Goal: Task Accomplishment & Management: Complete application form

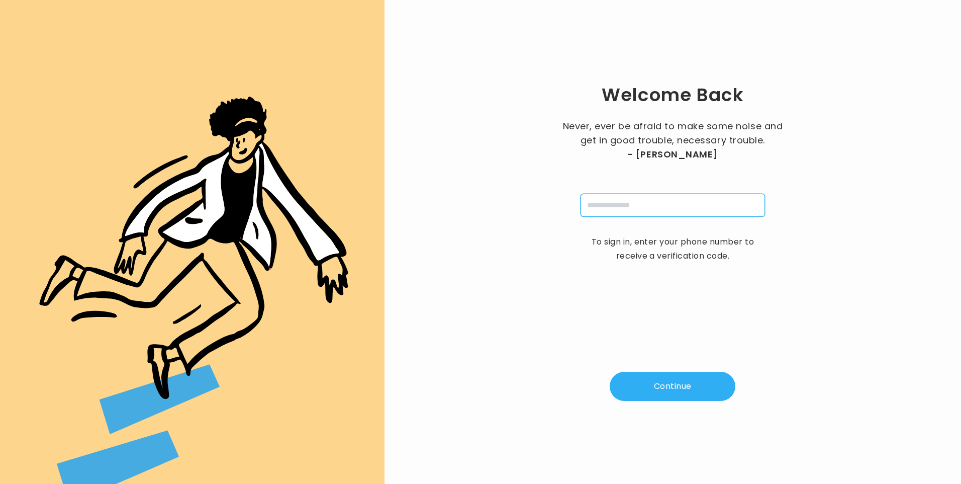
click at [612, 203] on input "tel" at bounding box center [673, 205] width 184 height 23
type input "**********"
click at [673, 391] on button "Continue" at bounding box center [673, 385] width 126 height 29
type input "*"
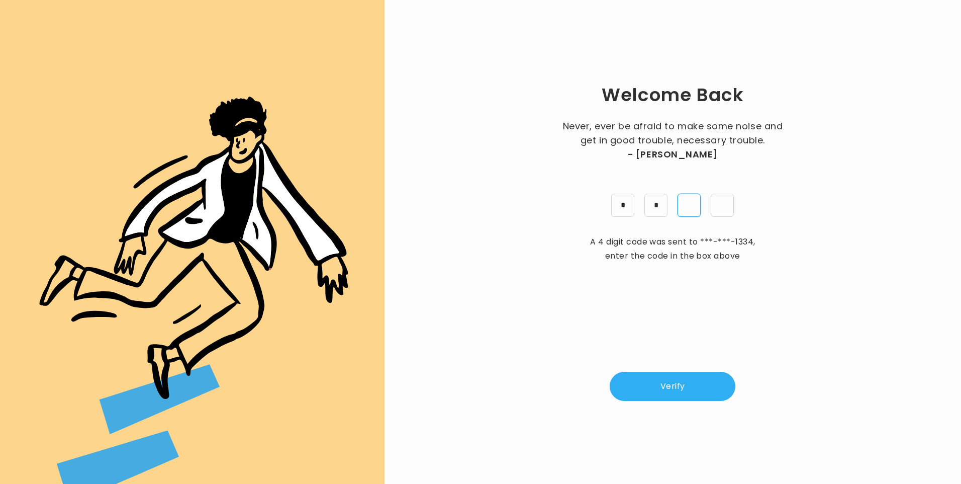
type input "*"
click at [655, 371] on div "Welcome Back Never, ever be afraid to make some noise and get in good trouble, …" at bounding box center [673, 241] width 544 height 451
click at [660, 380] on button "Verify" at bounding box center [673, 385] width 126 height 29
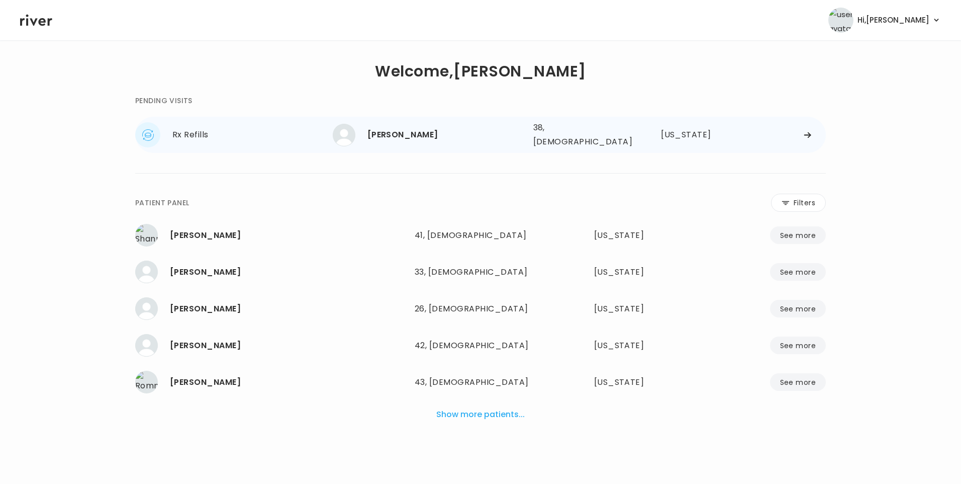
click at [403, 137] on div "[PERSON_NAME]" at bounding box center [446, 135] width 158 height 14
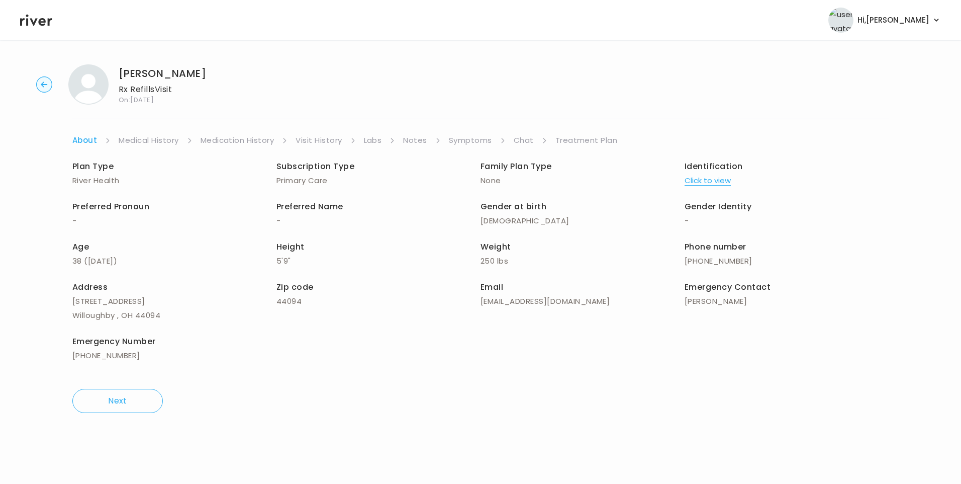
click at [318, 142] on link "Visit History" at bounding box center [319, 140] width 46 height 14
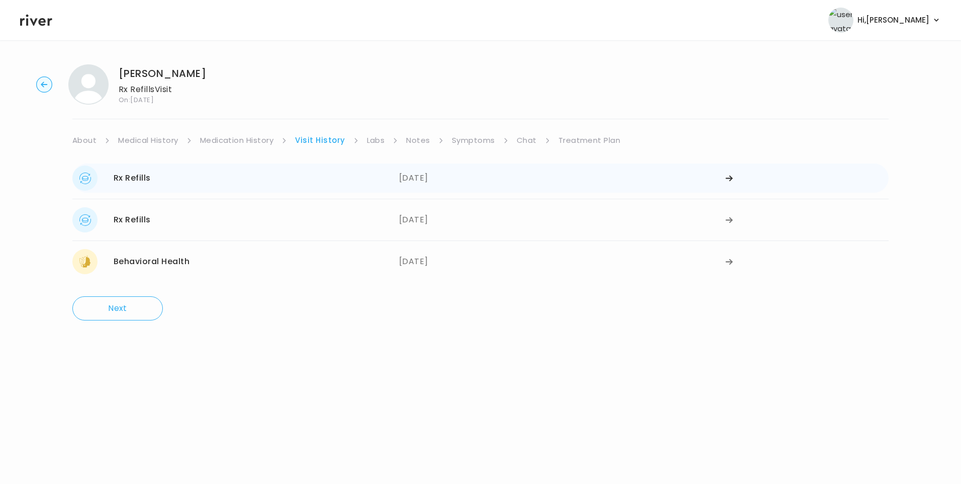
click at [278, 174] on div "Rx Refills 04/30/2025" at bounding box center [235, 177] width 327 height 25
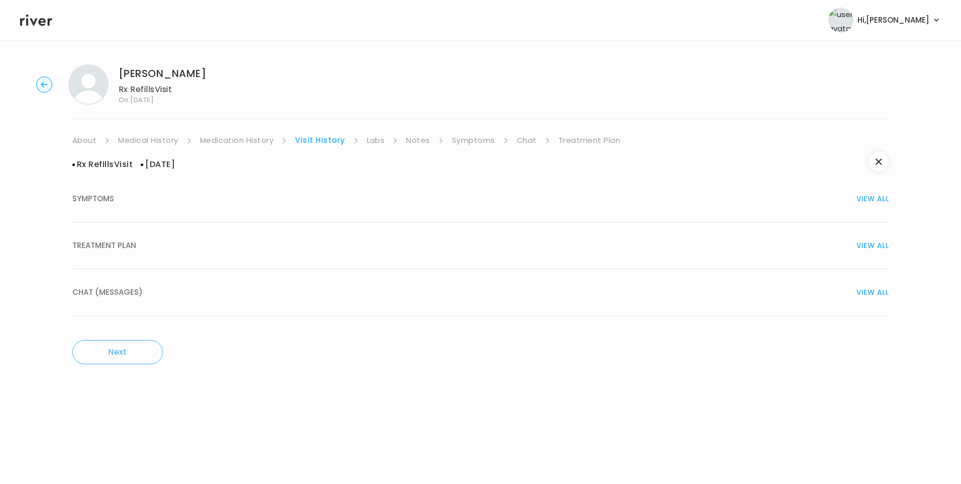
drag, startPoint x: 146, startPoint y: 240, endPoint x: 174, endPoint y: 256, distance: 32.2
click at [147, 240] on div "TREATMENT PLAN VIEW ALL" at bounding box center [480, 245] width 816 height 14
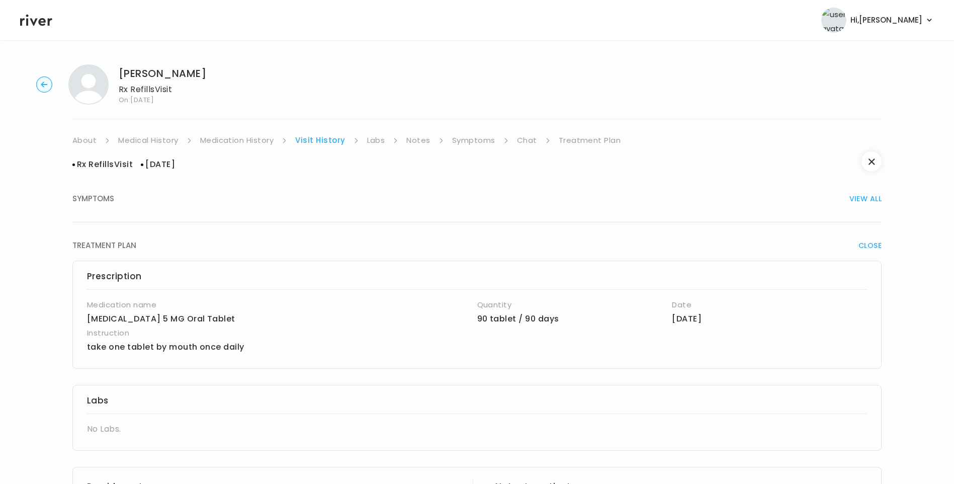
click at [477, 143] on link "Symptoms" at bounding box center [473, 140] width 43 height 14
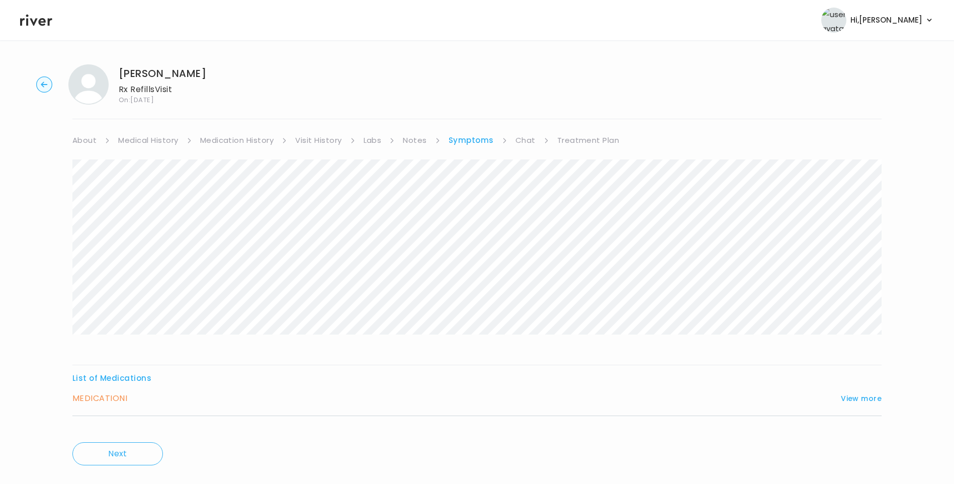
scroll to position [20, 0]
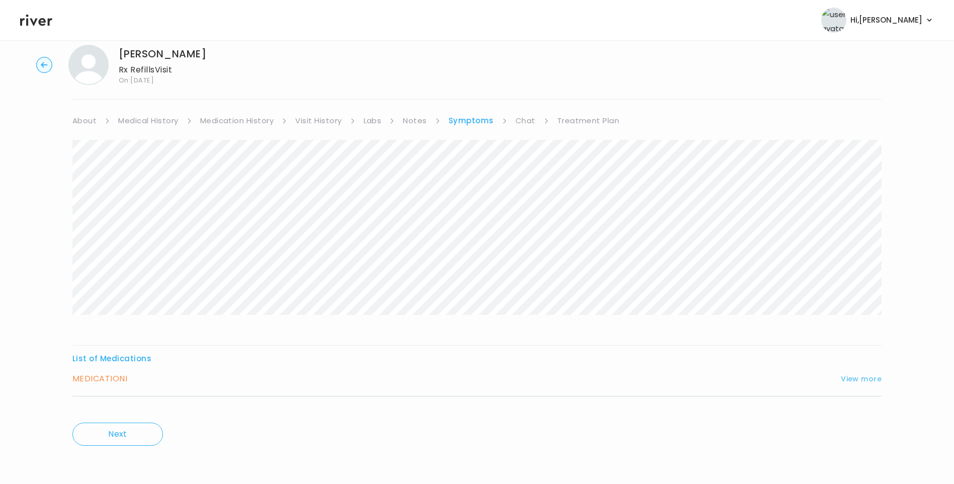
click at [865, 377] on button "View more" at bounding box center [861, 379] width 41 height 12
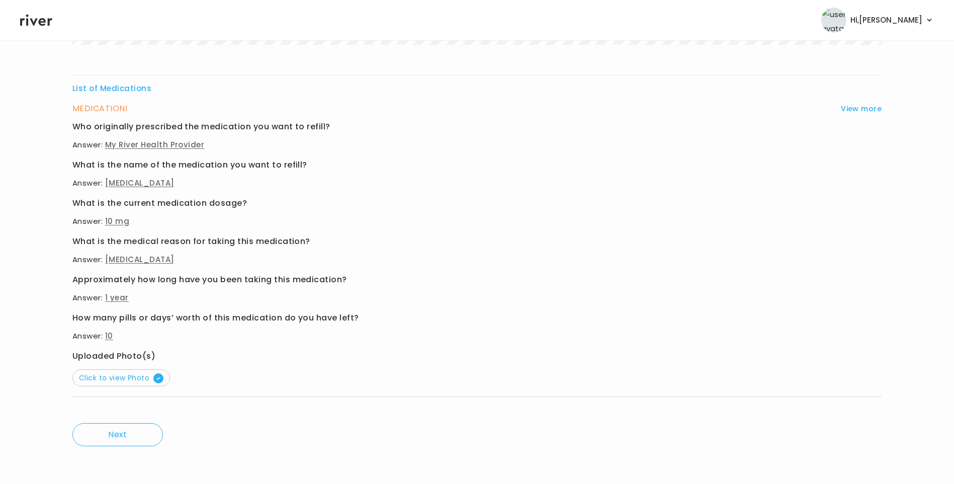
scroll to position [290, 0]
click at [141, 372] on span "Click to view Photo" at bounding box center [121, 377] width 84 height 10
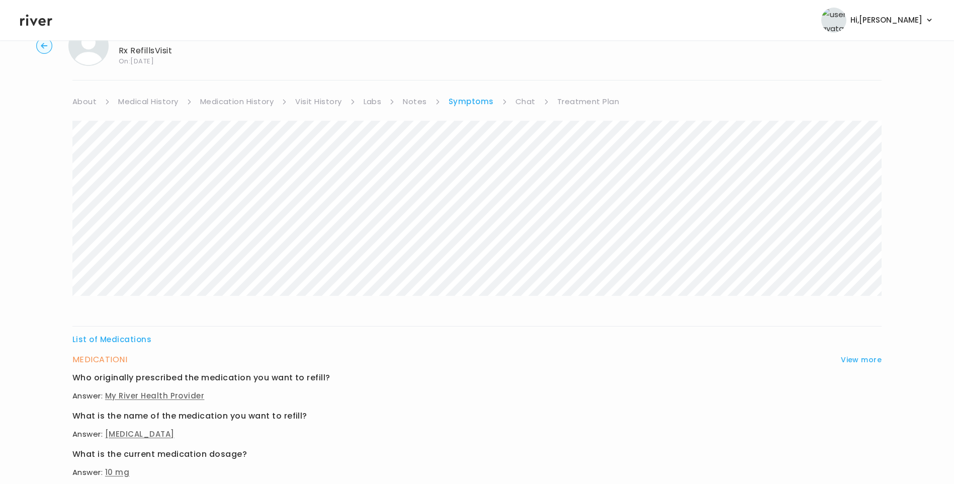
scroll to position [0, 0]
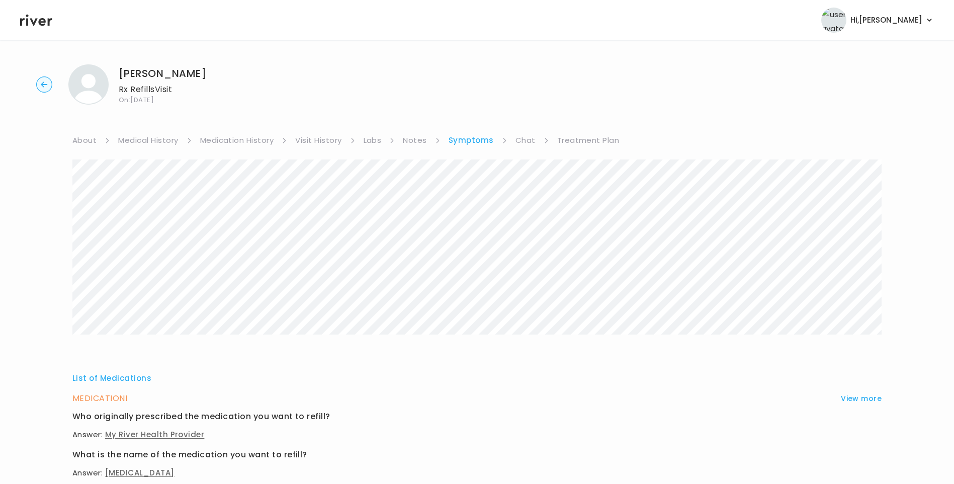
click at [320, 141] on link "Visit History" at bounding box center [318, 140] width 46 height 14
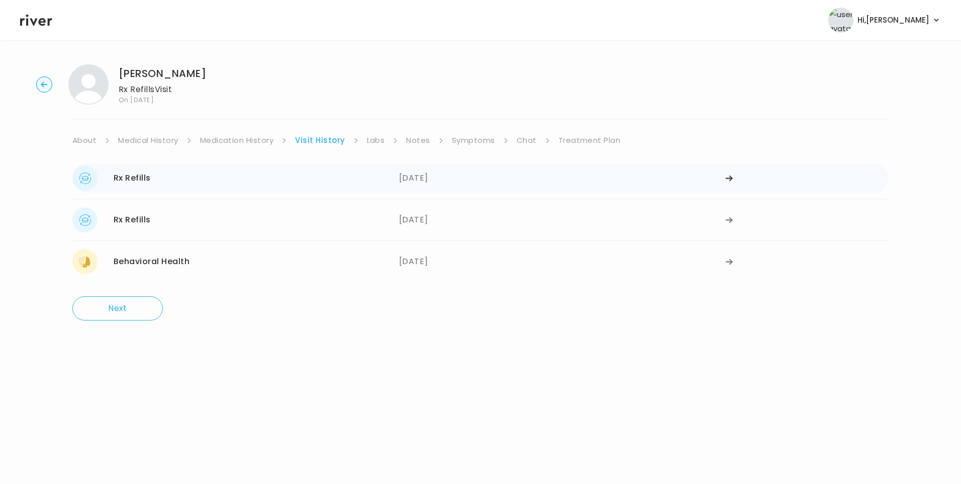
click at [175, 185] on div "Rx Refills 04/30/2025" at bounding box center [235, 177] width 327 height 25
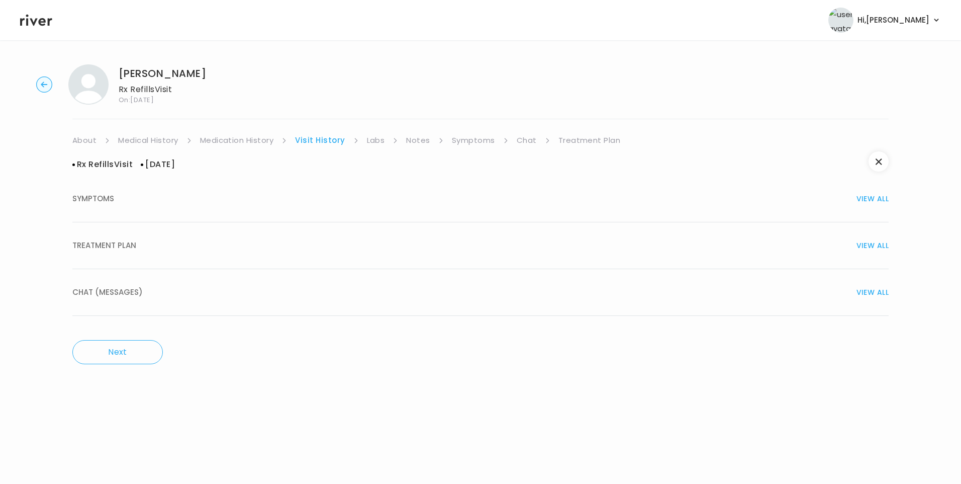
click at [113, 232] on button "TREATMENT PLAN VIEW ALL" at bounding box center [480, 245] width 816 height 47
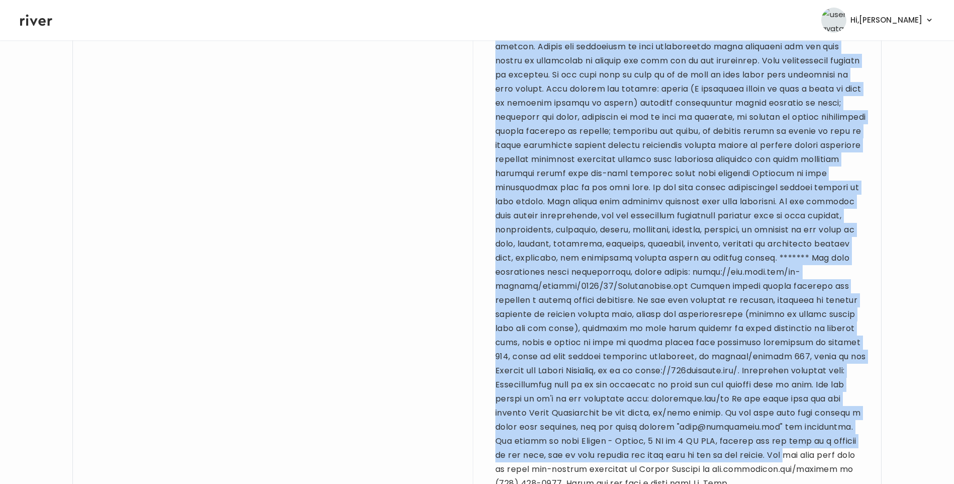
scroll to position [779, 0]
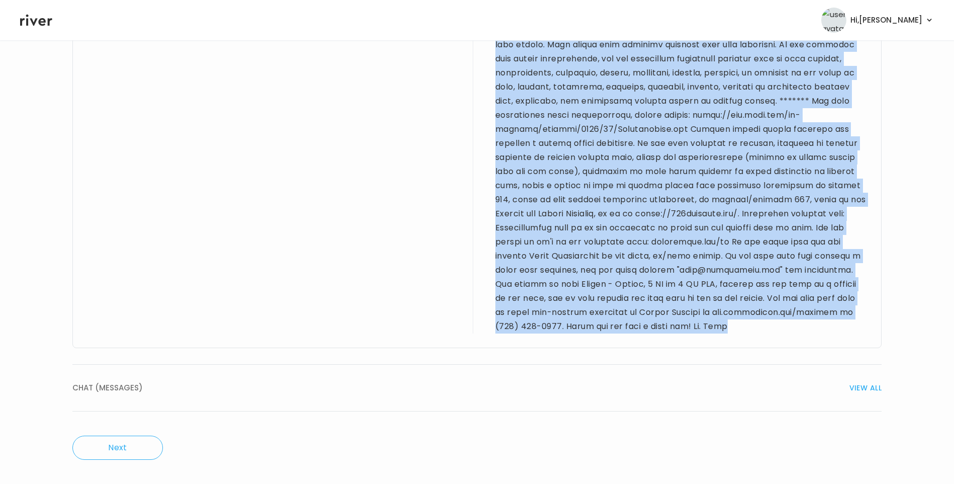
drag, startPoint x: 87, startPoint y: 247, endPoint x: 616, endPoint y: 333, distance: 535.9
click at [616, 333] on div "Provider notes 37 yo M for refill visit. PMH sig for ADHD, grass allergy, and d…" at bounding box center [476, 24] width 809 height 646
copy div "37 yo M for refill visit. PMH sig for ADHD, grass allergy, and depression. Deni…"
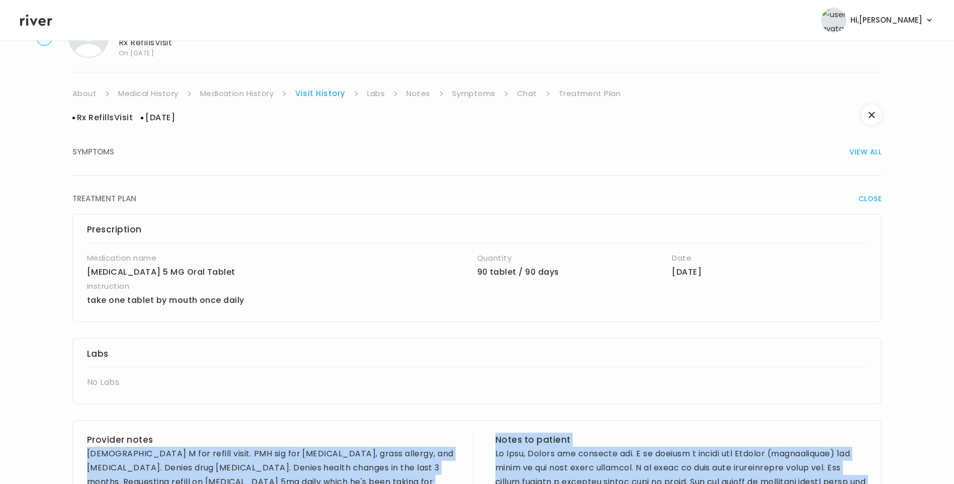
scroll to position [0, 0]
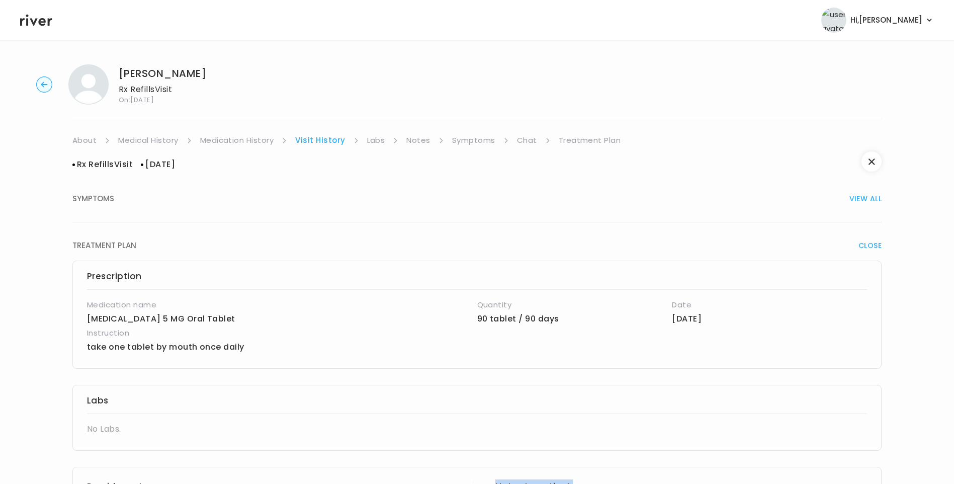
click at [230, 140] on link "Medication History" at bounding box center [237, 140] width 74 height 14
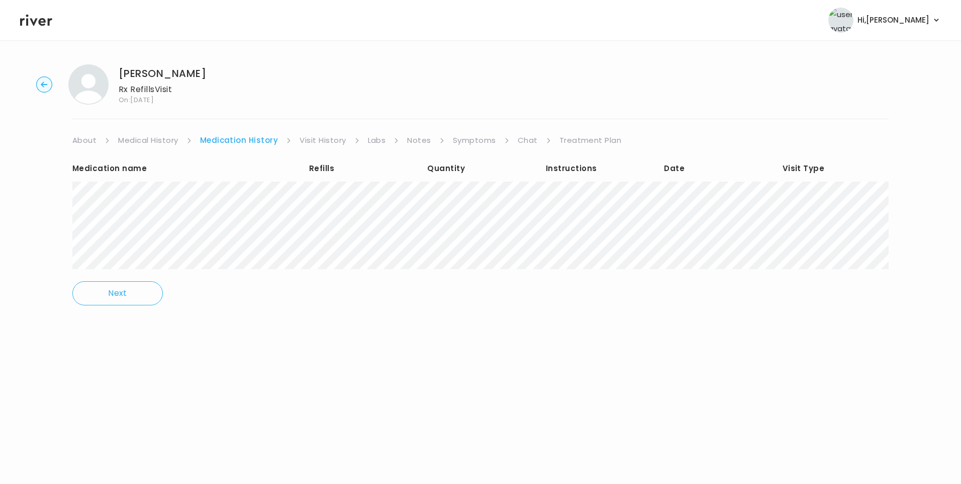
click at [594, 144] on link "Treatment Plan" at bounding box center [591, 140] width 62 height 14
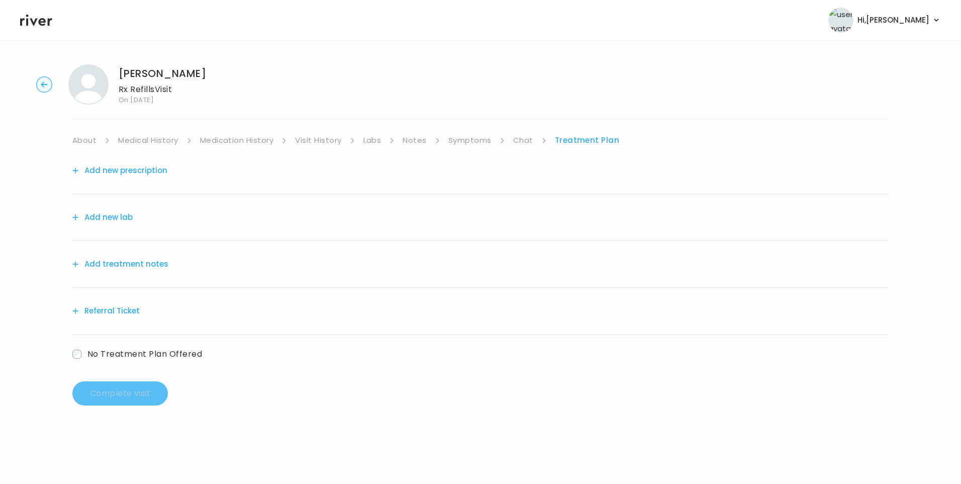
click at [127, 263] on button "Add treatment notes" at bounding box center [120, 264] width 96 height 14
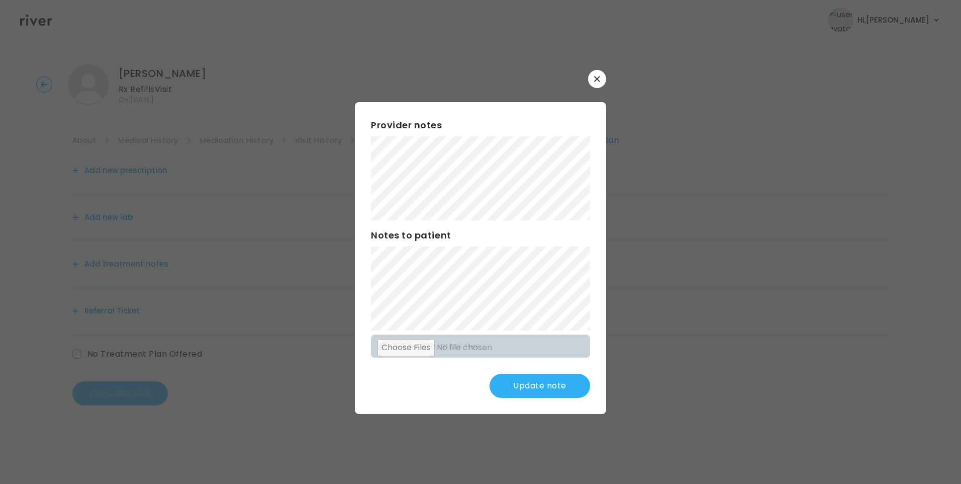
click at [308, 217] on div "​ Provider notes Notes to patient Click here to attach files Update note" at bounding box center [480, 242] width 961 height 484
drag, startPoint x: 537, startPoint y: 388, endPoint x: 538, endPoint y: 383, distance: 5.2
click at [537, 388] on button "Update note" at bounding box center [540, 386] width 101 height 24
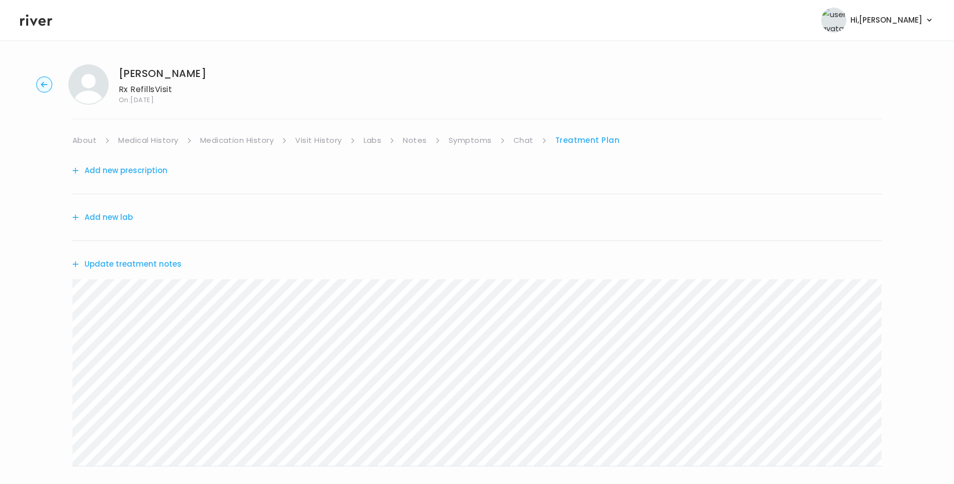
click at [166, 264] on button "Update treatment notes" at bounding box center [126, 264] width 109 height 14
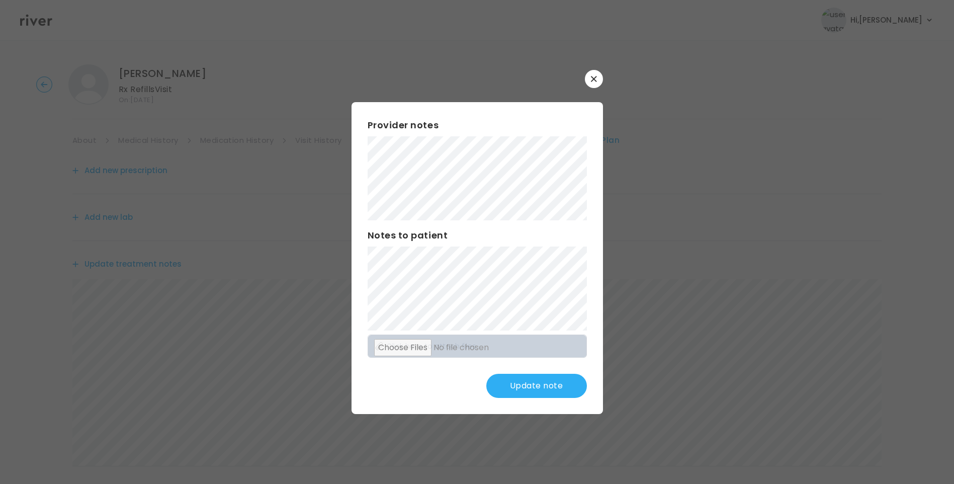
click at [567, 287] on div "Provider notes Notes to patient Click here to attach files Update note" at bounding box center [476, 258] width 251 height 312
click at [536, 383] on button "Update note" at bounding box center [536, 386] width 101 height 24
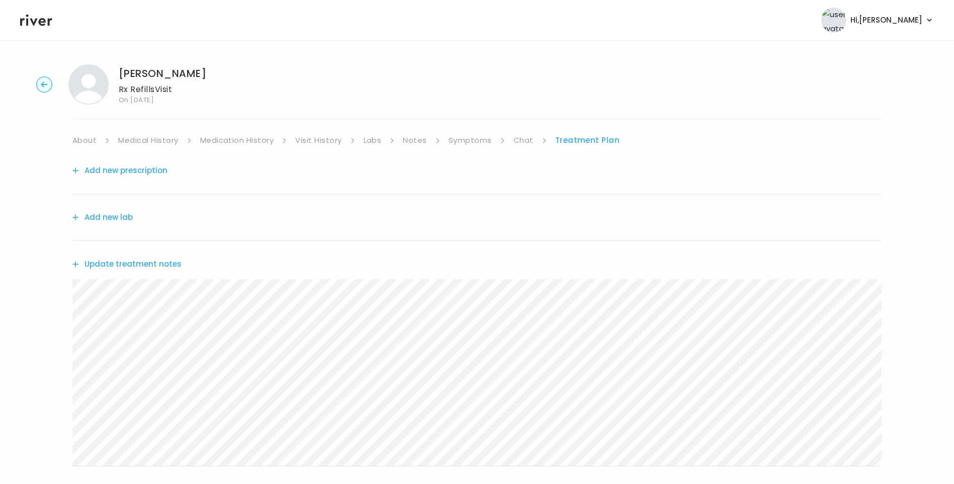
click at [172, 264] on button "Update treatment notes" at bounding box center [126, 264] width 109 height 14
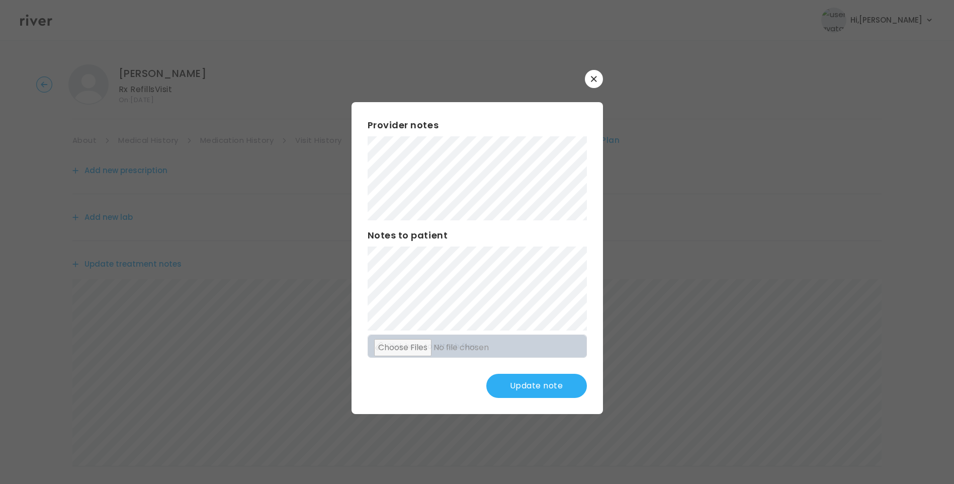
click at [567, 384] on button "Update note" at bounding box center [536, 386] width 101 height 24
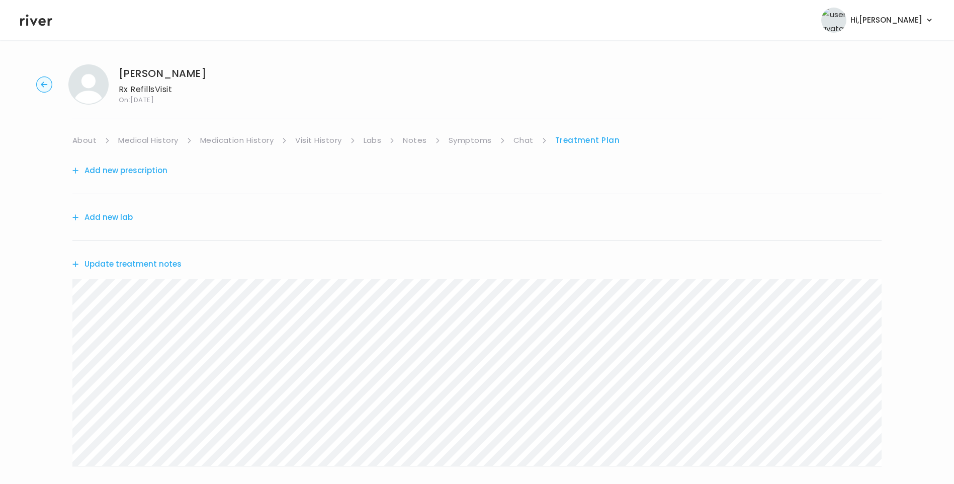
click at [231, 134] on link "Medication History" at bounding box center [237, 140] width 74 height 14
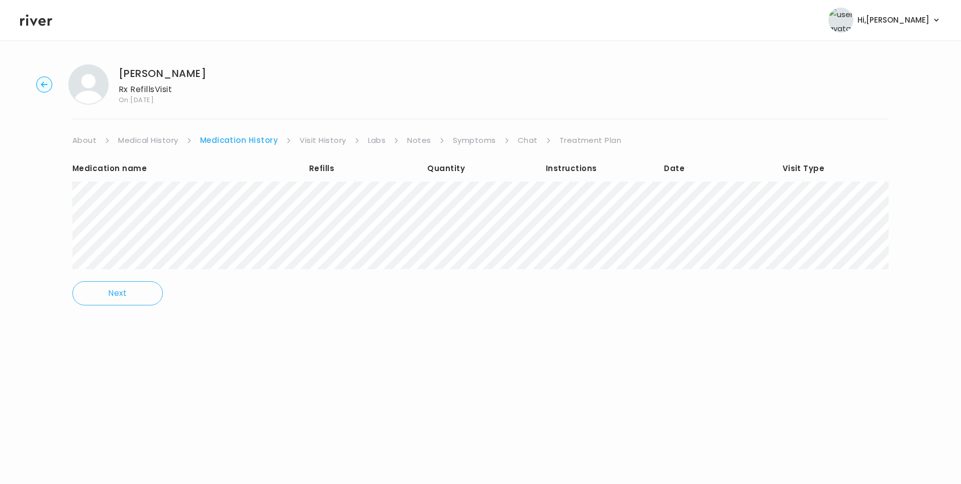
click at [480, 141] on link "Symptoms" at bounding box center [474, 140] width 43 height 14
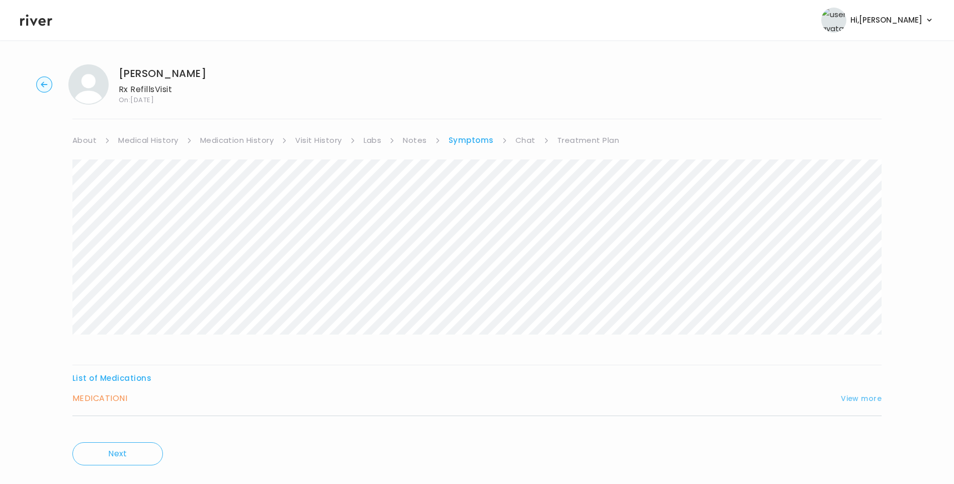
click at [860, 396] on button "View more" at bounding box center [861, 398] width 41 height 12
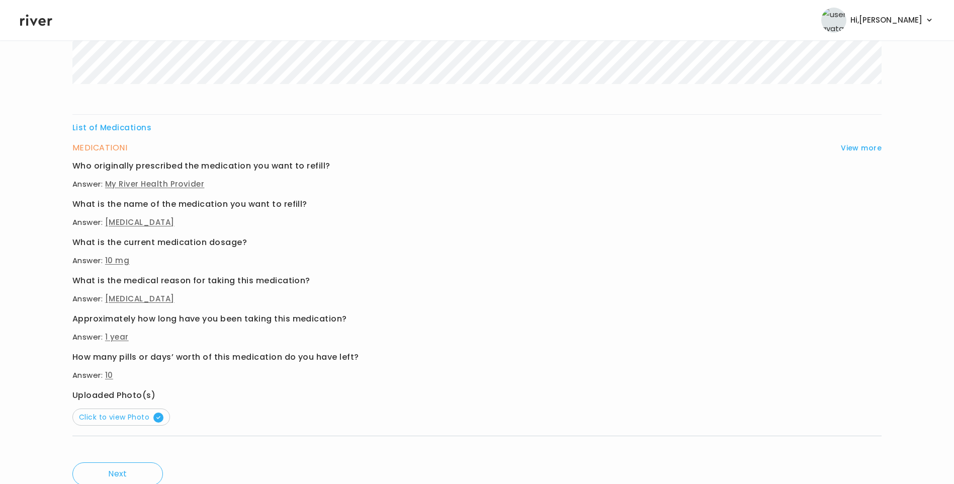
scroll to position [290, 0]
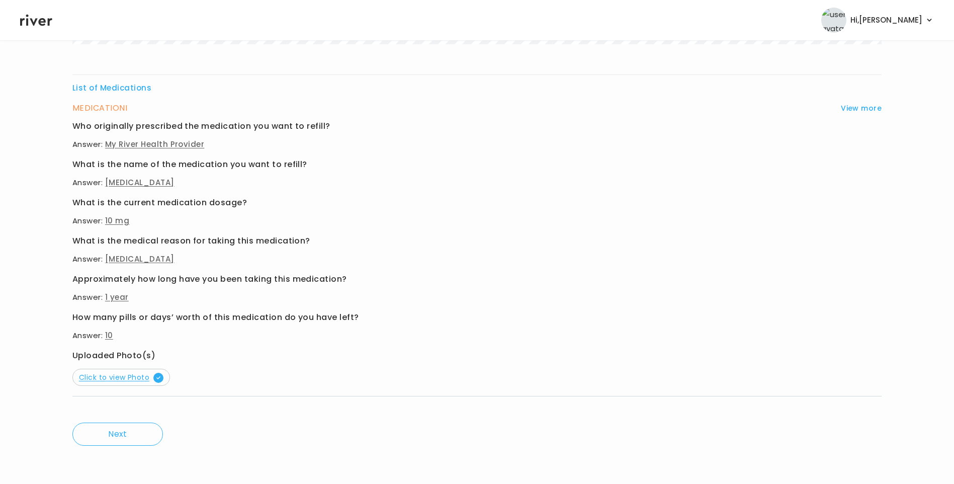
click at [131, 373] on span "Click to view Photo" at bounding box center [121, 377] width 84 height 10
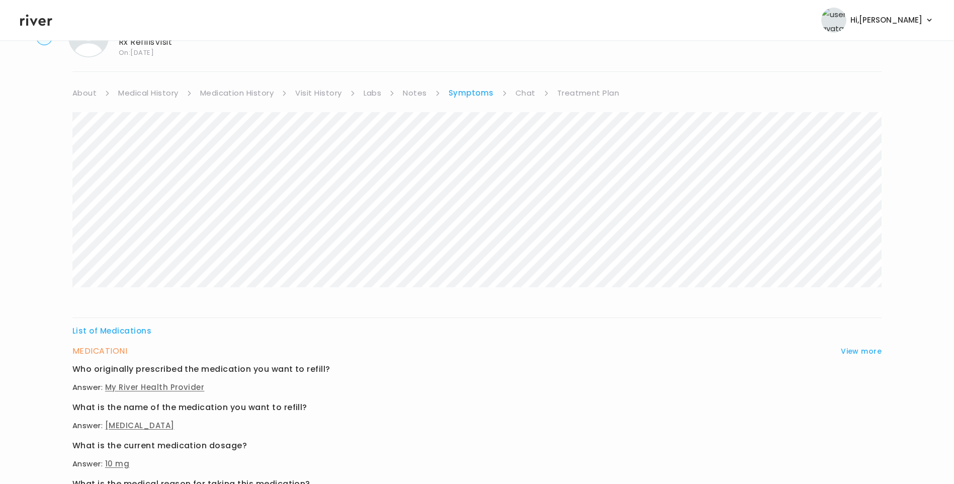
scroll to position [0, 0]
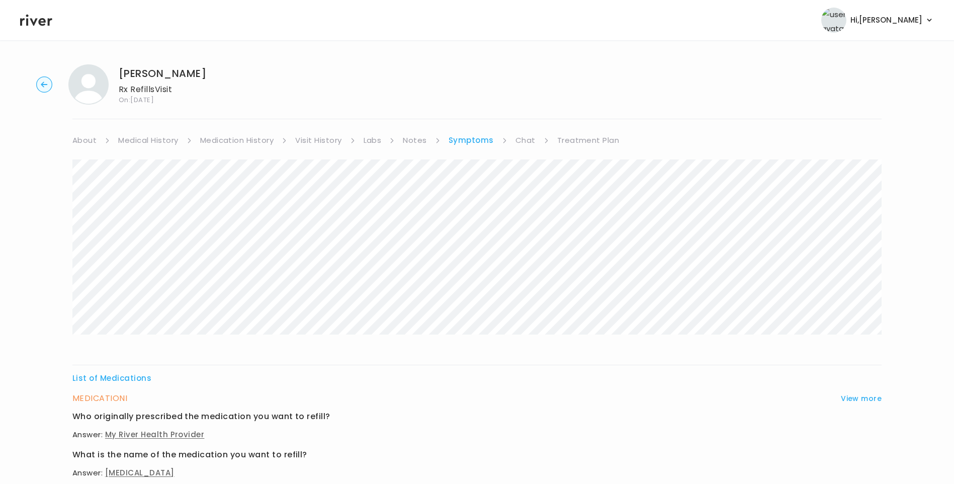
click at [241, 139] on link "Medication History" at bounding box center [237, 140] width 74 height 14
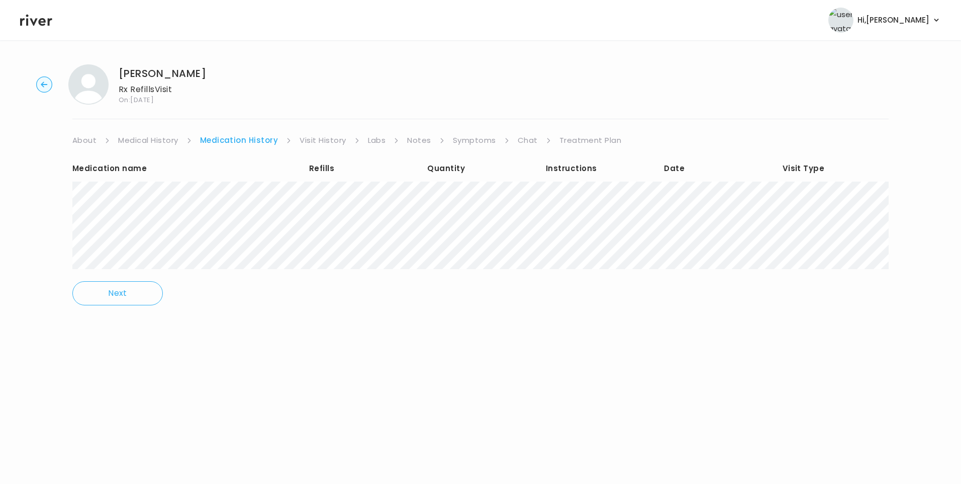
click at [471, 139] on link "Symptoms" at bounding box center [474, 140] width 43 height 14
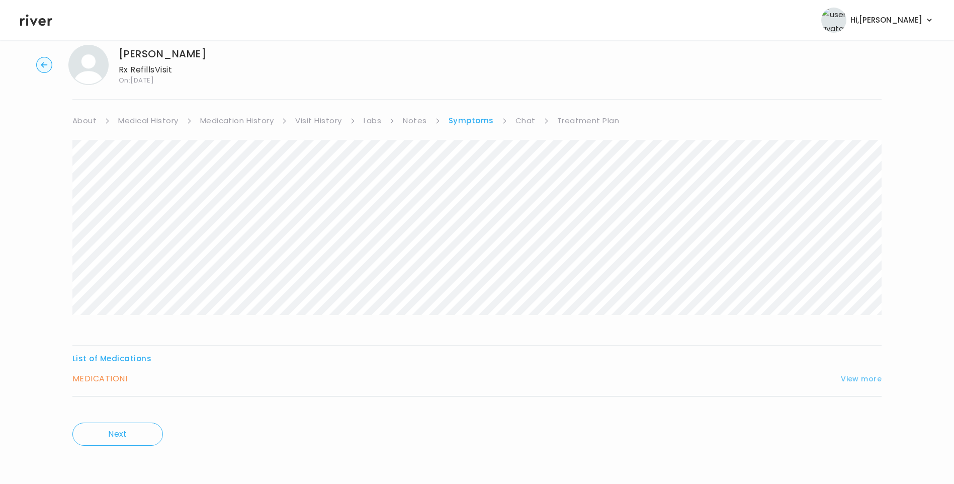
click at [850, 377] on button "View more" at bounding box center [861, 379] width 41 height 12
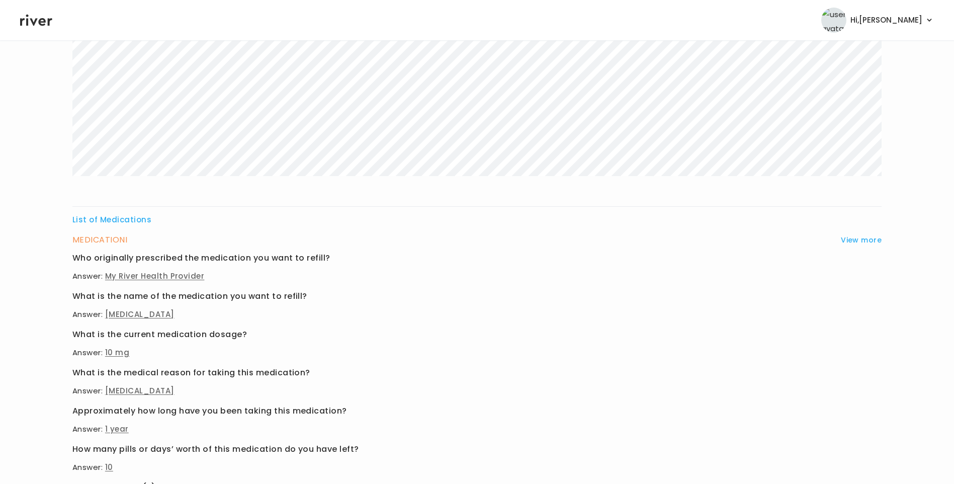
scroll to position [290, 0]
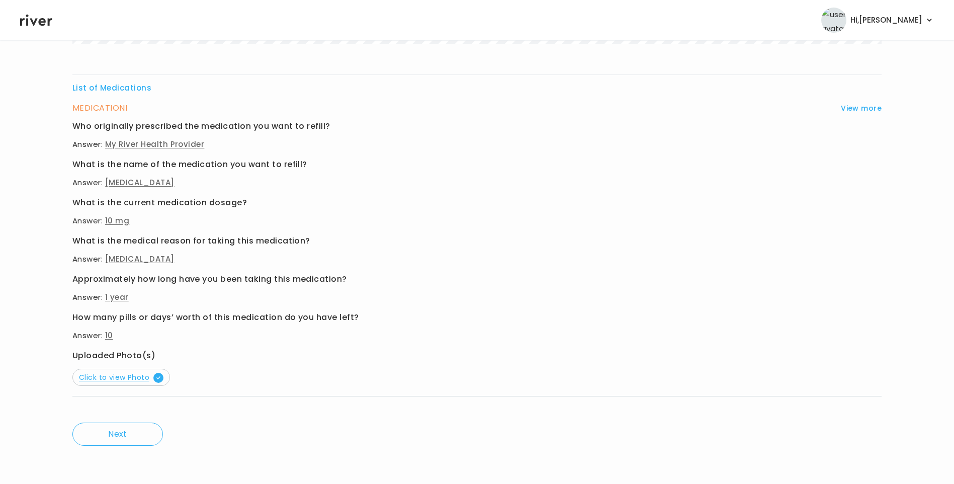
click at [138, 375] on span "Click to view Photo" at bounding box center [121, 377] width 84 height 10
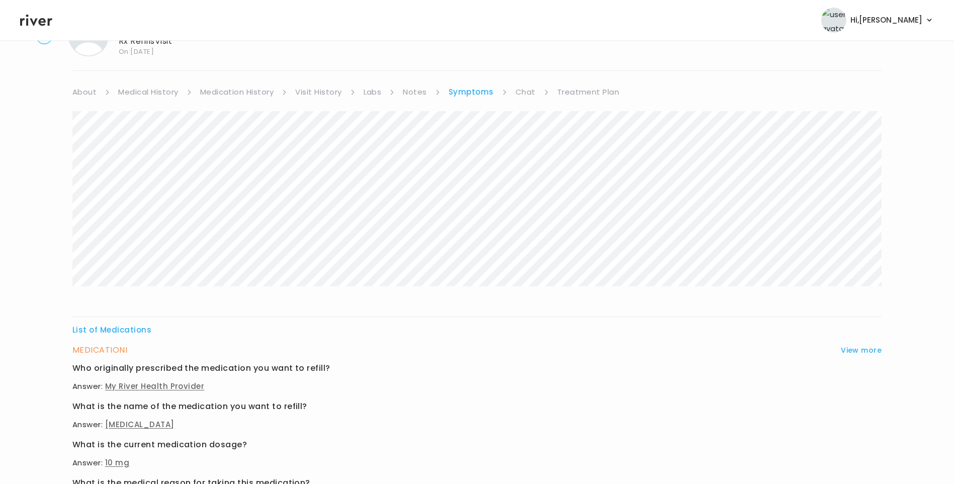
scroll to position [0, 0]
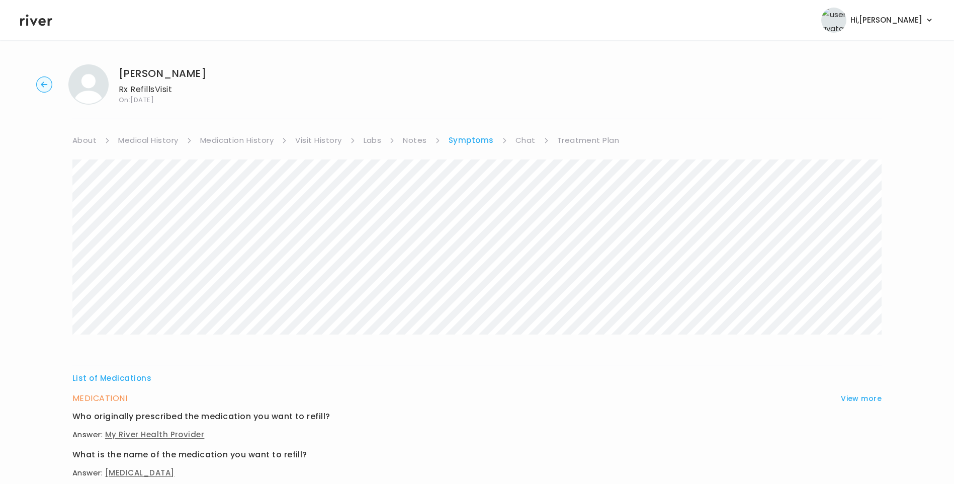
click at [238, 139] on link "Medication History" at bounding box center [237, 140] width 74 height 14
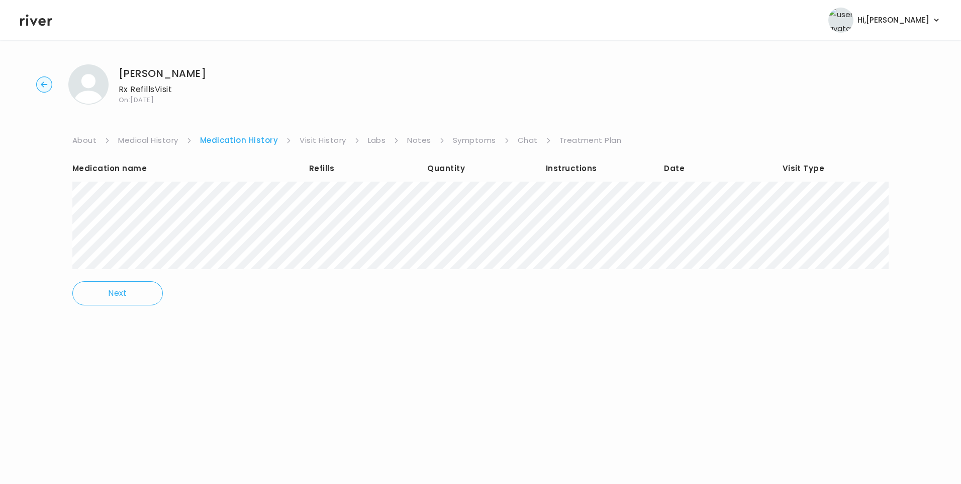
click at [329, 137] on link "Visit History" at bounding box center [323, 140] width 46 height 14
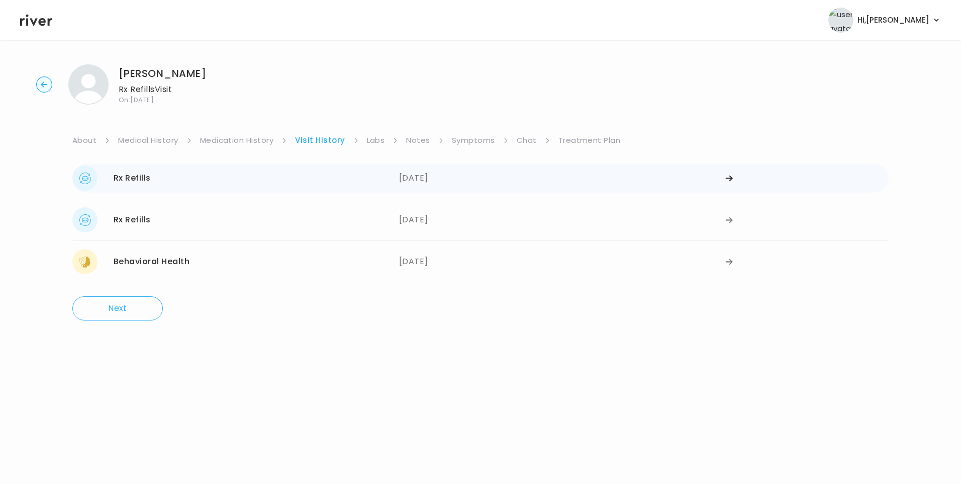
click at [417, 179] on div "04/30/2025" at bounding box center [562, 177] width 327 height 25
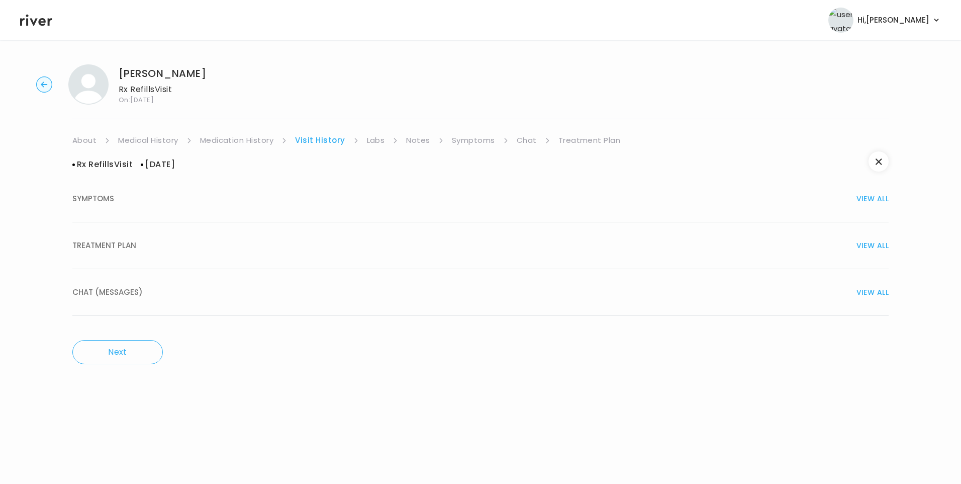
drag, startPoint x: 127, startPoint y: 248, endPoint x: 218, endPoint y: 249, distance: 91.5
click at [128, 248] on span "TREATMENT PLAN" at bounding box center [104, 245] width 64 height 14
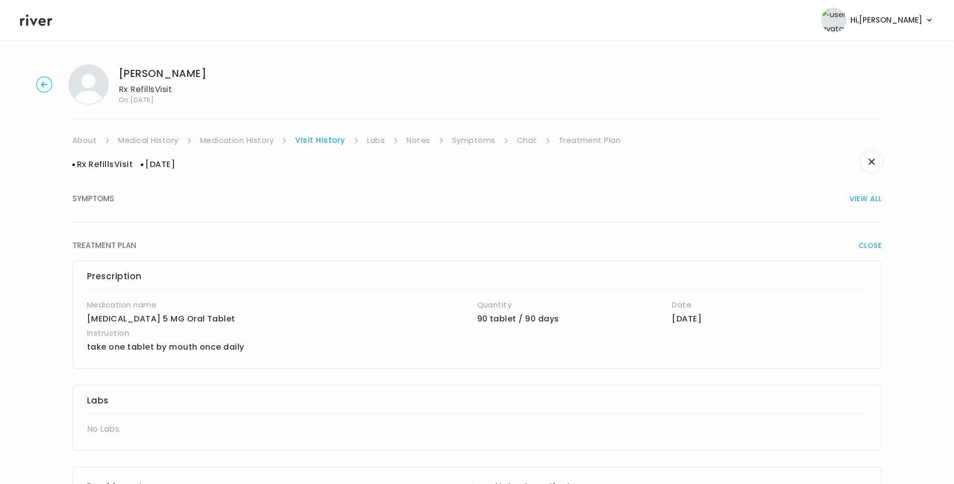
click at [525, 137] on link "Chat" at bounding box center [527, 140] width 20 height 14
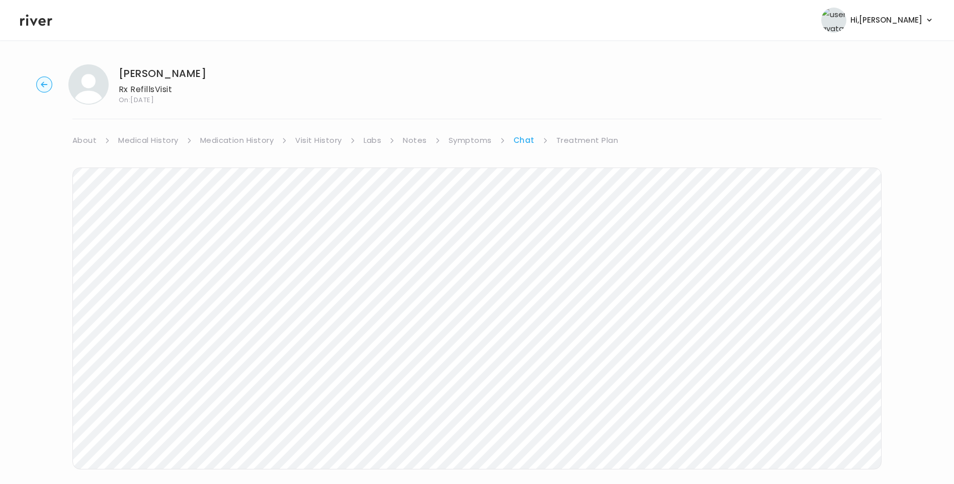
click at [418, 136] on link "Notes" at bounding box center [415, 140] width 24 height 14
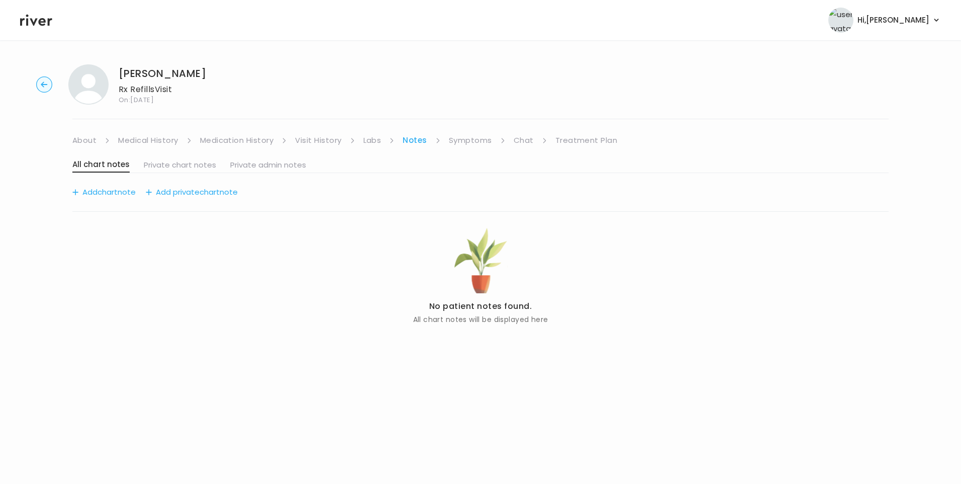
click at [243, 141] on link "Medication History" at bounding box center [237, 140] width 74 height 14
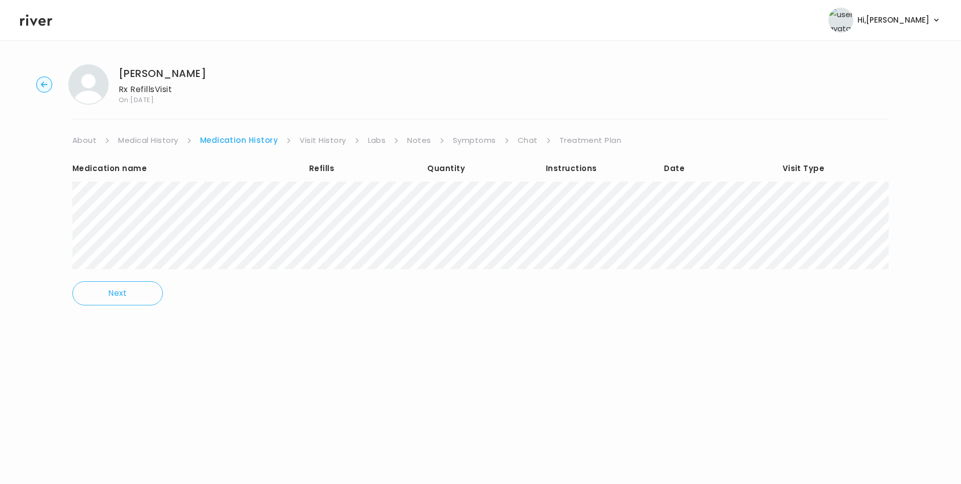
click at [576, 141] on link "Treatment Plan" at bounding box center [591, 140] width 62 height 14
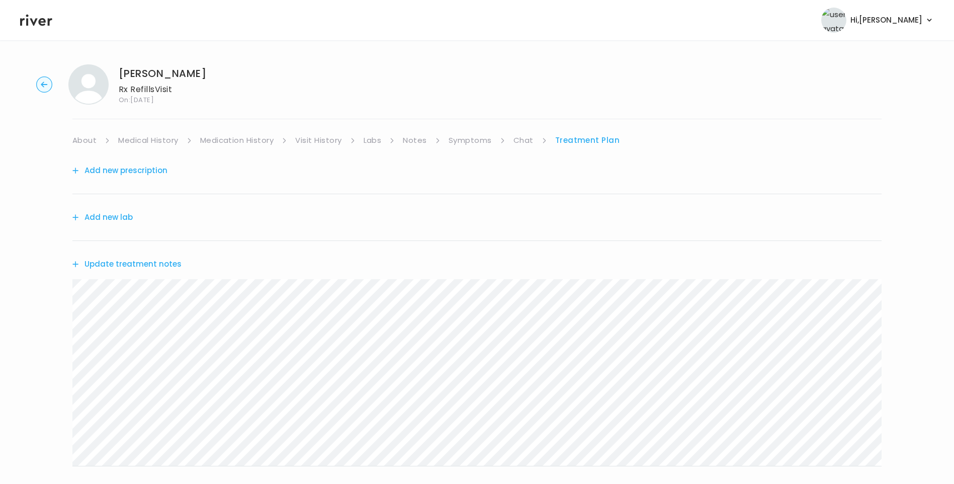
click at [463, 144] on link "Symptoms" at bounding box center [469, 140] width 43 height 14
click at [517, 137] on link "Chat" at bounding box center [525, 140] width 20 height 14
click at [238, 141] on link "Medication History" at bounding box center [237, 140] width 74 height 14
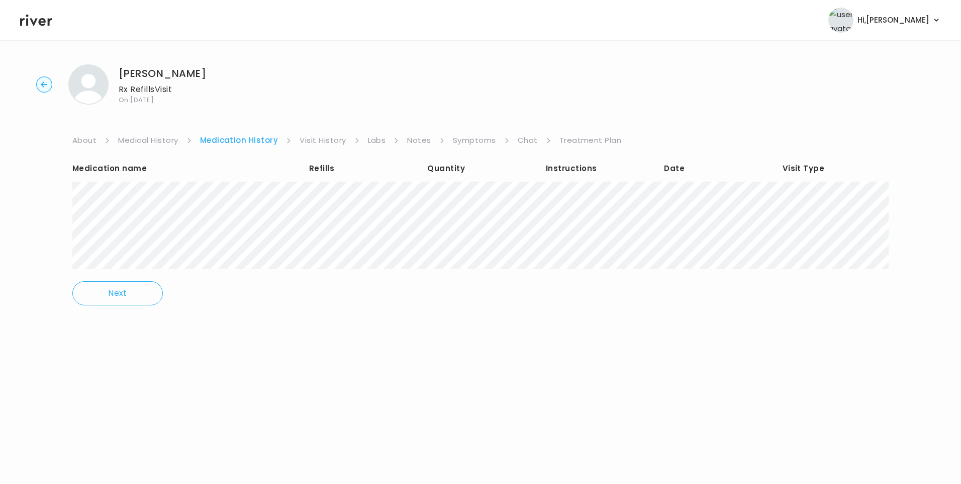
click at [588, 140] on link "Treatment Plan" at bounding box center [591, 140] width 62 height 14
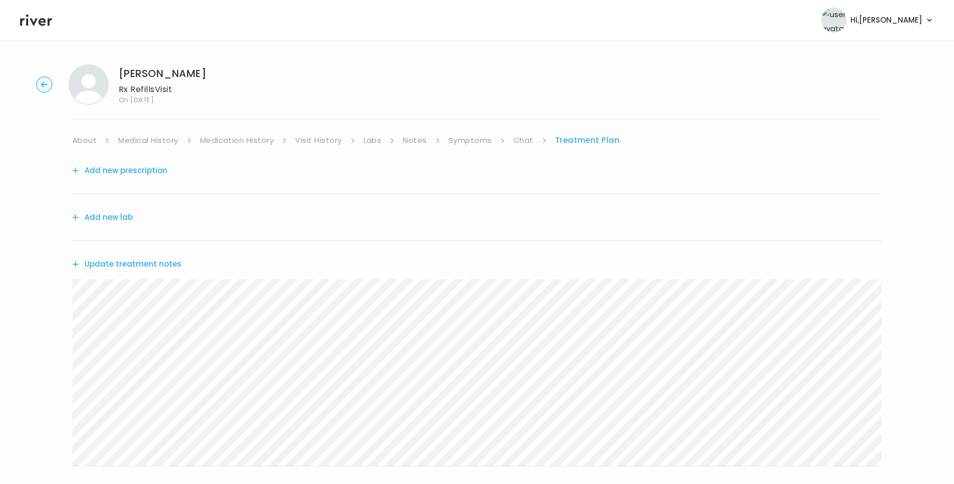
drag, startPoint x: 473, startPoint y: 139, endPoint x: 472, endPoint y: 145, distance: 6.6
click at [472, 140] on link "Symptoms" at bounding box center [469, 140] width 43 height 14
click at [868, 401] on button "View more" at bounding box center [861, 398] width 41 height 12
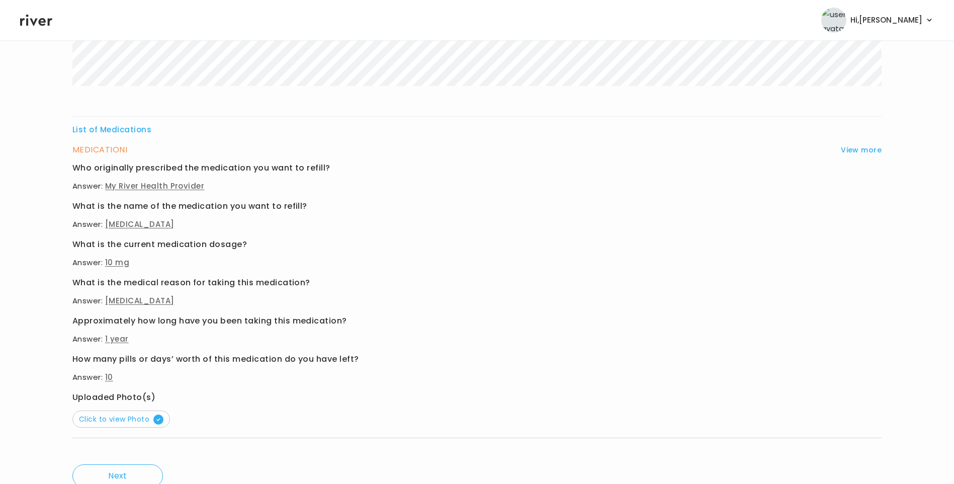
scroll to position [290, 0]
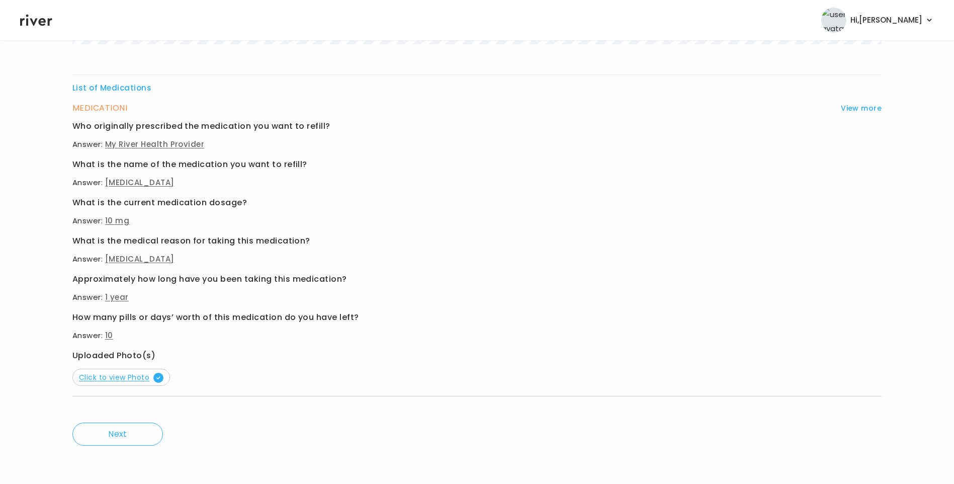
click at [133, 374] on span "Click to view Photo" at bounding box center [121, 377] width 84 height 10
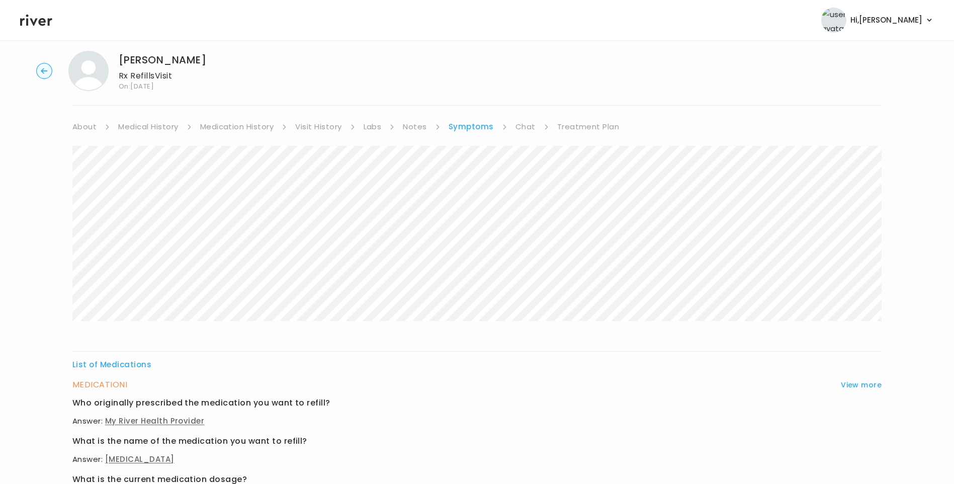
scroll to position [0, 0]
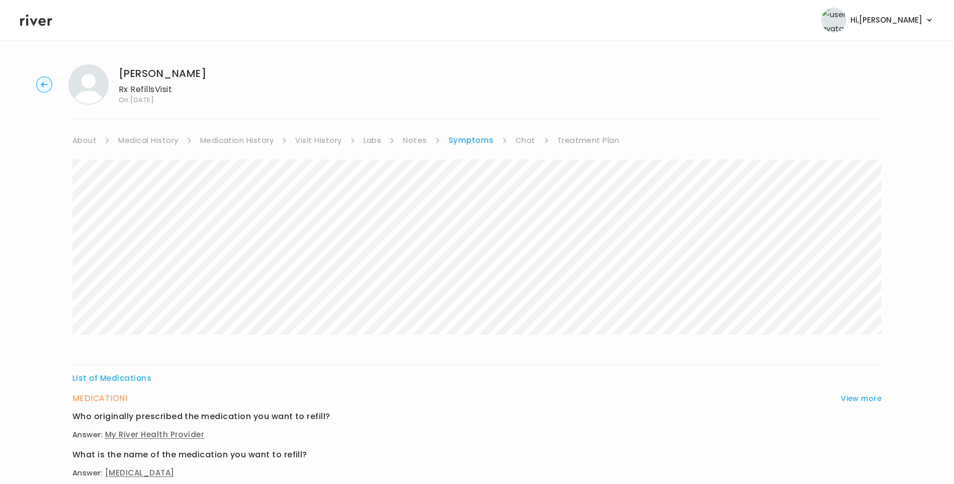
click at [248, 134] on link "Medication History" at bounding box center [237, 140] width 74 height 14
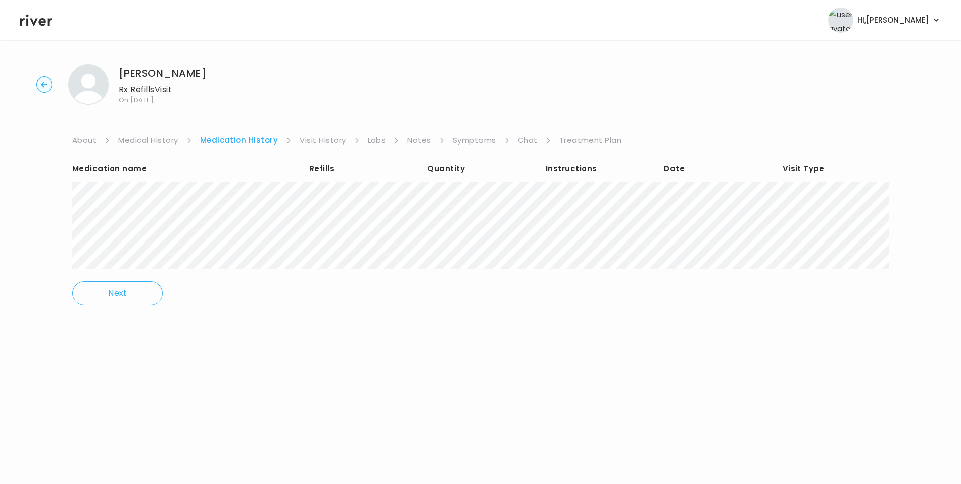
click at [327, 144] on link "Visit History" at bounding box center [323, 140] width 46 height 14
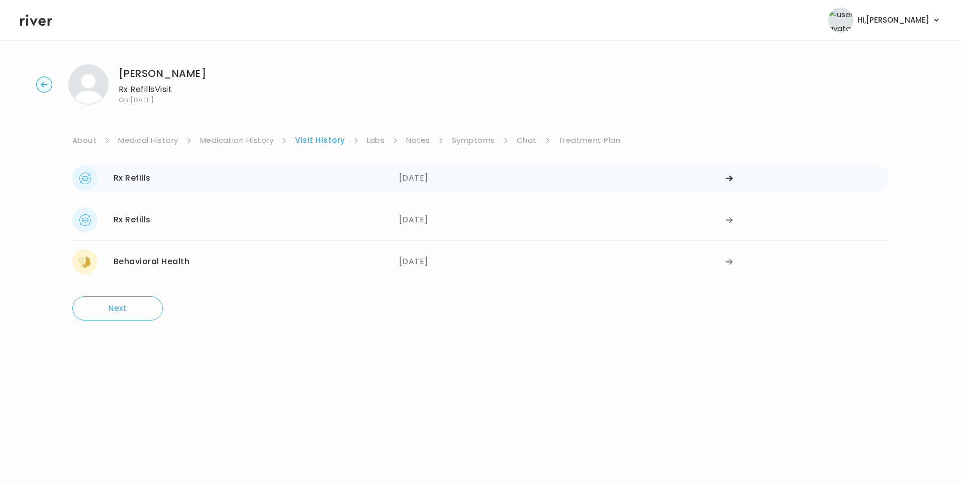
click at [435, 183] on div "04/30/2025" at bounding box center [562, 177] width 327 height 25
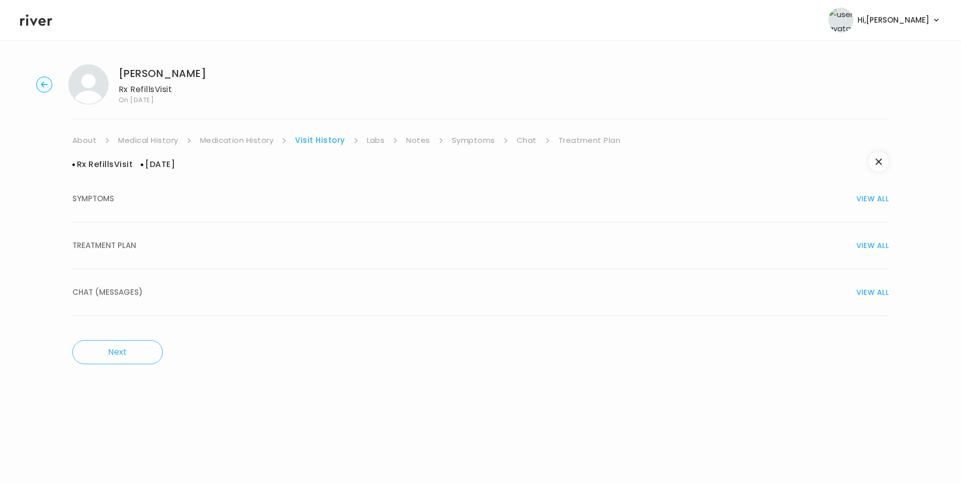
drag, startPoint x: 128, startPoint y: 208, endPoint x: 126, endPoint y: 217, distance: 9.3
click at [126, 217] on button "SYMPTOMS VIEW ALL" at bounding box center [480, 198] width 816 height 47
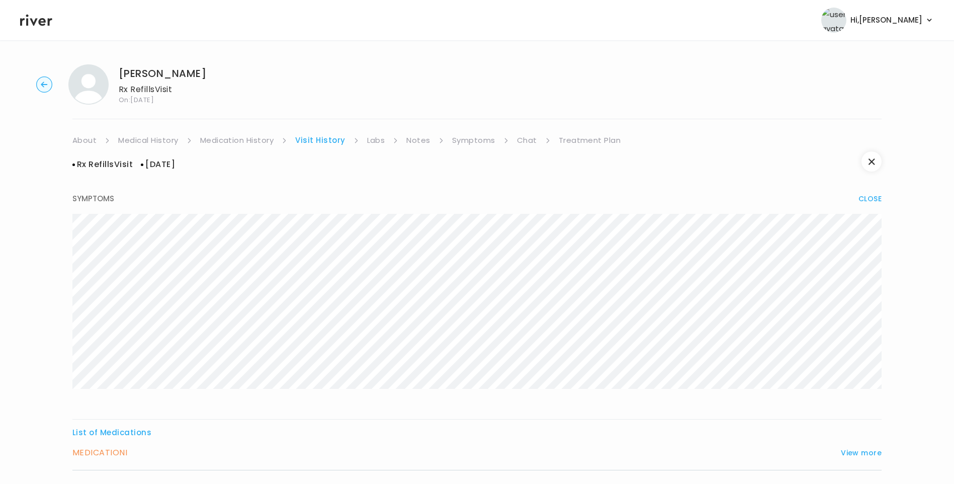
drag, startPoint x: 232, startPoint y: 143, endPoint x: 254, endPoint y: 144, distance: 22.1
click at [232, 143] on link "Medication History" at bounding box center [237, 140] width 74 height 14
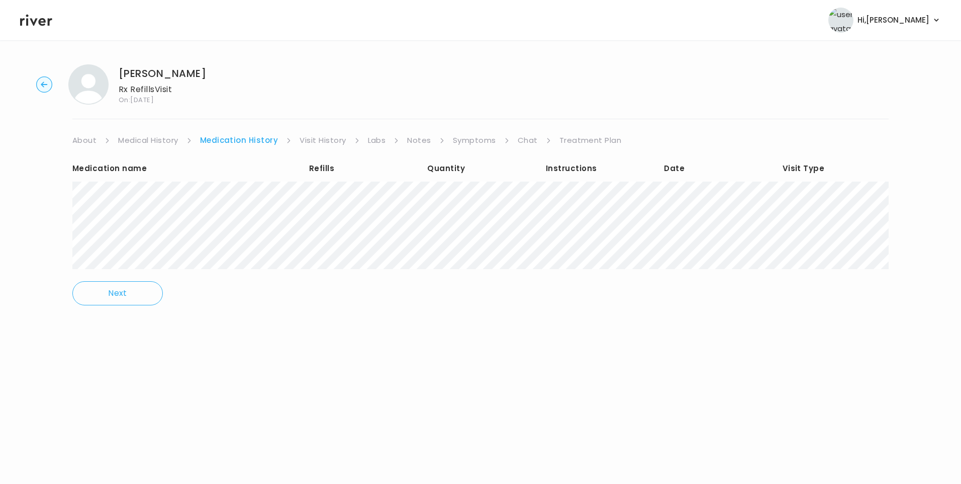
click at [336, 135] on link "Visit History" at bounding box center [323, 140] width 46 height 14
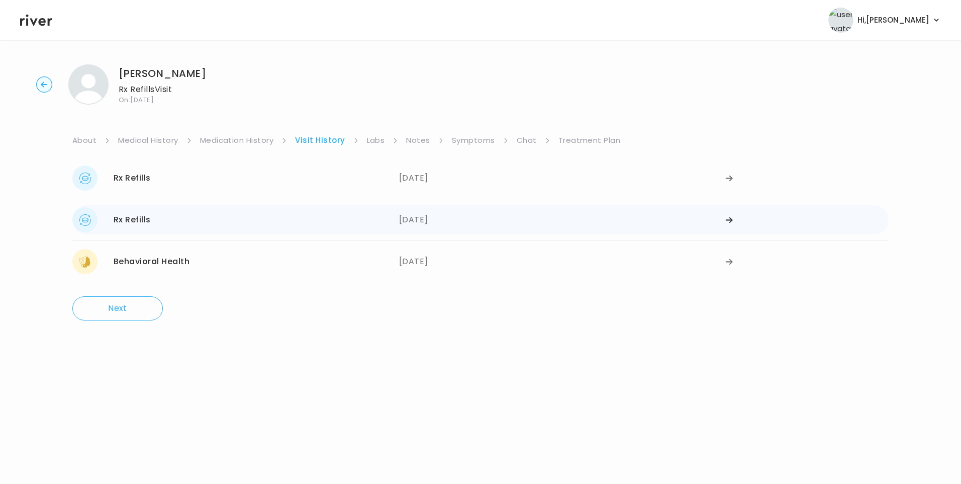
click at [361, 217] on div "Rx Refills 01/09/2025" at bounding box center [235, 219] width 327 height 25
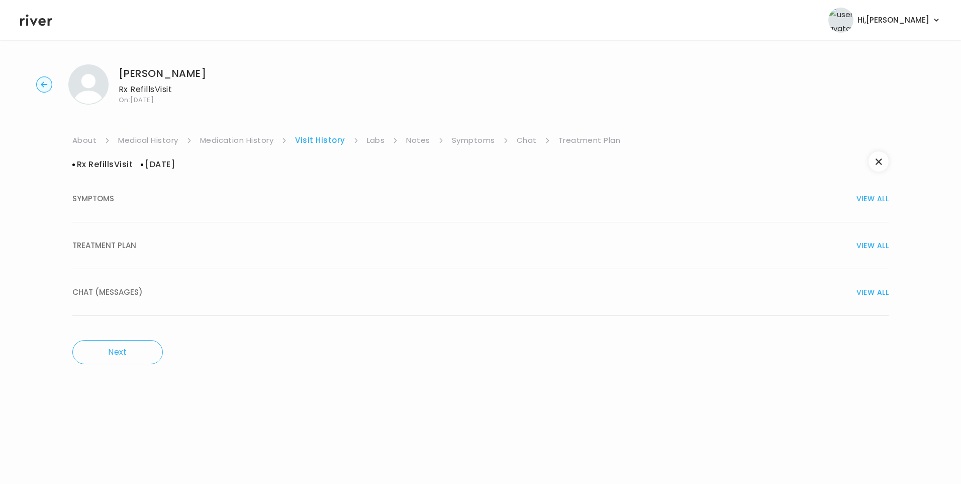
click at [130, 250] on span "TREATMENT PLAN" at bounding box center [104, 245] width 64 height 14
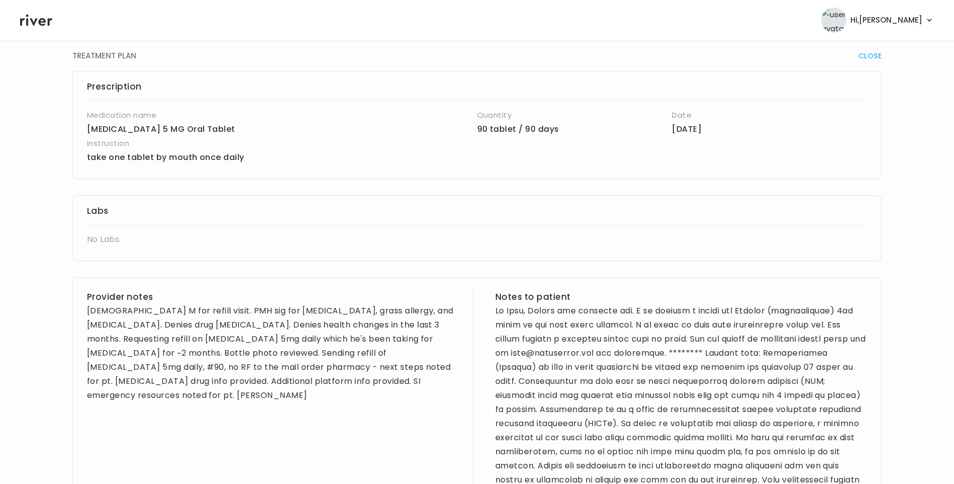
scroll to position [50, 0]
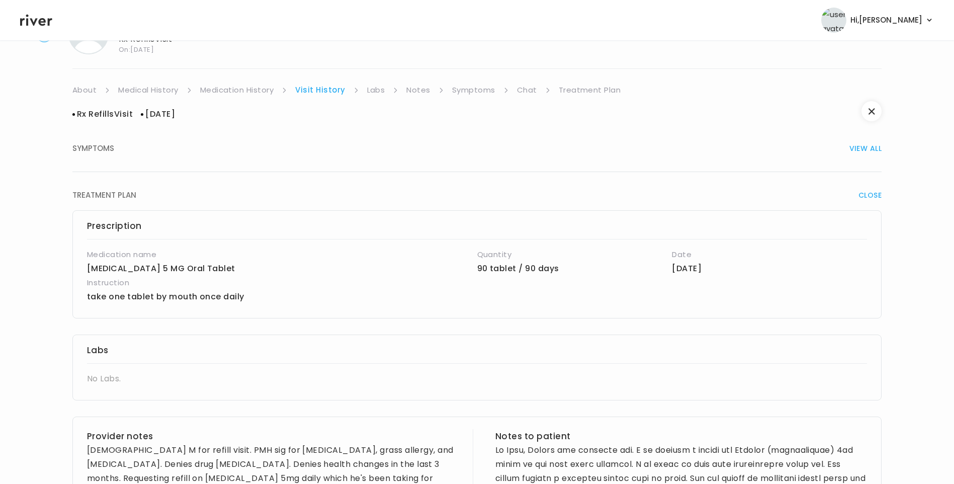
click at [252, 84] on link "Medication History" at bounding box center [237, 90] width 74 height 14
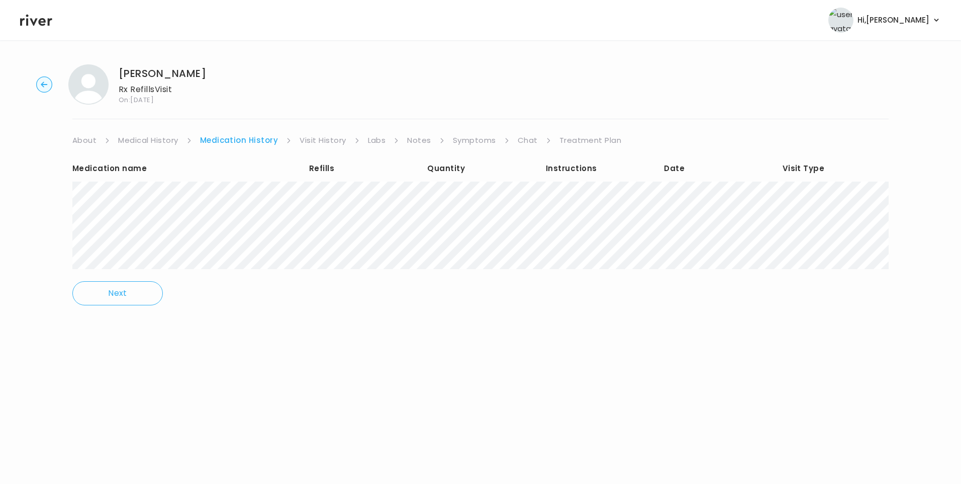
click at [322, 143] on link "Visit History" at bounding box center [323, 140] width 46 height 14
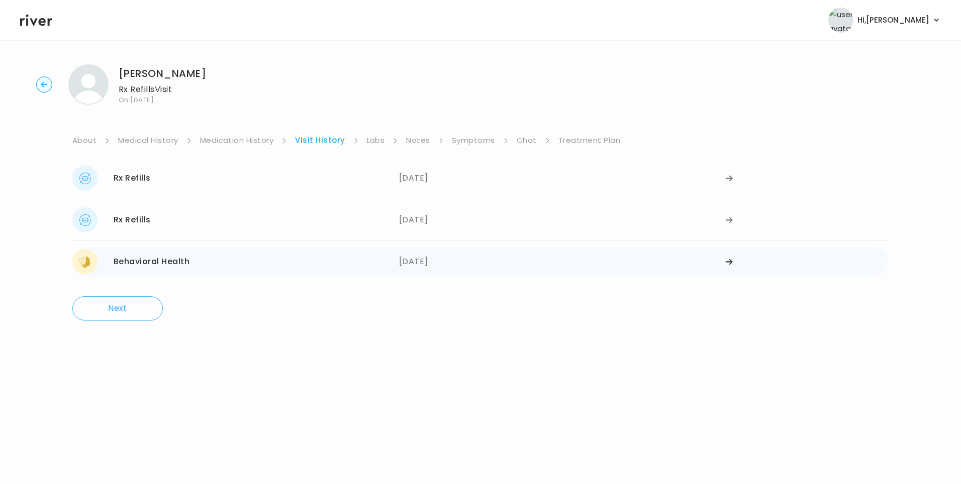
click at [199, 255] on div "Behavioral Health 11/20/2024" at bounding box center [235, 261] width 327 height 25
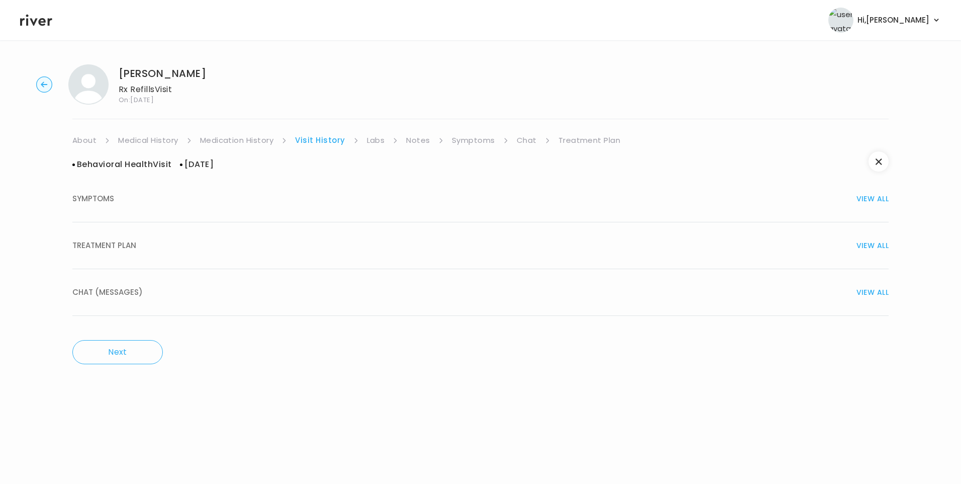
drag, startPoint x: 132, startPoint y: 251, endPoint x: 160, endPoint y: 254, distance: 28.4
click at [136, 252] on div "TREATMENT PLAN VIEW ALL" at bounding box center [480, 245] width 816 height 14
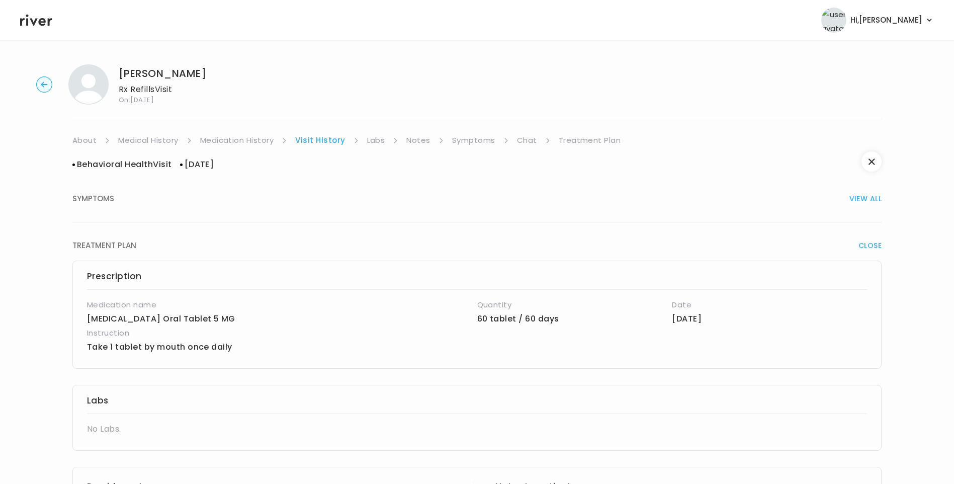
click at [256, 143] on link "Medication History" at bounding box center [237, 140] width 74 height 14
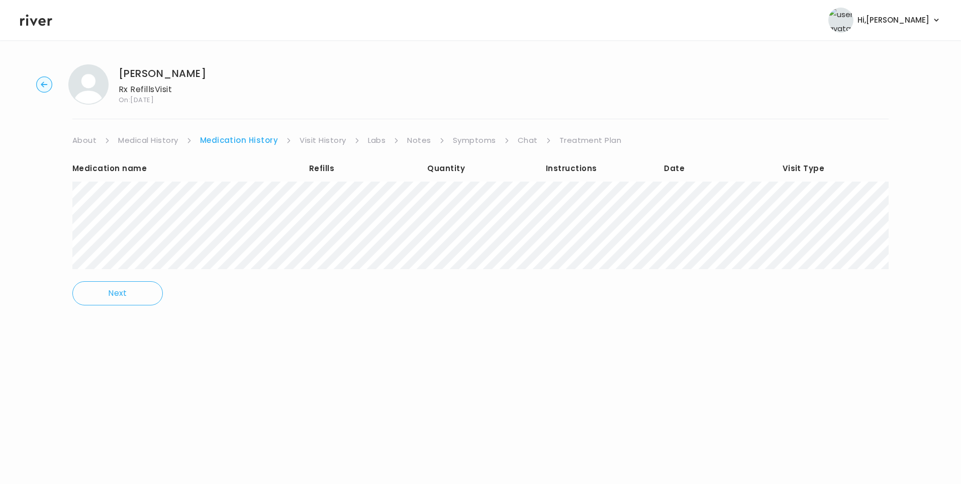
click at [335, 141] on link "Visit History" at bounding box center [323, 140] width 46 height 14
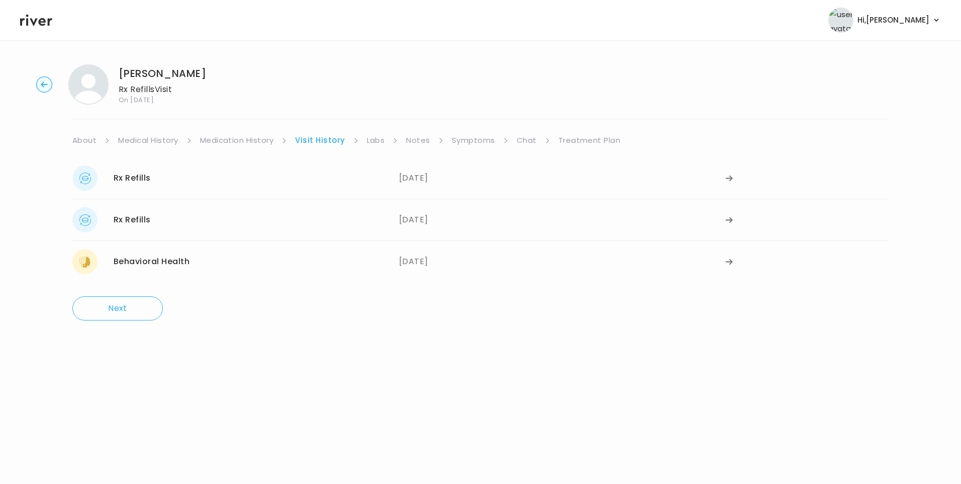
click at [252, 140] on link "Medication History" at bounding box center [237, 140] width 74 height 14
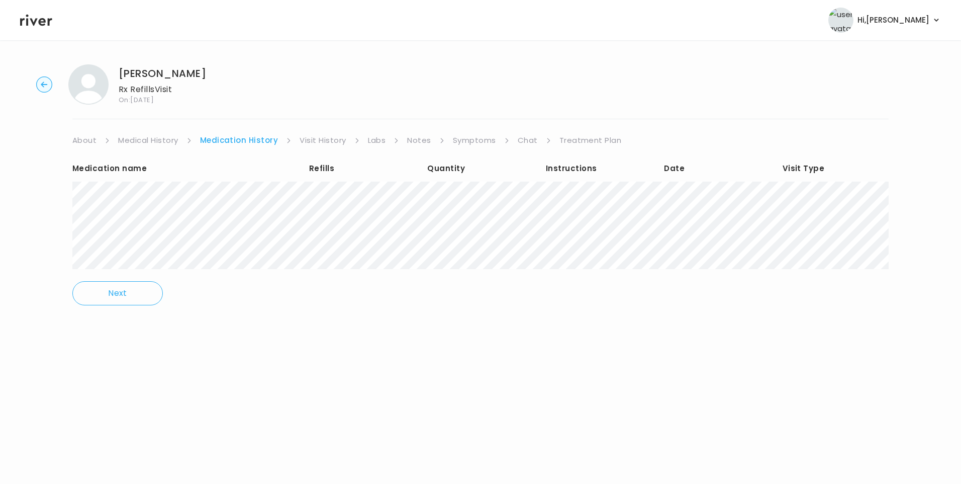
click at [523, 136] on link "Chat" at bounding box center [528, 140] width 20 height 14
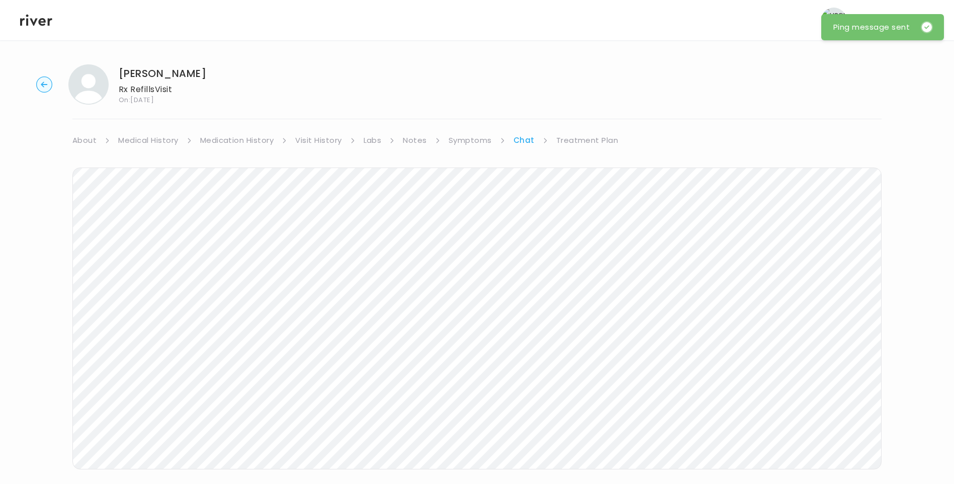
click at [326, 139] on link "Visit History" at bounding box center [318, 140] width 46 height 14
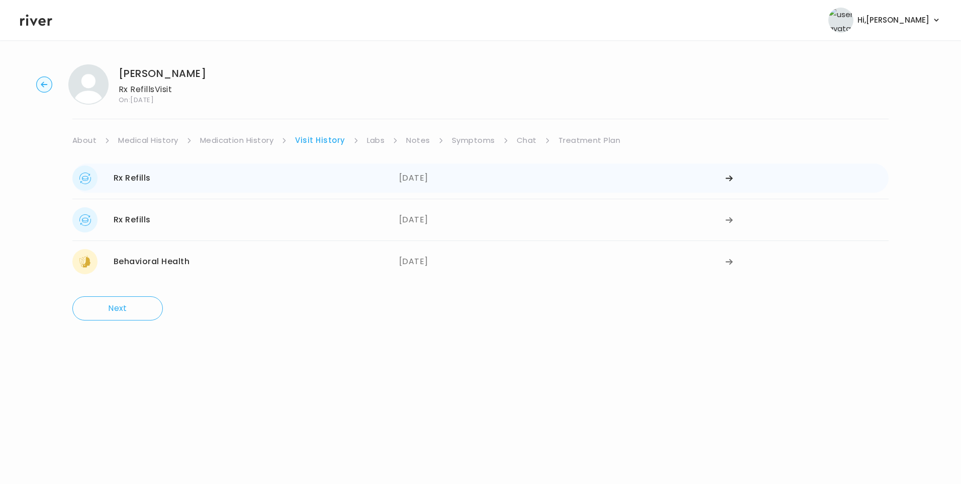
click at [429, 180] on div "04/30/2025" at bounding box center [562, 177] width 327 height 25
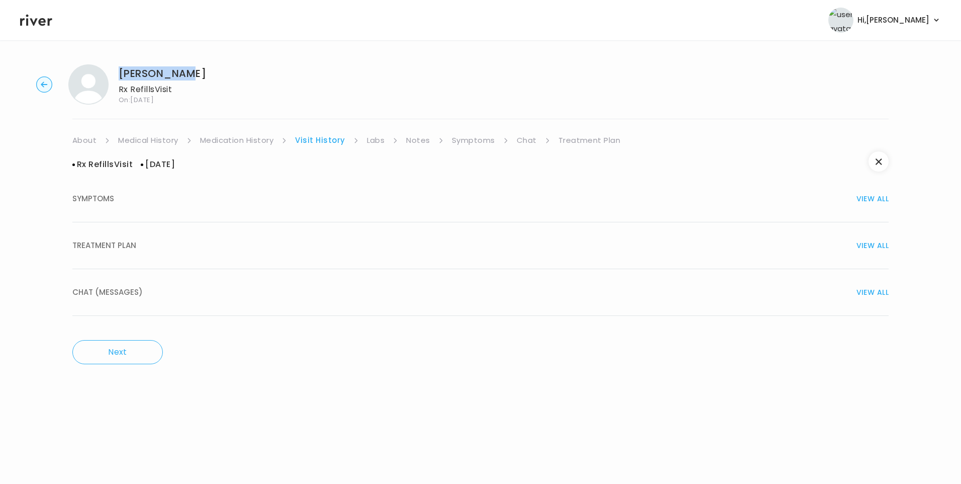
drag, startPoint x: 120, startPoint y: 73, endPoint x: 180, endPoint y: 74, distance: 60.3
click at [180, 74] on h1 "Alan Sweatt" at bounding box center [162, 73] width 87 height 14
copy h1 "Alan Sweatt"
click at [452, 137] on link "Symptoms" at bounding box center [473, 140] width 43 height 14
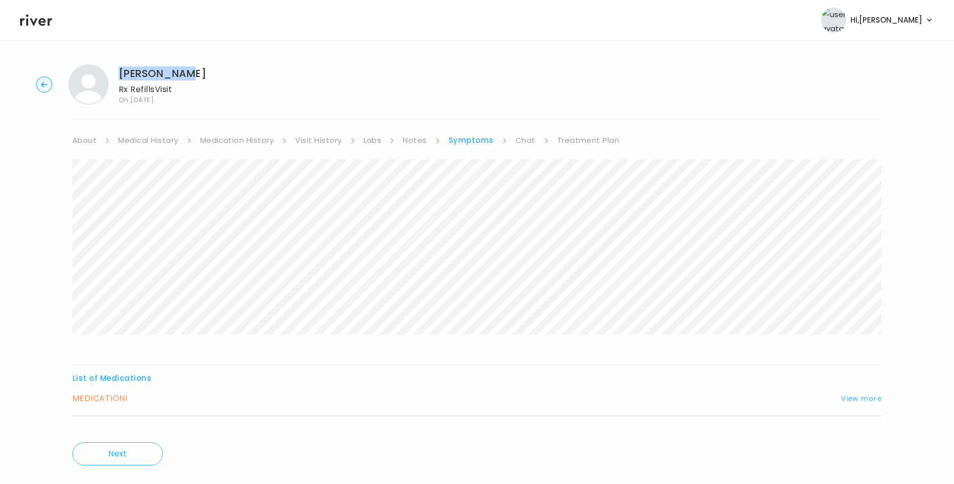
click at [864, 401] on button "View more" at bounding box center [861, 398] width 41 height 12
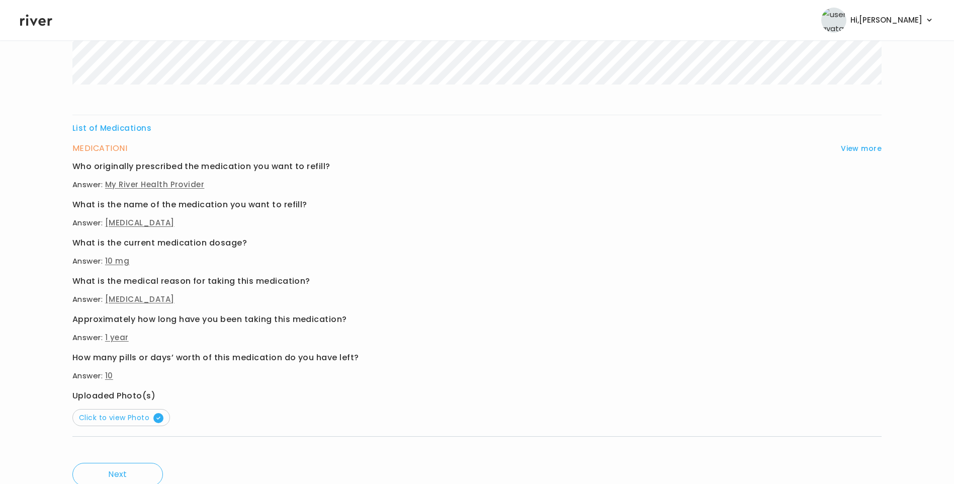
scroll to position [251, 0]
click at [113, 415] on span "Click to view Photo" at bounding box center [121, 416] width 84 height 10
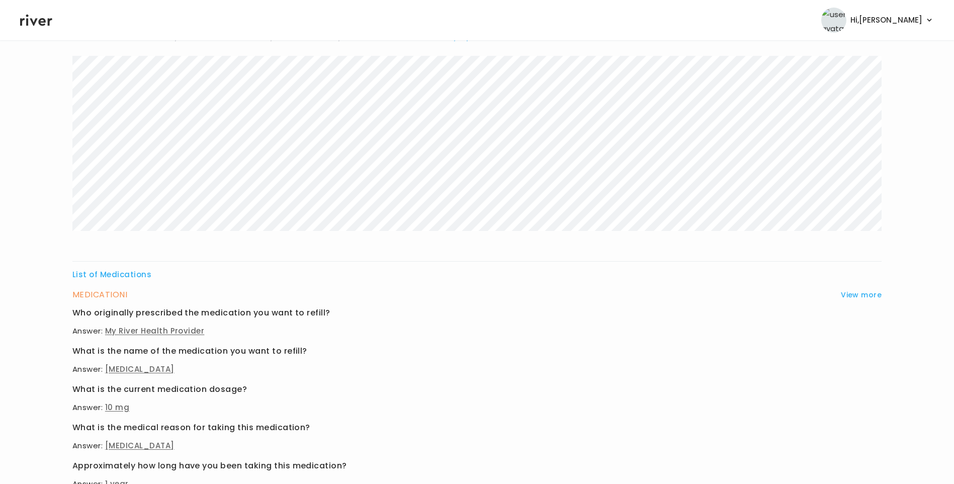
scroll to position [0, 0]
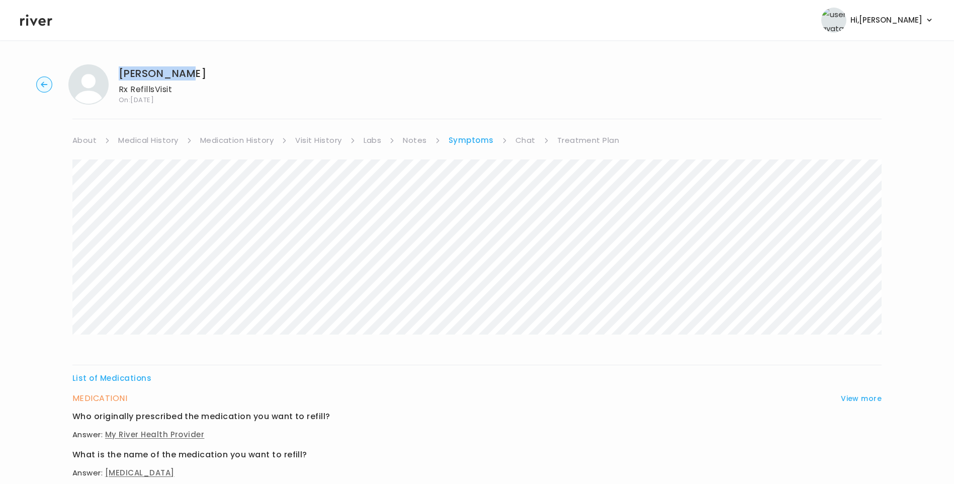
click at [242, 134] on link "Medication History" at bounding box center [237, 140] width 74 height 14
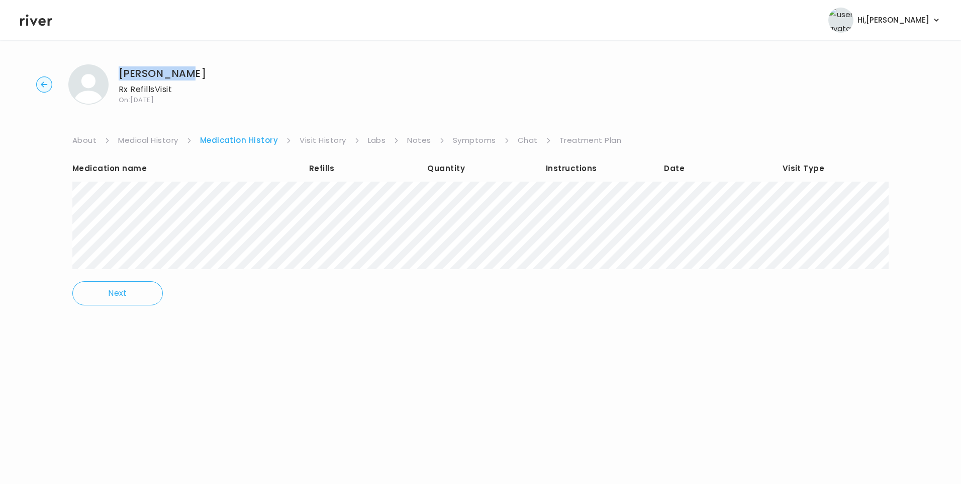
drag, startPoint x: 331, startPoint y: 139, endPoint x: 331, endPoint y: 145, distance: 6.5
click at [332, 140] on link "Visit History" at bounding box center [323, 140] width 46 height 14
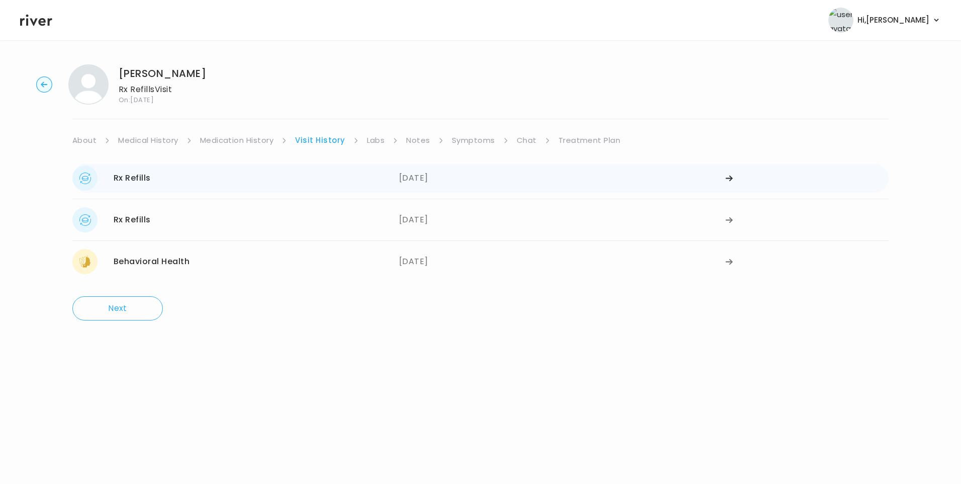
click at [157, 190] on div "Rx Refills 04/30/2025" at bounding box center [235, 177] width 327 height 25
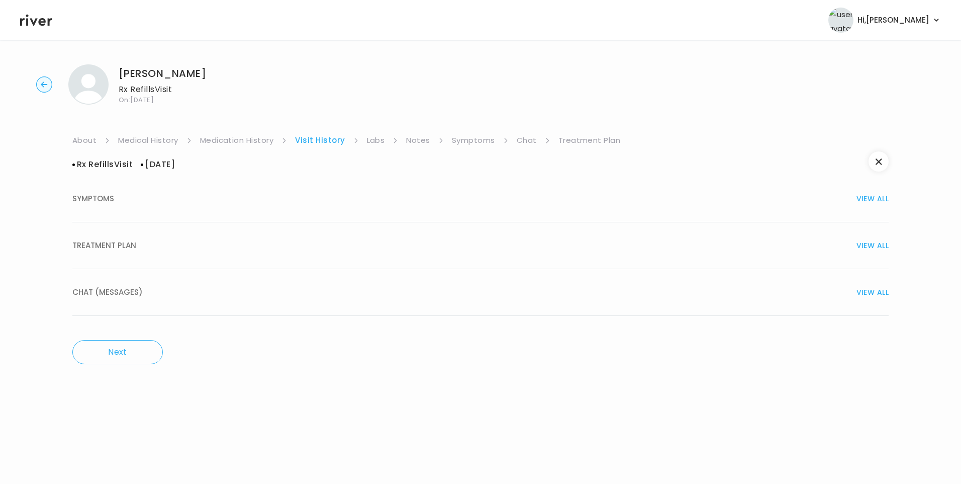
click at [138, 254] on button "TREATMENT PLAN VIEW ALL" at bounding box center [480, 245] width 816 height 47
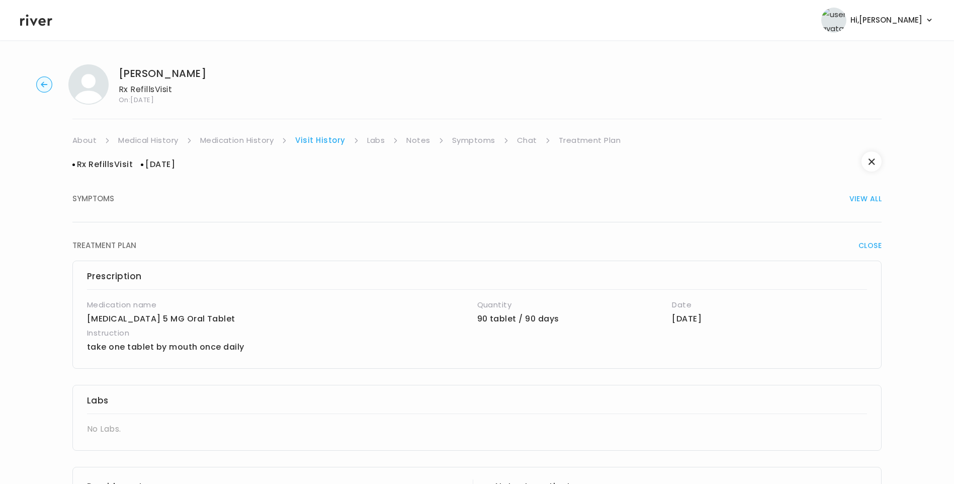
click at [254, 140] on link "Medication History" at bounding box center [237, 140] width 74 height 14
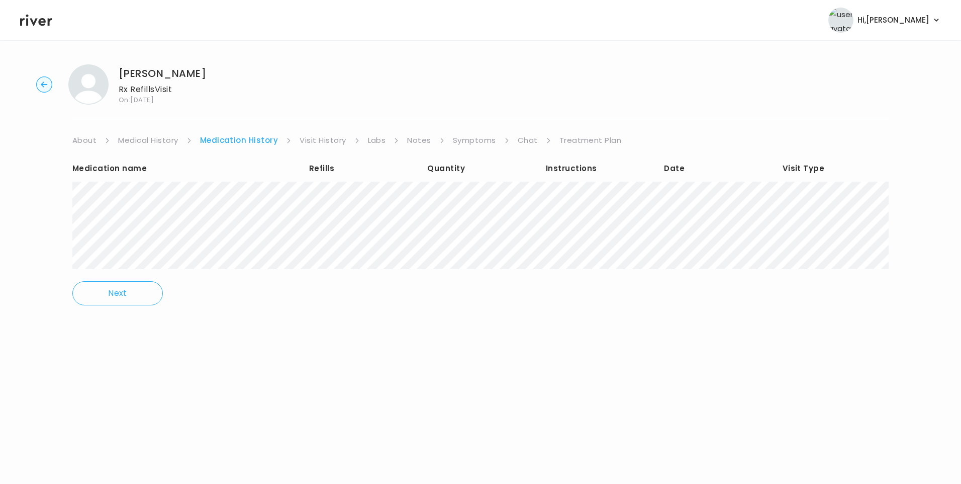
click at [329, 140] on link "Visit History" at bounding box center [323, 140] width 46 height 14
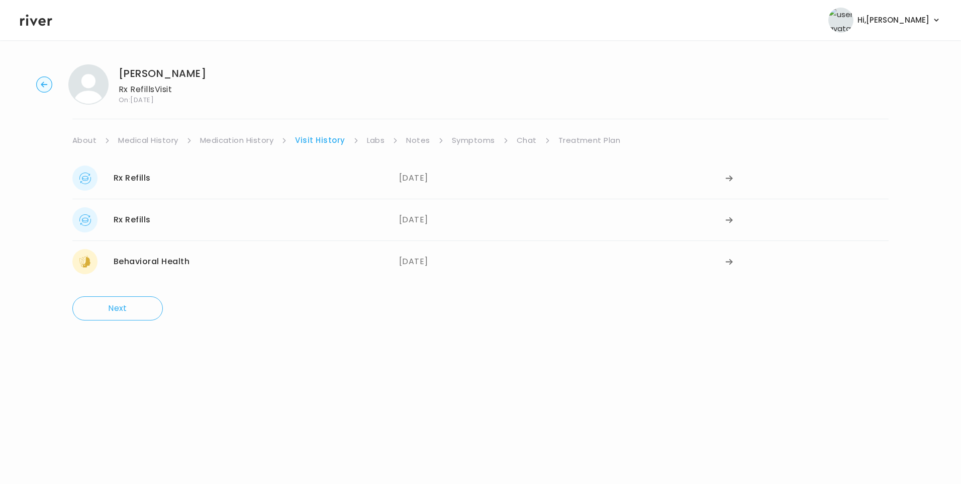
click at [572, 139] on link "Treatment Plan" at bounding box center [590, 140] width 62 height 14
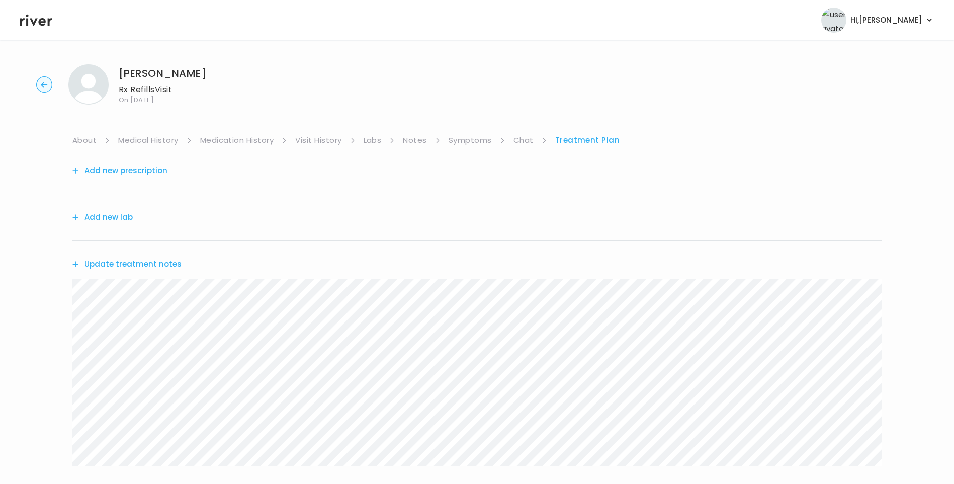
click at [532, 137] on li "Chat" at bounding box center [530, 140] width 34 height 14
click at [519, 138] on link "Chat" at bounding box center [523, 140] width 20 height 14
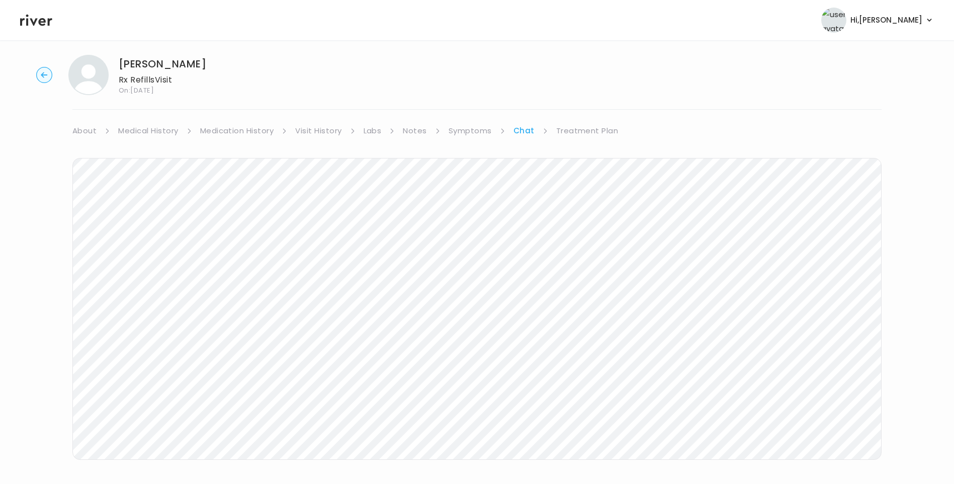
scroll to position [26, 0]
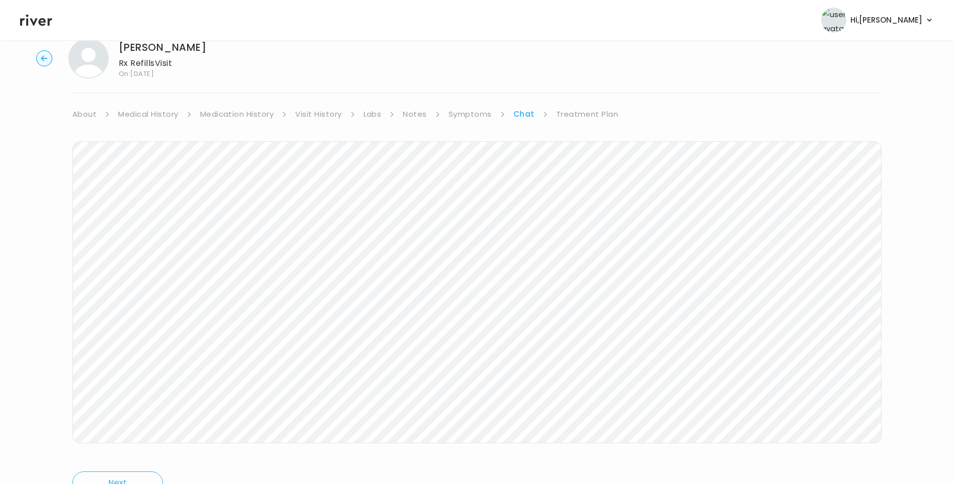
click at [580, 115] on link "Treatment Plan" at bounding box center [587, 114] width 62 height 14
click at [151, 239] on button "Update treatment notes" at bounding box center [126, 238] width 109 height 14
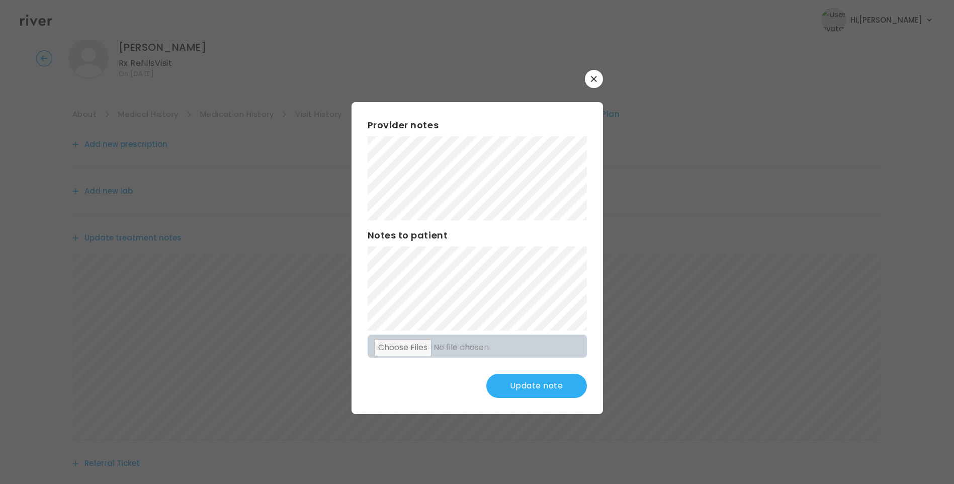
click at [532, 386] on button "Update note" at bounding box center [536, 386] width 101 height 24
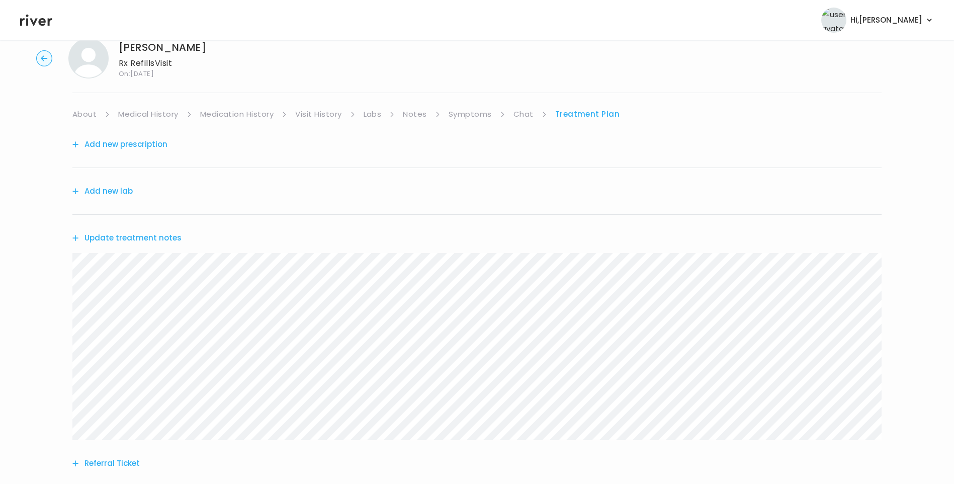
click at [152, 114] on link "Medical History" at bounding box center [148, 114] width 60 height 14
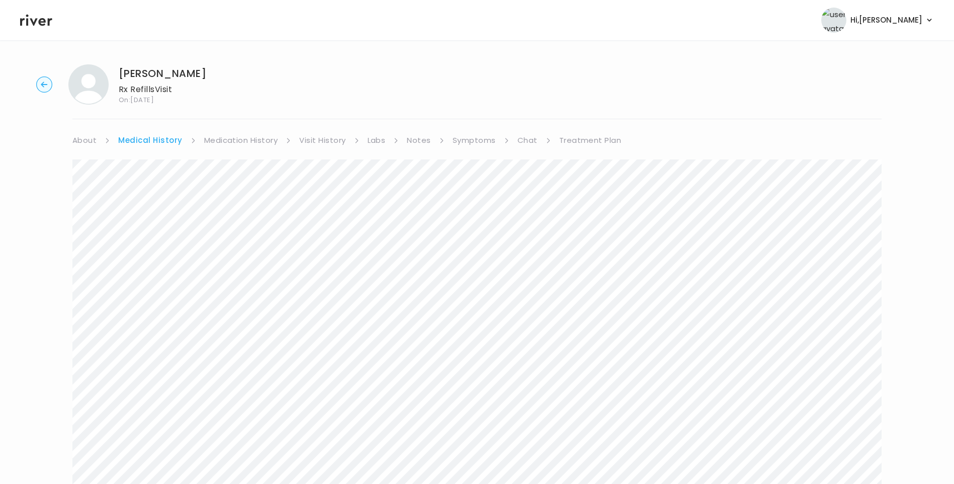
click at [588, 138] on link "Treatment Plan" at bounding box center [590, 140] width 62 height 14
click at [242, 140] on link "Medication History" at bounding box center [237, 140] width 74 height 14
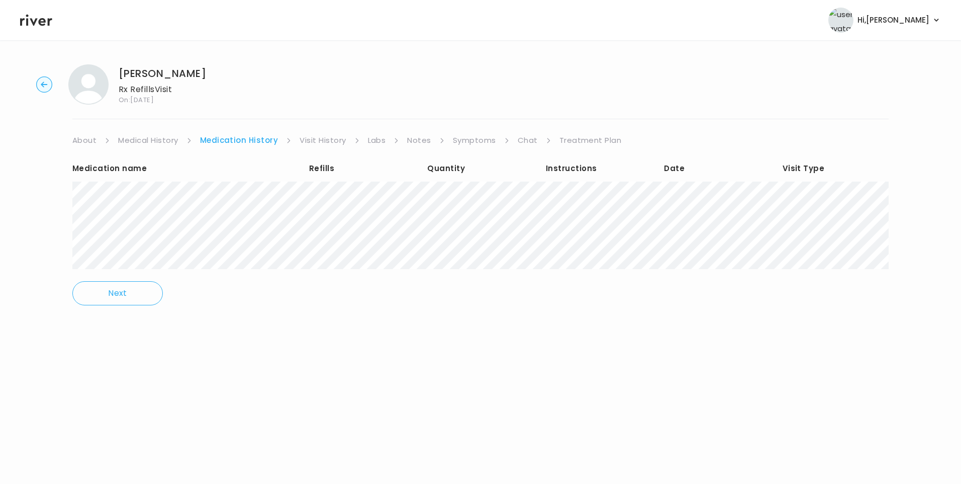
click at [604, 140] on link "Treatment Plan" at bounding box center [591, 140] width 62 height 14
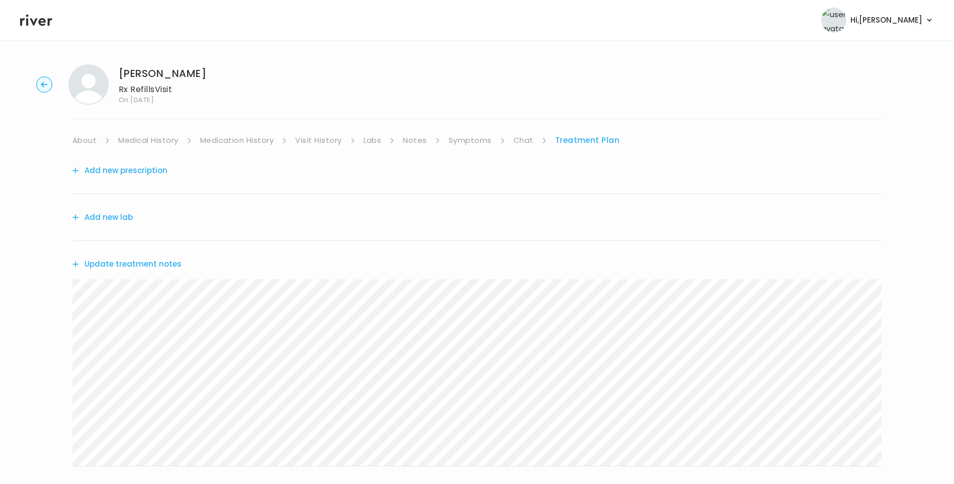
click at [160, 263] on button "Update treatment notes" at bounding box center [126, 264] width 109 height 14
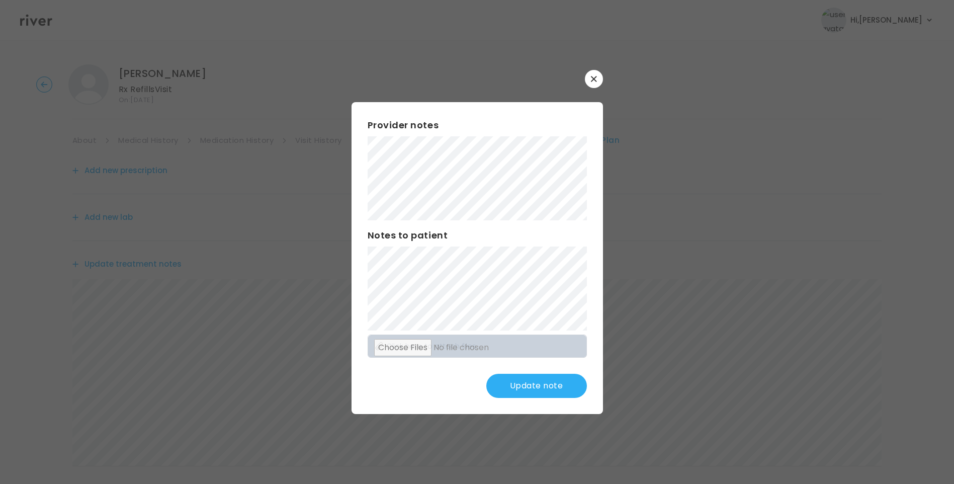
scroll to position [50, 0]
click at [547, 386] on button "Update note" at bounding box center [536, 386] width 101 height 24
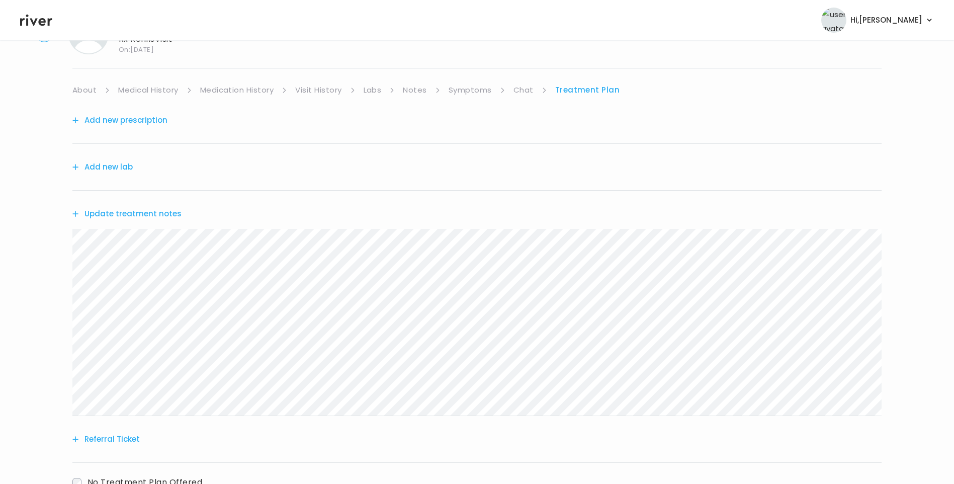
click at [520, 90] on link "Chat" at bounding box center [523, 90] width 20 height 14
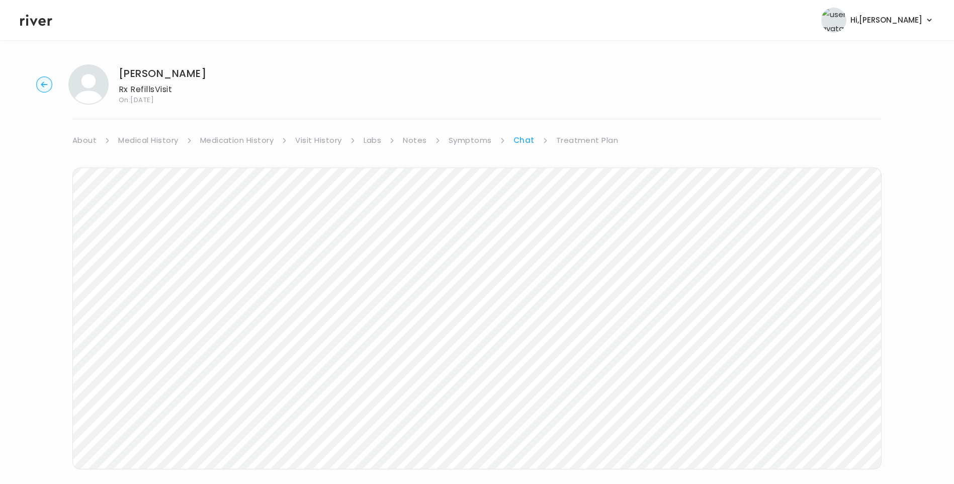
click at [35, 22] on icon at bounding box center [36, 21] width 32 height 12
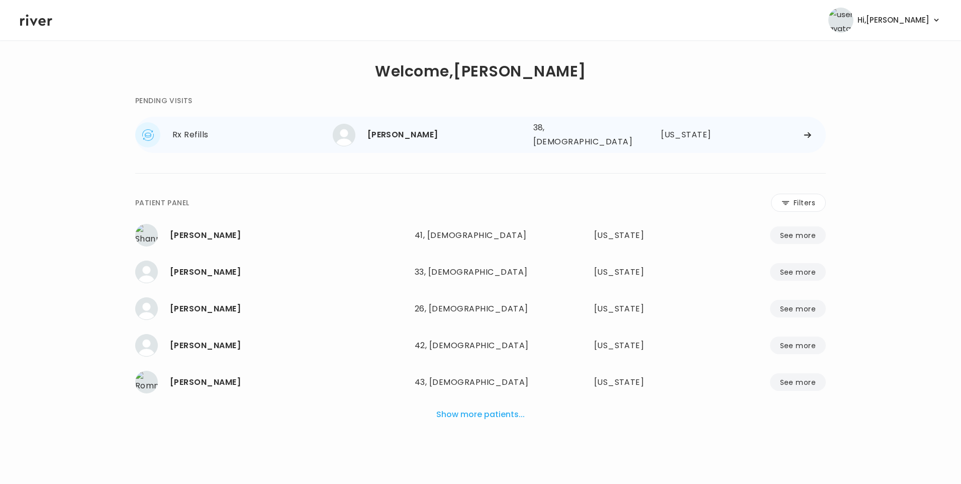
click at [515, 131] on div "Alan Sweatt" at bounding box center [446, 135] width 158 height 14
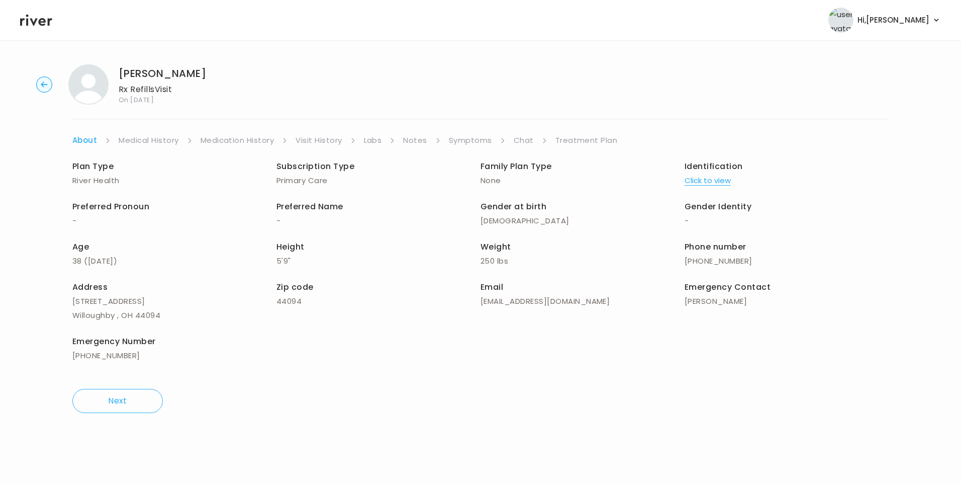
click at [577, 145] on link "Treatment Plan" at bounding box center [586, 140] width 62 height 14
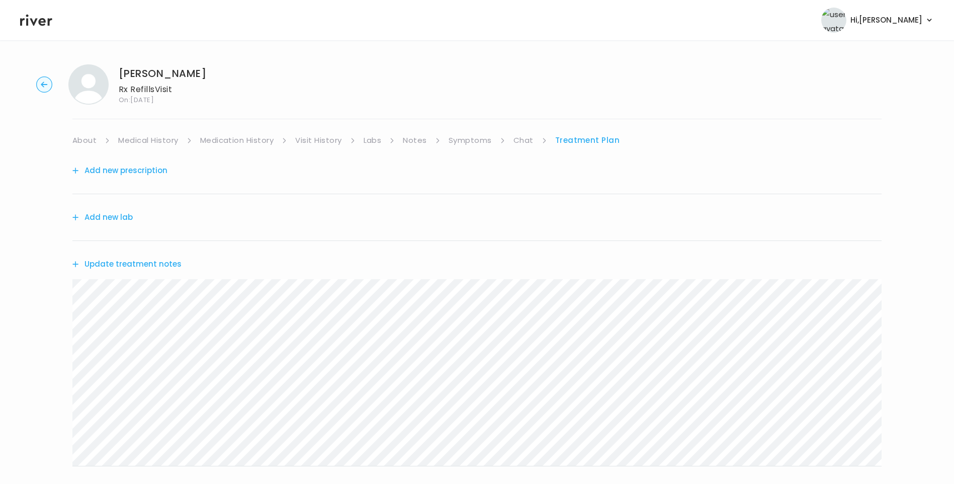
click at [40, 23] on icon at bounding box center [36, 21] width 32 height 12
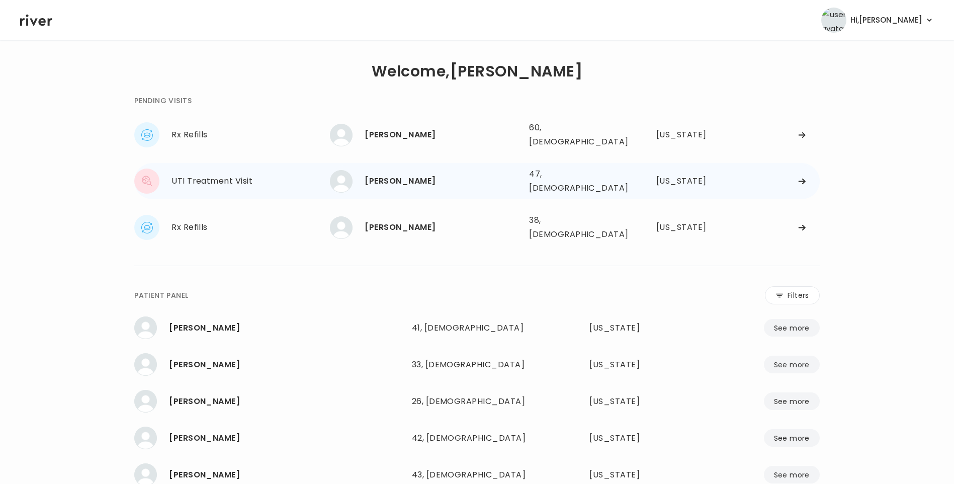
click at [410, 177] on div "[PERSON_NAME]" at bounding box center [442, 181] width 156 height 14
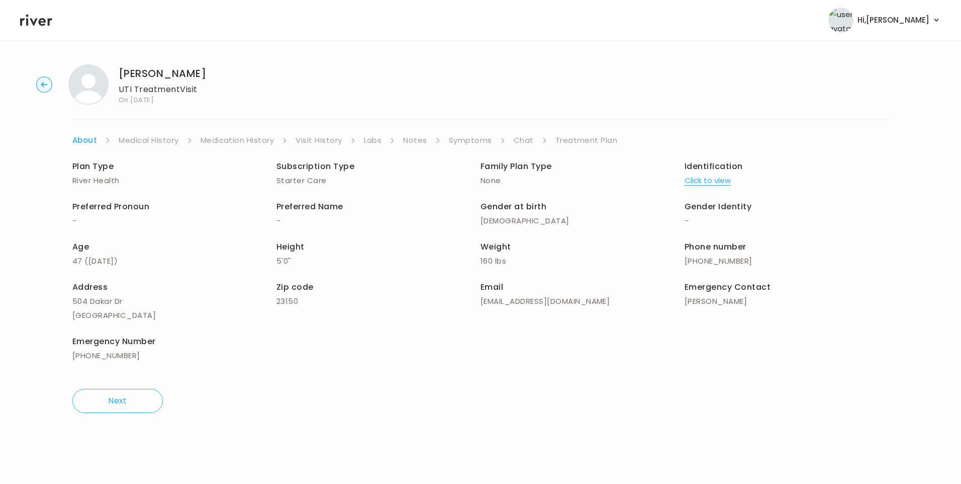
click at [328, 139] on link "Visit History" at bounding box center [319, 140] width 46 height 14
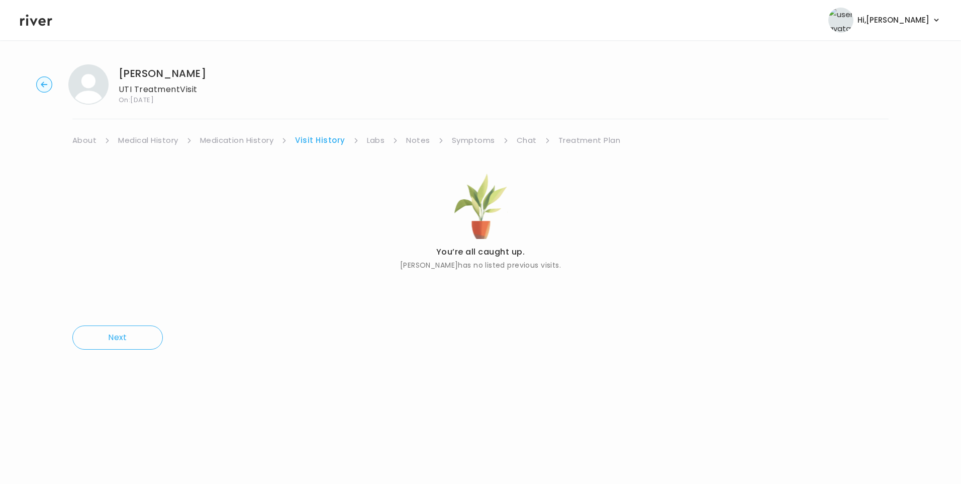
click at [85, 137] on link "About" at bounding box center [84, 140] width 24 height 14
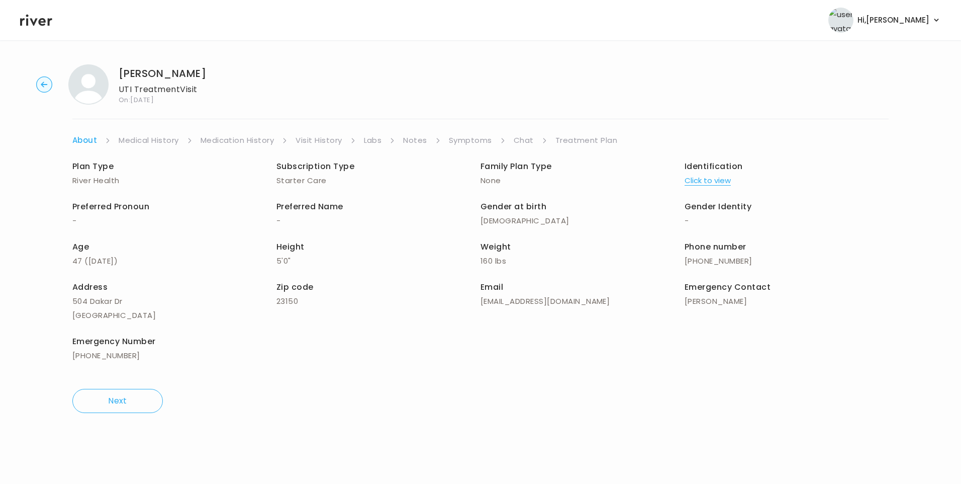
click at [715, 182] on button "Click to view" at bounding box center [708, 180] width 46 height 14
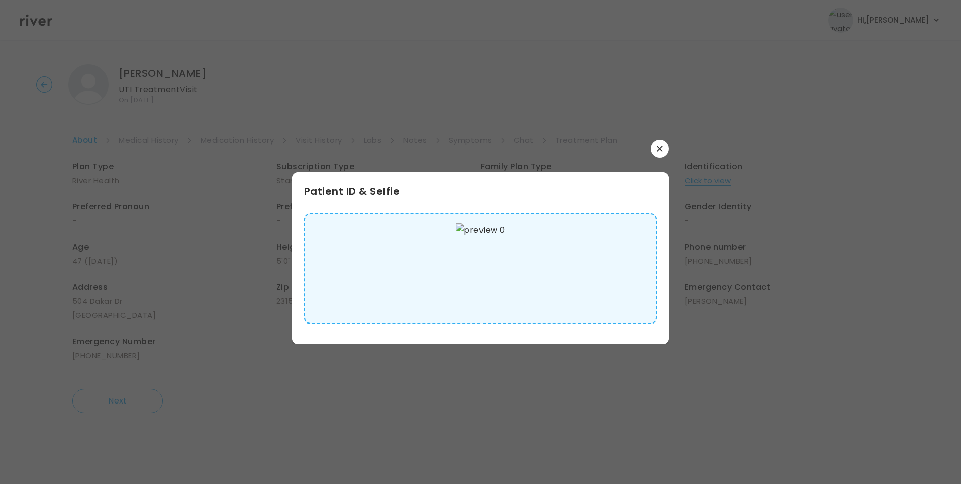
click at [505, 263] on img at bounding box center [480, 268] width 49 height 90
click at [662, 151] on icon "button" at bounding box center [660, 149] width 6 height 6
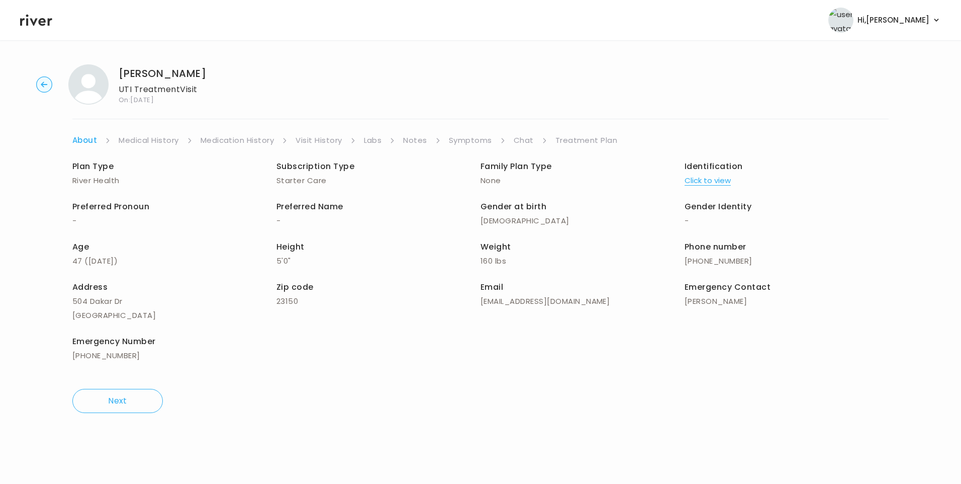
click at [163, 140] on link "Medical History" at bounding box center [149, 140] width 60 height 14
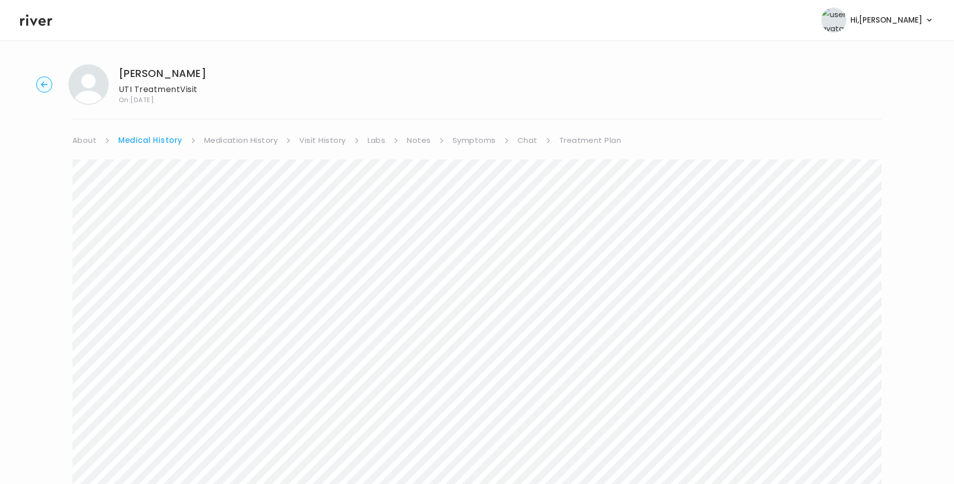
click at [489, 144] on link "Symptoms" at bounding box center [473, 140] width 43 height 14
click at [597, 141] on link "Treatment Plan" at bounding box center [588, 140] width 62 height 14
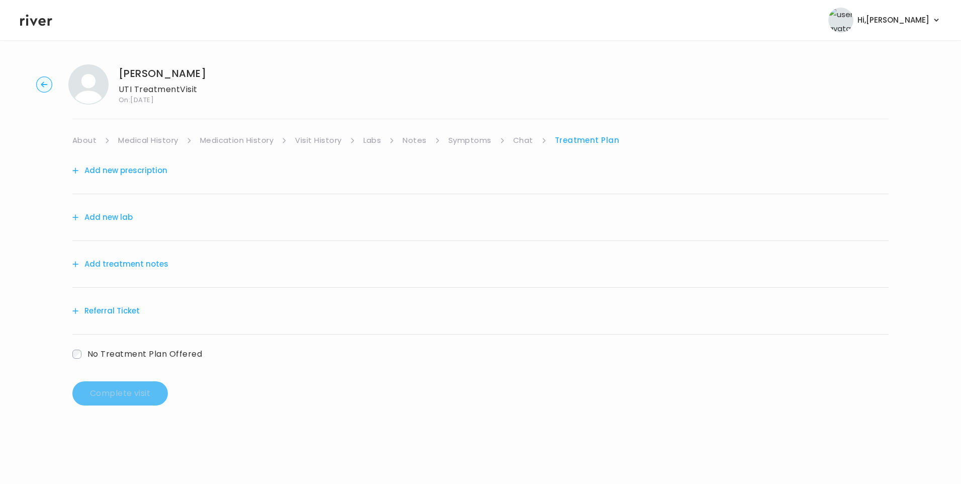
click at [149, 268] on button "Add treatment notes" at bounding box center [120, 264] width 96 height 14
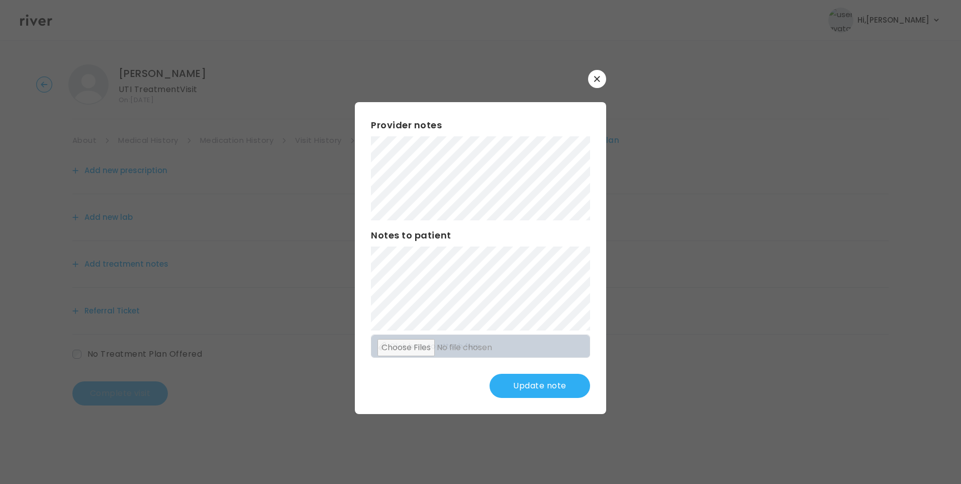
click at [529, 384] on button "Update note" at bounding box center [540, 386] width 101 height 24
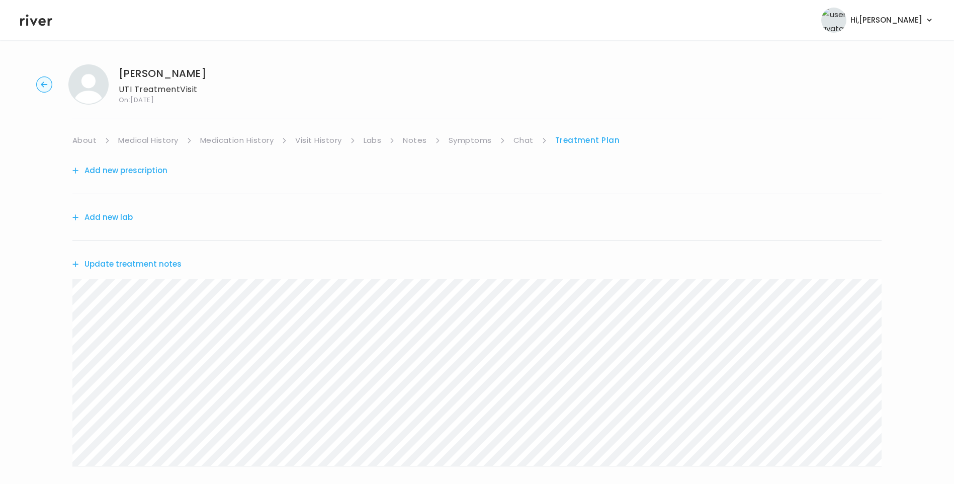
click at [172, 263] on button "Update treatment notes" at bounding box center [126, 264] width 109 height 14
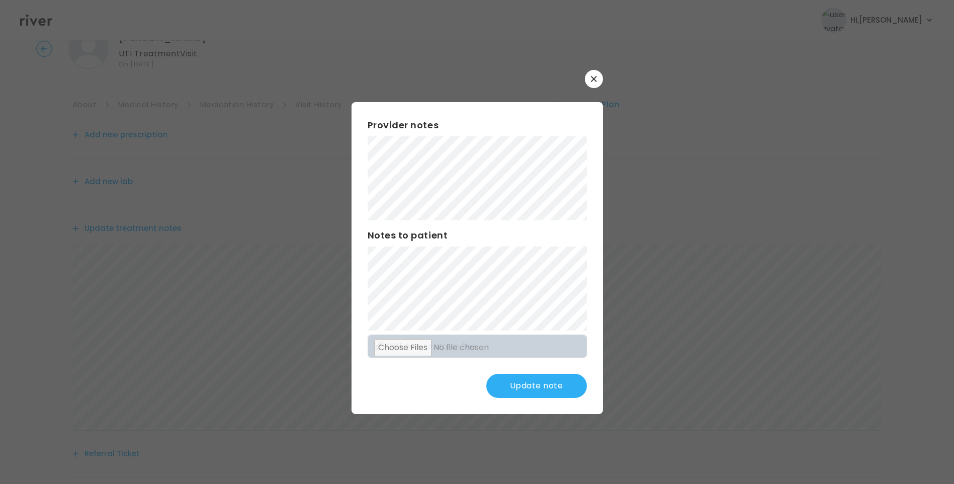
scroll to position [50, 0]
click at [516, 376] on button "Update note" at bounding box center [536, 386] width 101 height 24
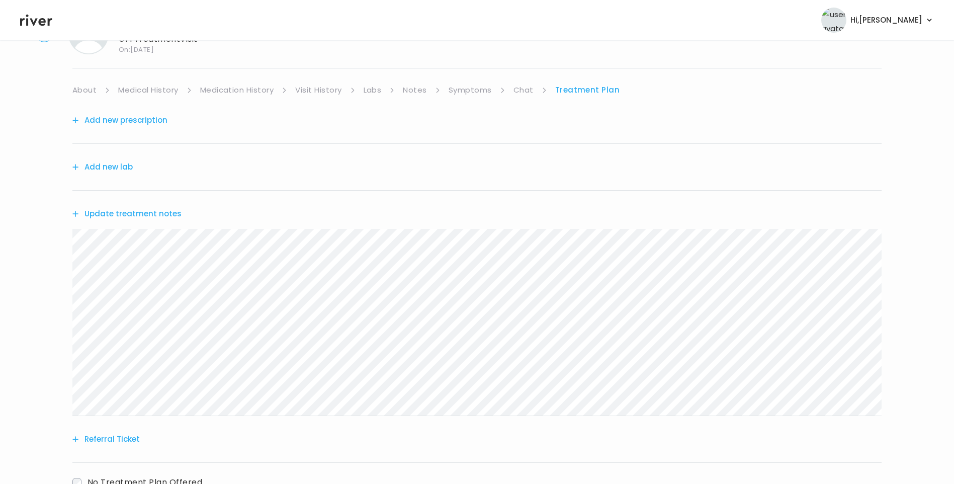
drag, startPoint x: 148, startPoint y: 107, endPoint x: 151, endPoint y: 116, distance: 9.1
click at [150, 112] on div "Add new prescription" at bounding box center [476, 120] width 809 height 47
click at [151, 116] on button "Add new prescription" at bounding box center [119, 120] width 95 height 14
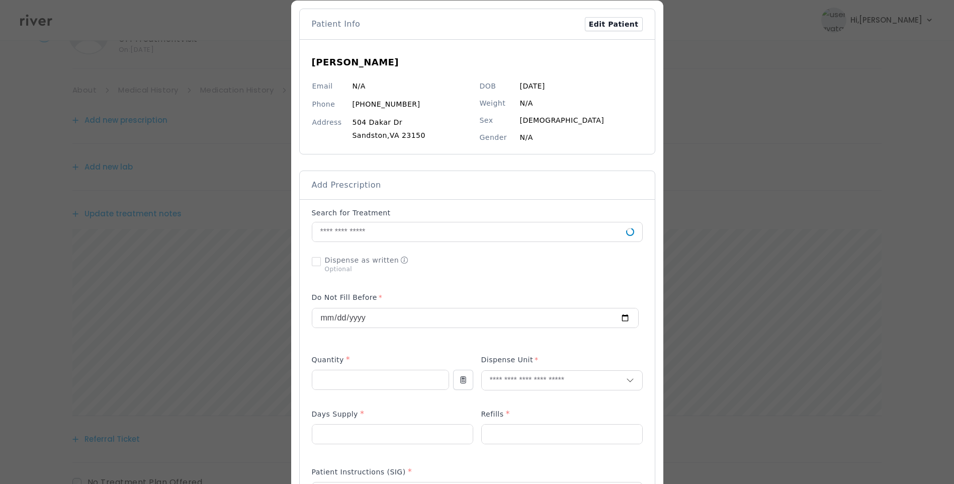
scroll to position [151, 0]
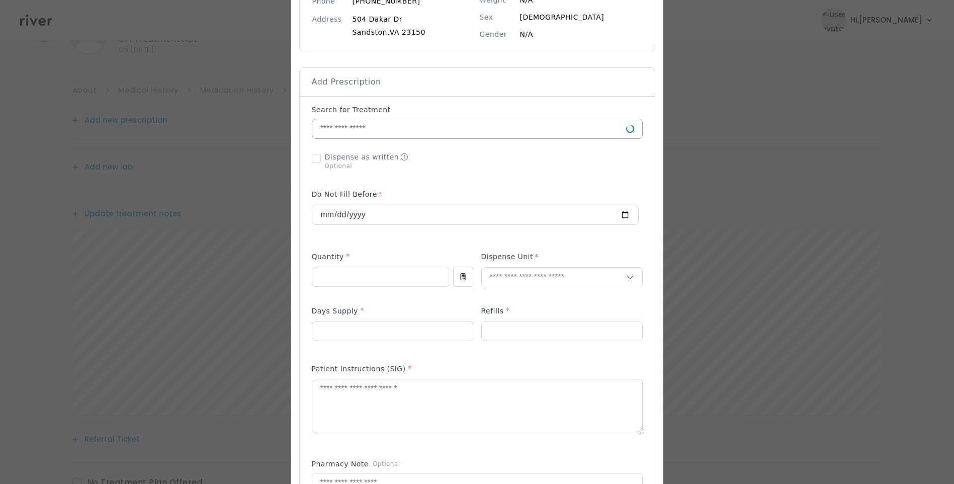
click at [350, 133] on input "text" at bounding box center [469, 128] width 314 height 19
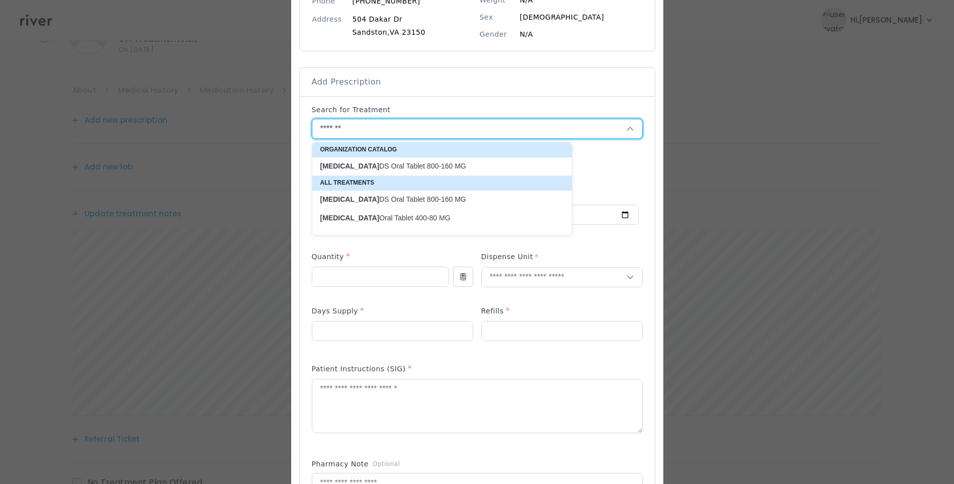
click at [423, 163] on p "Bactrim DS Oral Tablet 800-160 MG" at bounding box center [435, 166] width 231 height 10
type input "**********"
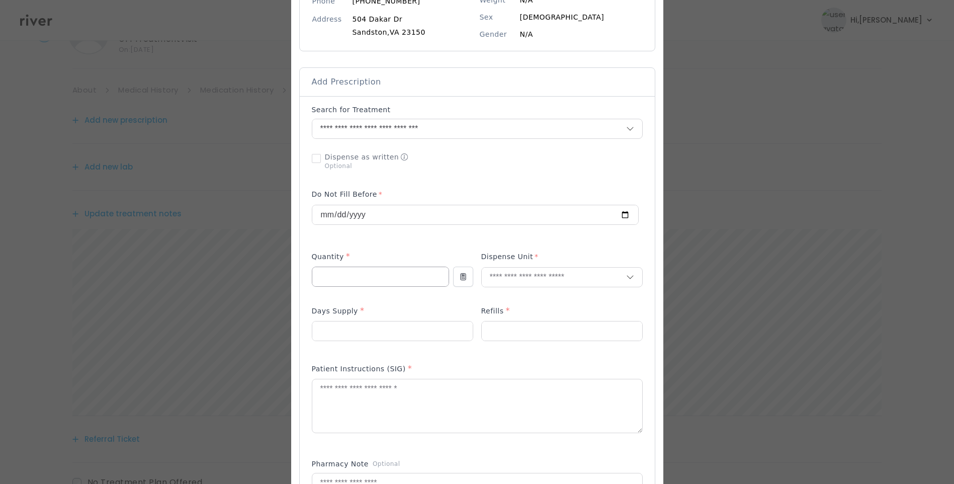
click at [372, 274] on input "number" at bounding box center [380, 276] width 136 height 19
type input "*"
click at [336, 333] on input "number" at bounding box center [392, 330] width 160 height 19
type input "*"
click at [531, 328] on input "number" at bounding box center [562, 330] width 160 height 19
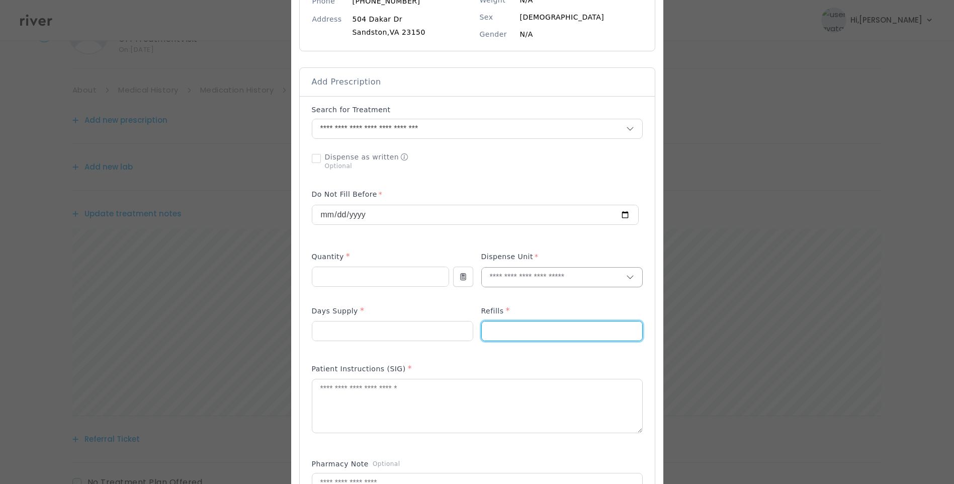
type input "*"
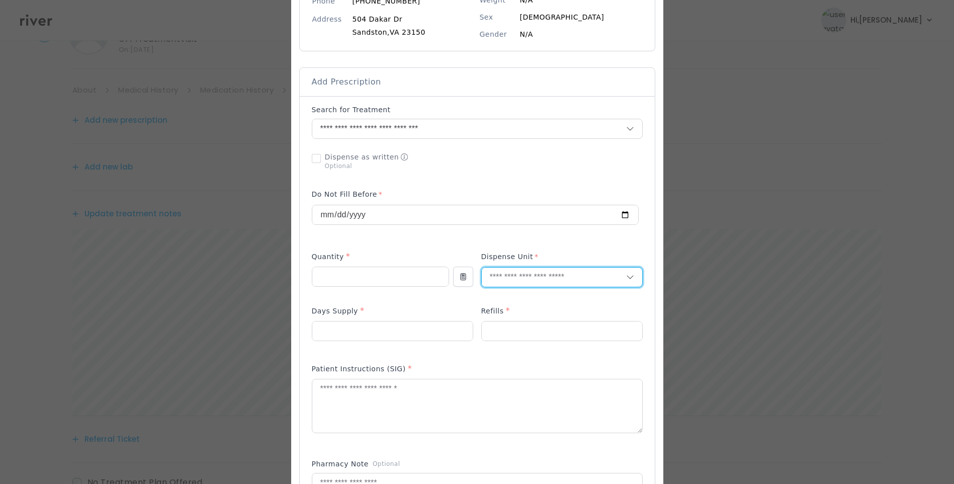
click at [509, 281] on input "text" at bounding box center [554, 276] width 144 height 19
type input "****"
click at [513, 299] on p "Tablet" at bounding box center [562, 298] width 132 height 15
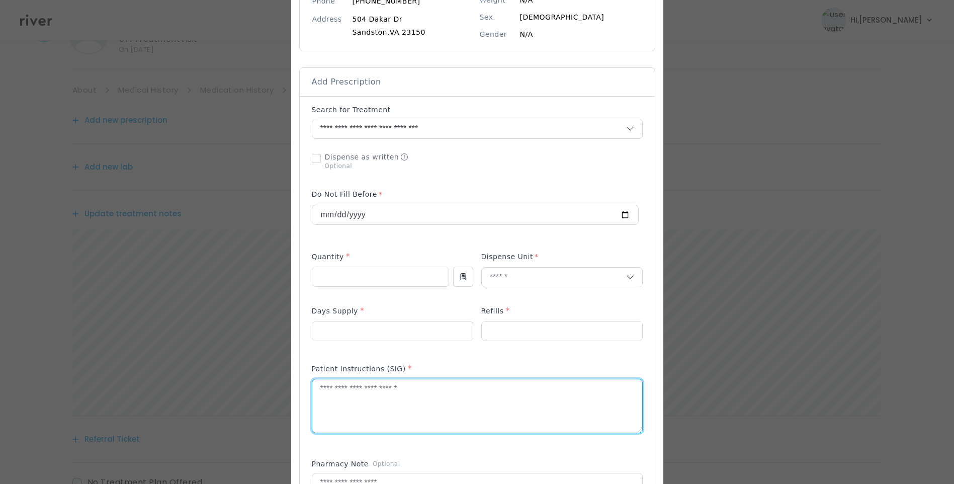
click at [477, 404] on textarea at bounding box center [477, 405] width 330 height 53
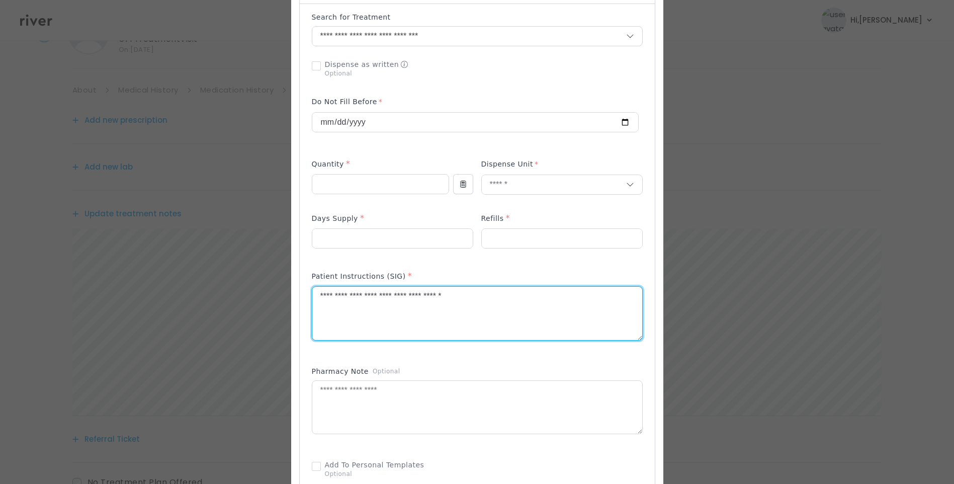
scroll to position [251, 0]
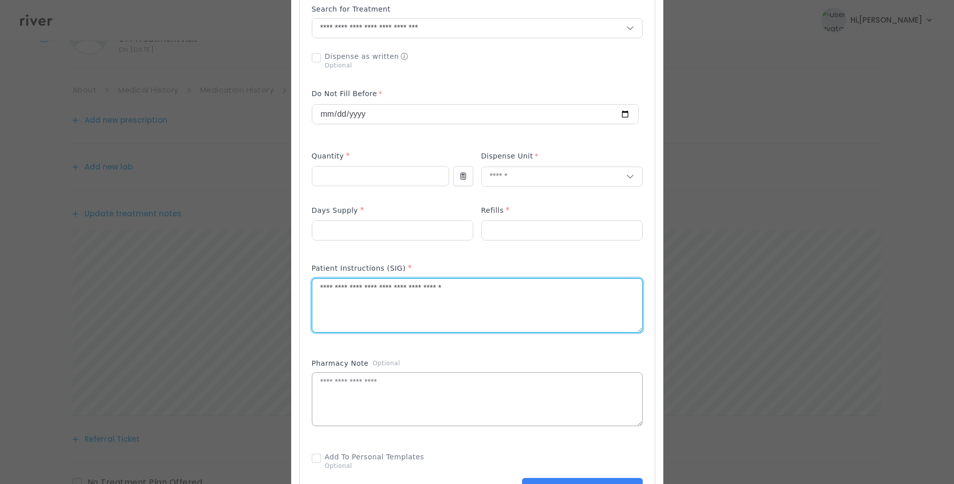
type textarea "**********"
click at [434, 385] on textarea at bounding box center [477, 399] width 330 height 53
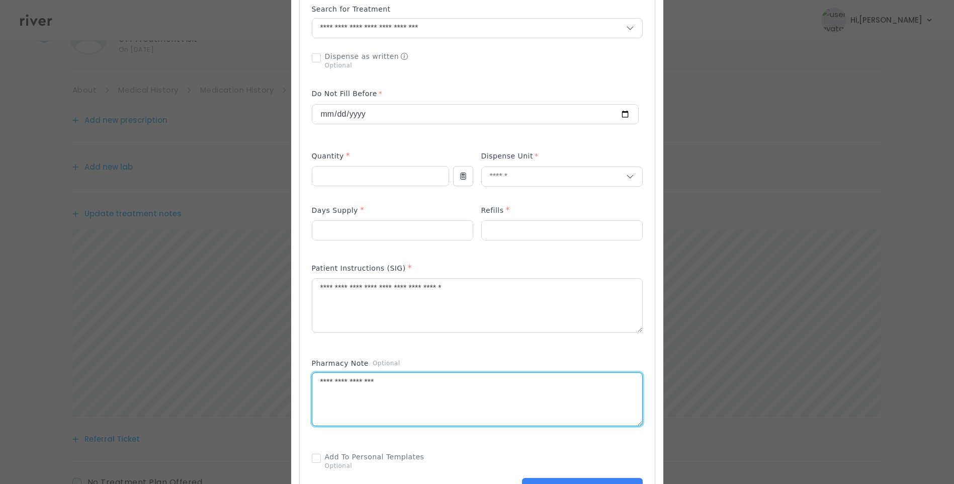
type textarea "**********"
click at [463, 347] on div "Patient Instructions (SIG) *" at bounding box center [477, 303] width 331 height 90
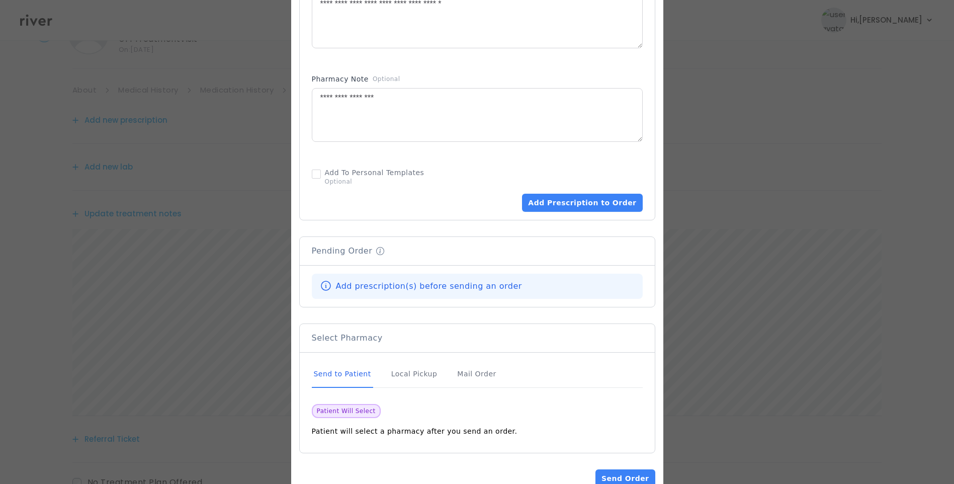
scroll to position [553, 0]
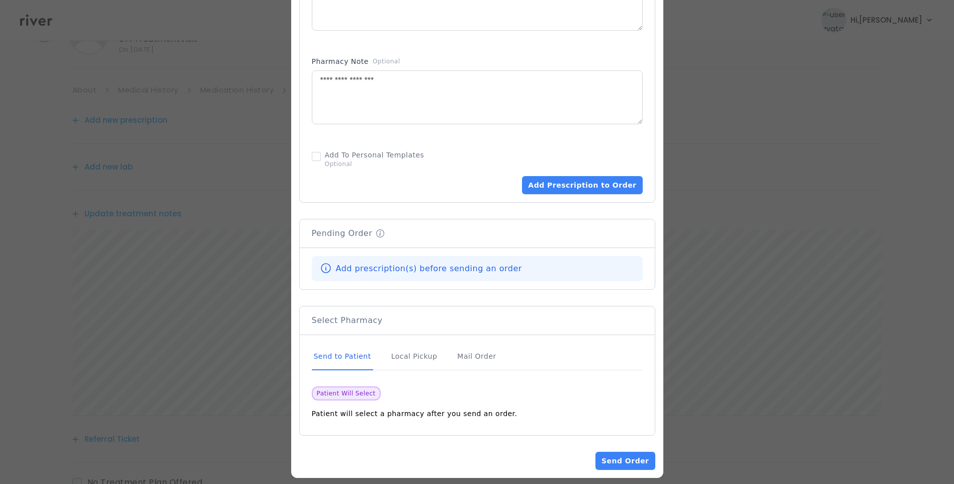
click at [336, 354] on div "Send to Patient" at bounding box center [342, 356] width 61 height 27
click at [570, 188] on button "Add Prescription to Order" at bounding box center [582, 185] width 120 height 18
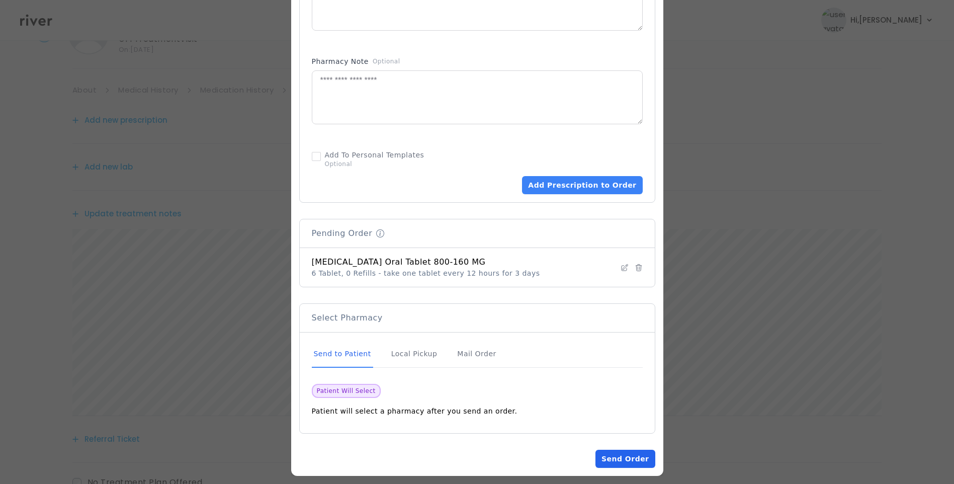
click at [631, 463] on button "Send Order" at bounding box center [624, 458] width 59 height 18
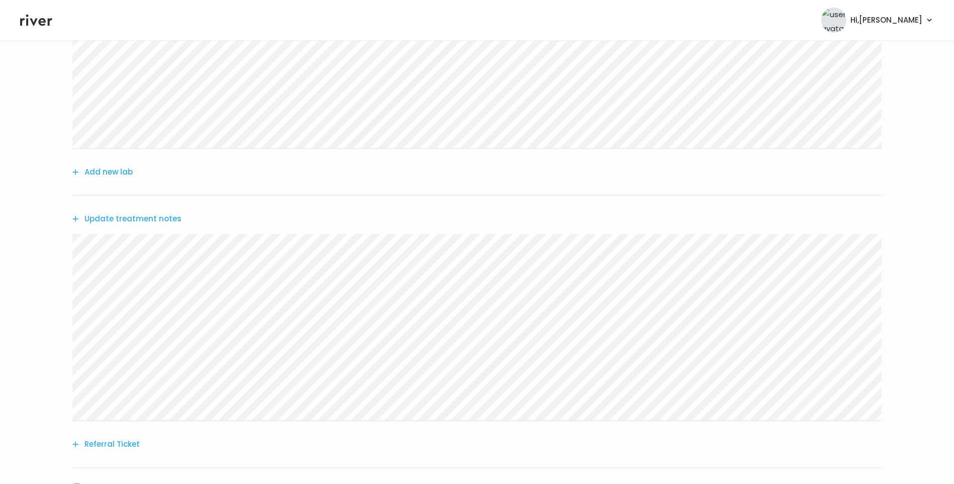
scroll to position [201, 0]
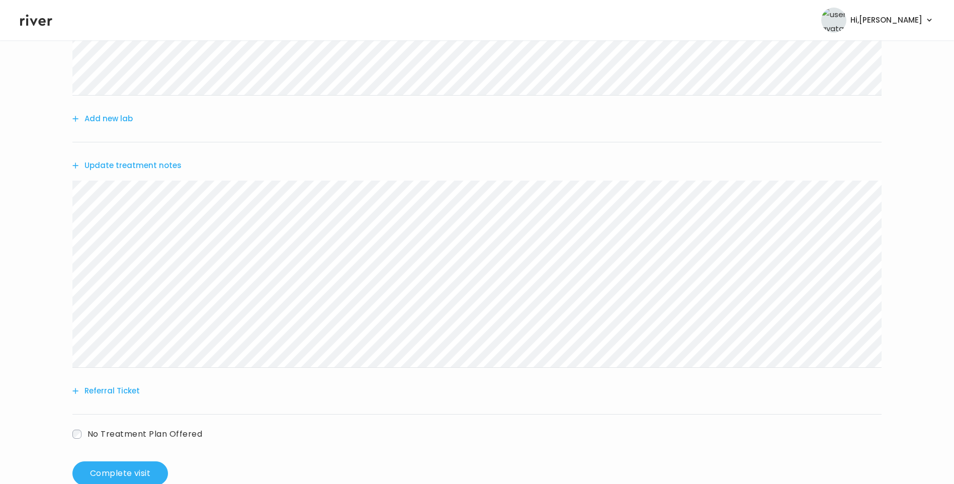
click at [173, 165] on button "Update treatment notes" at bounding box center [126, 165] width 109 height 14
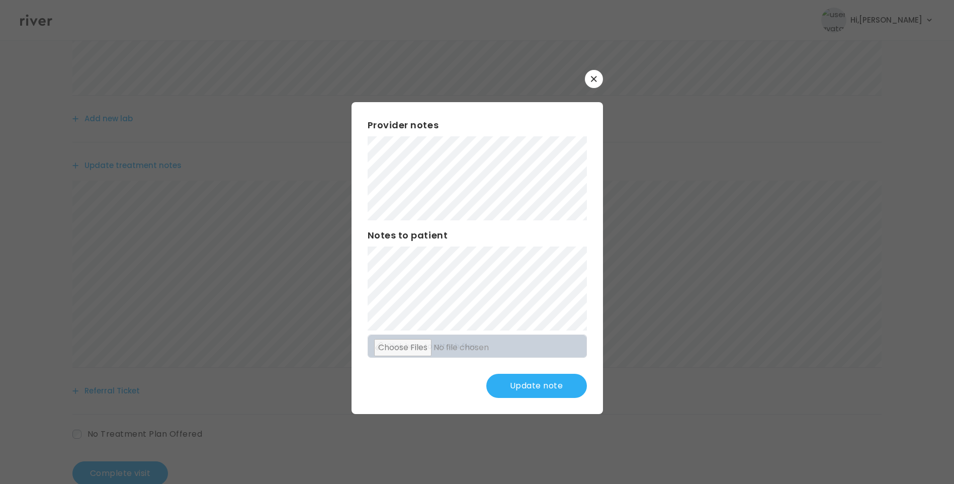
click at [548, 387] on button "Update note" at bounding box center [536, 386] width 101 height 24
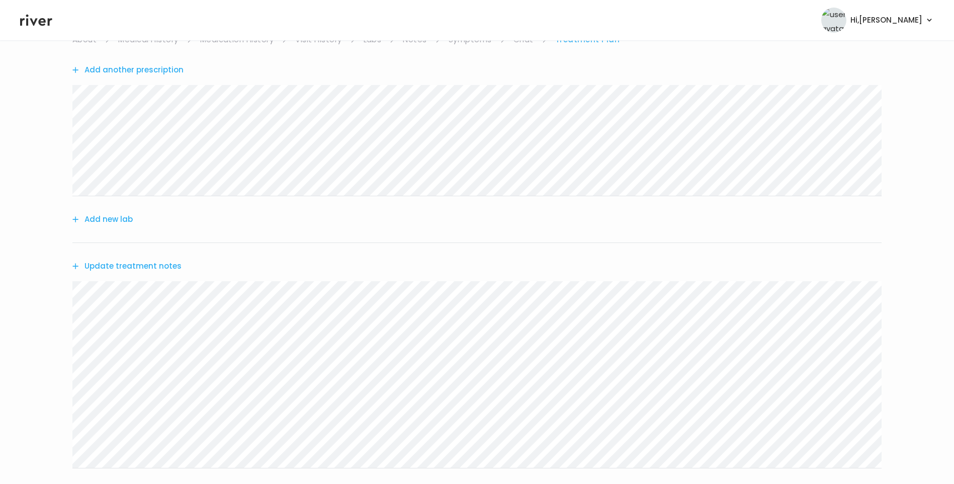
scroll to position [0, 0]
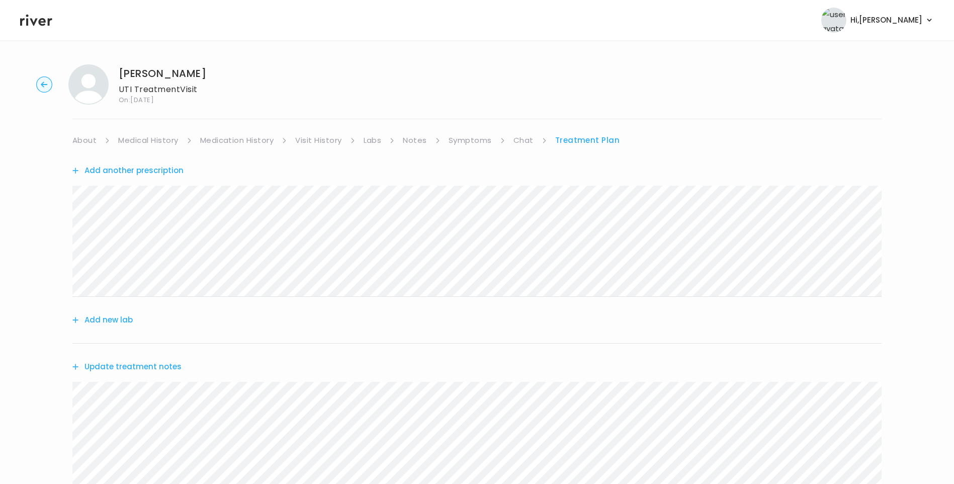
click at [155, 144] on link "Medical History" at bounding box center [148, 140] width 60 height 14
click at [596, 143] on link "Treatment Plan" at bounding box center [590, 140] width 62 height 14
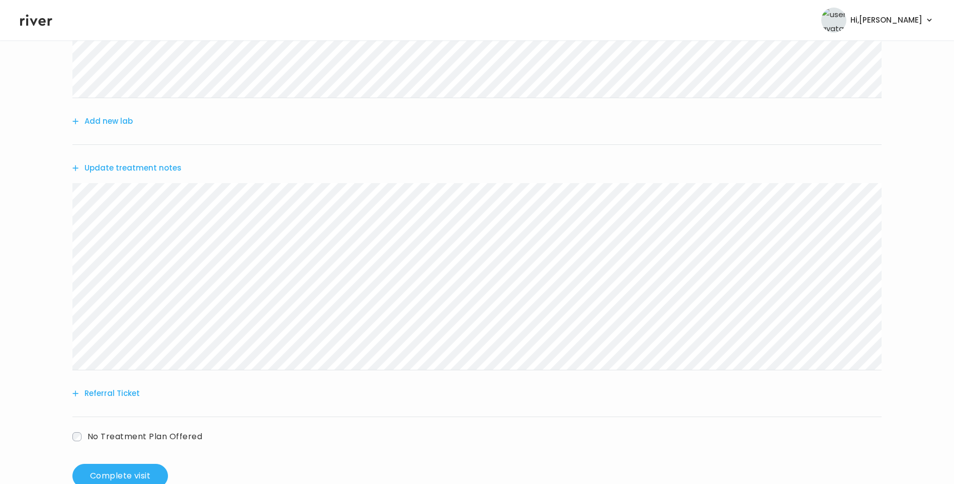
scroll to position [227, 0]
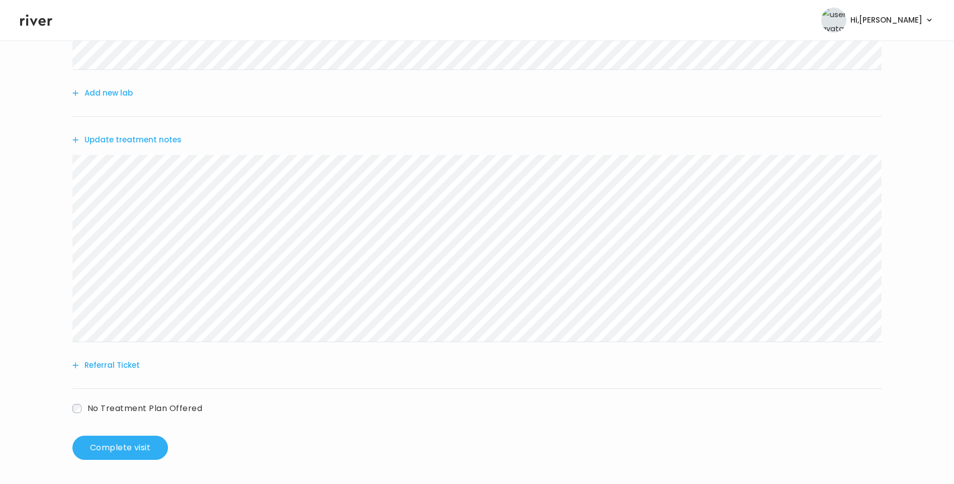
click at [163, 139] on button "Update treatment notes" at bounding box center [126, 140] width 109 height 14
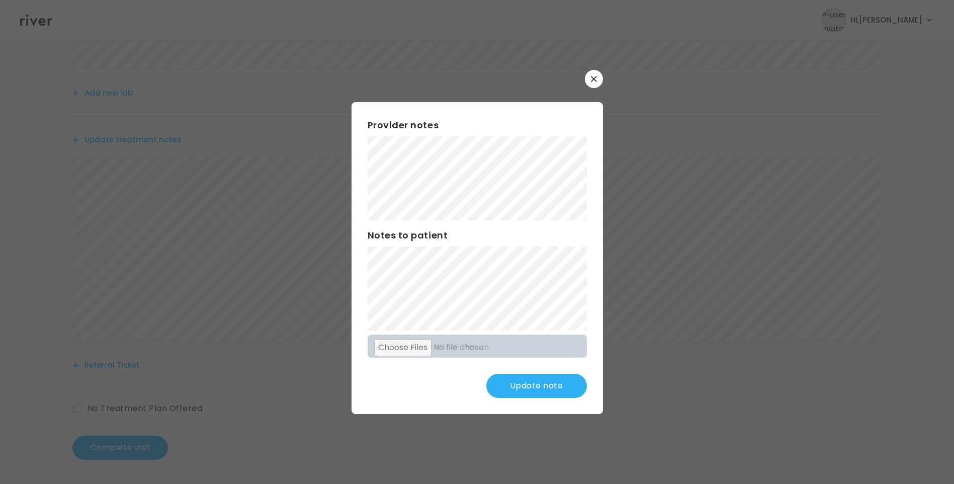
click at [532, 380] on button "Update note" at bounding box center [536, 386] width 101 height 24
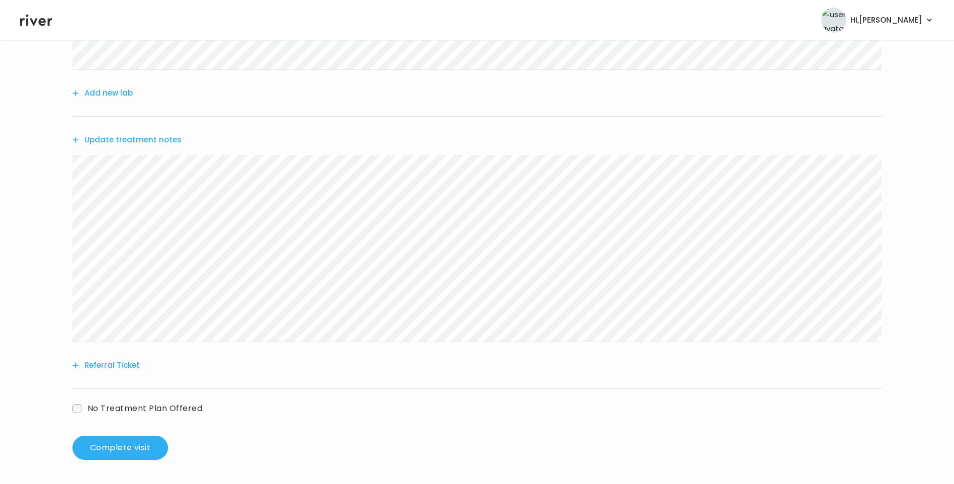
click at [170, 139] on button "Update treatment notes" at bounding box center [126, 140] width 109 height 14
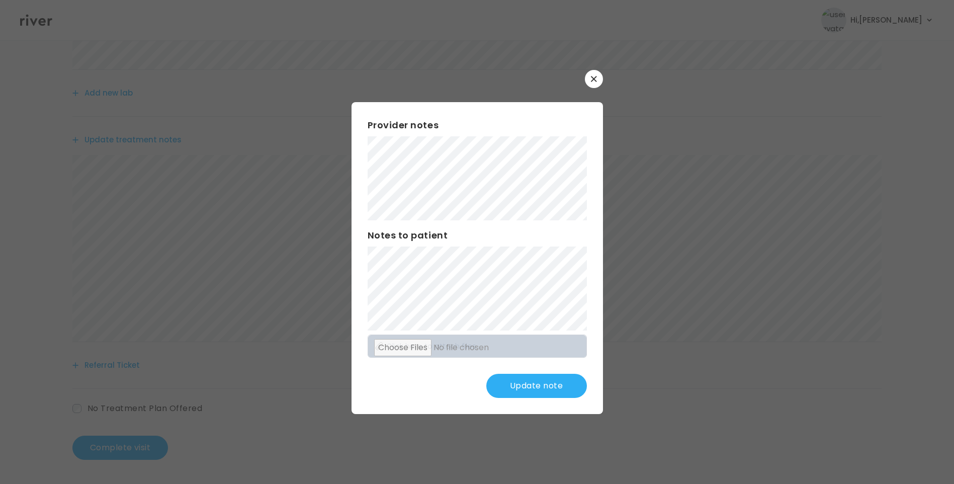
click at [542, 383] on button "Update note" at bounding box center [536, 386] width 101 height 24
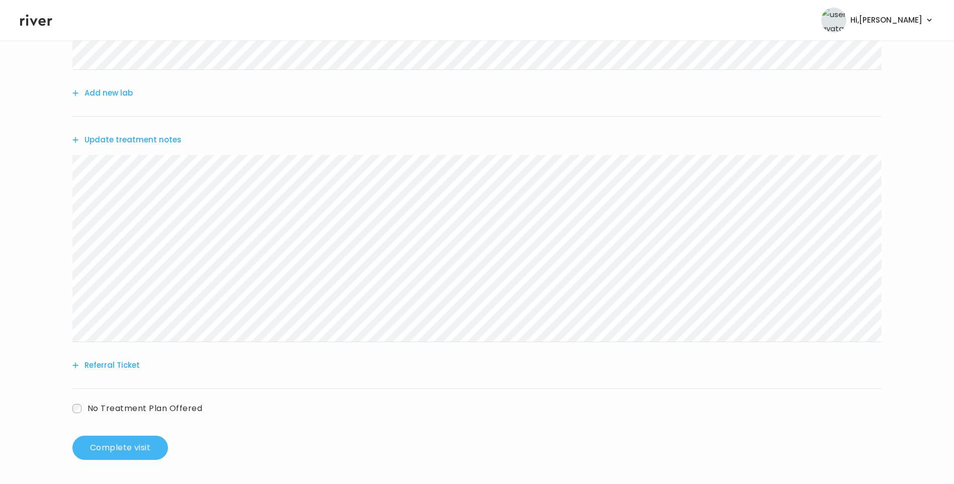
click at [127, 447] on button "Complete visit" at bounding box center [120, 447] width 96 height 24
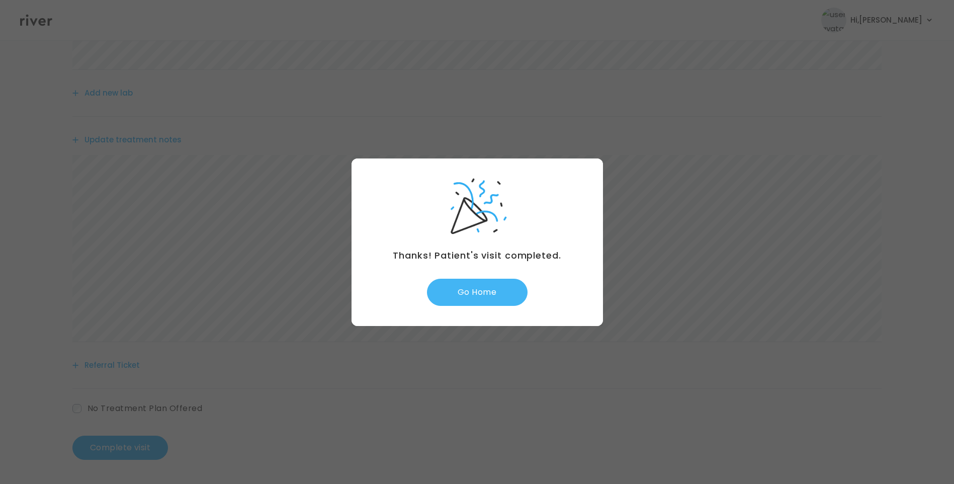
click at [502, 293] on button "Go Home" at bounding box center [477, 291] width 101 height 27
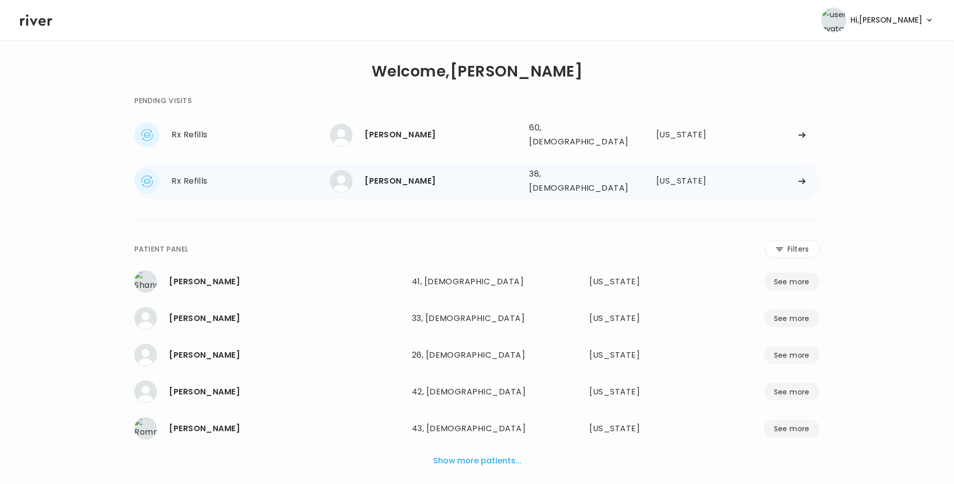
click at [413, 176] on div "[PERSON_NAME]" at bounding box center [442, 181] width 156 height 14
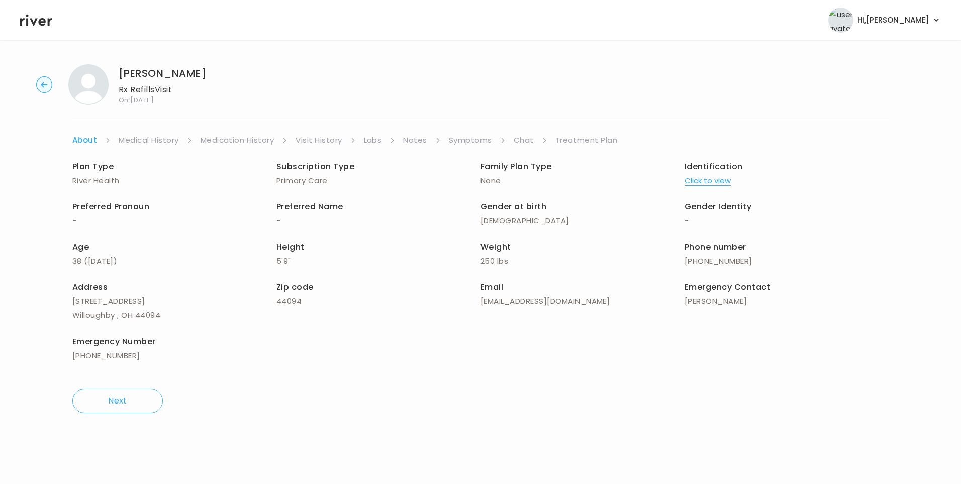
click at [522, 138] on link "Chat" at bounding box center [524, 140] width 20 height 14
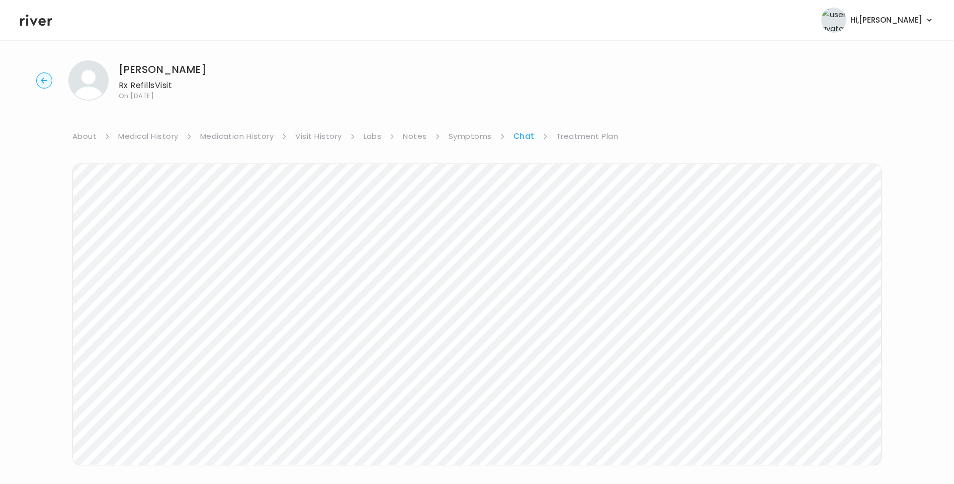
scroll to position [17, 0]
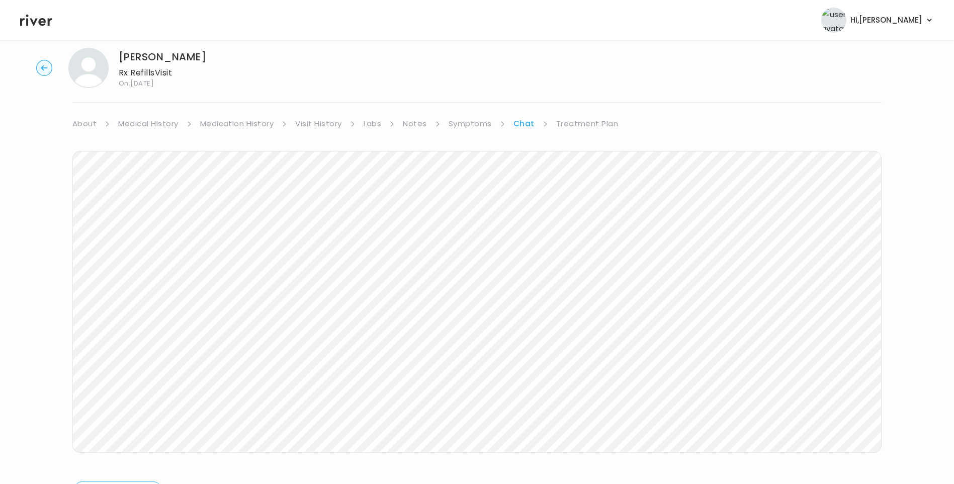
drag, startPoint x: 24, startPoint y: 19, endPoint x: 44, endPoint y: 23, distance: 20.6
click at [26, 19] on icon at bounding box center [36, 20] width 32 height 15
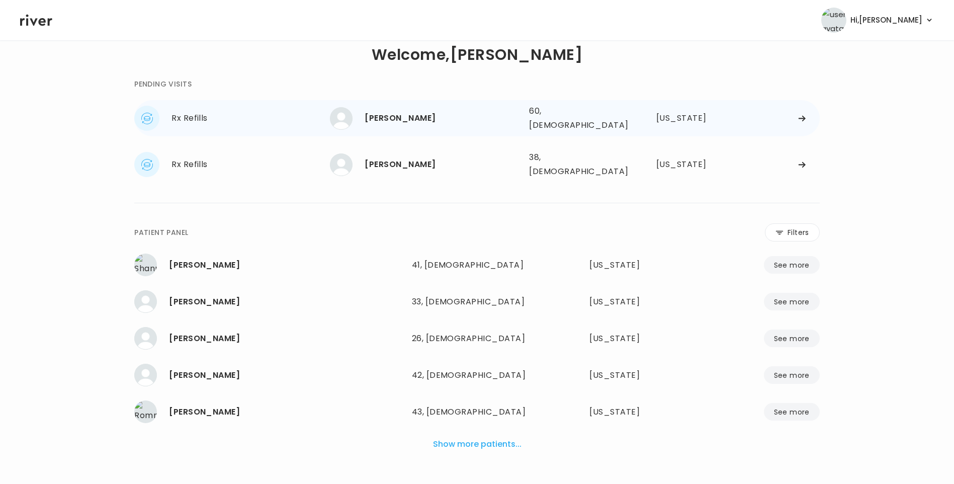
click at [417, 120] on div "Anne Garrett" at bounding box center [442, 118] width 156 height 14
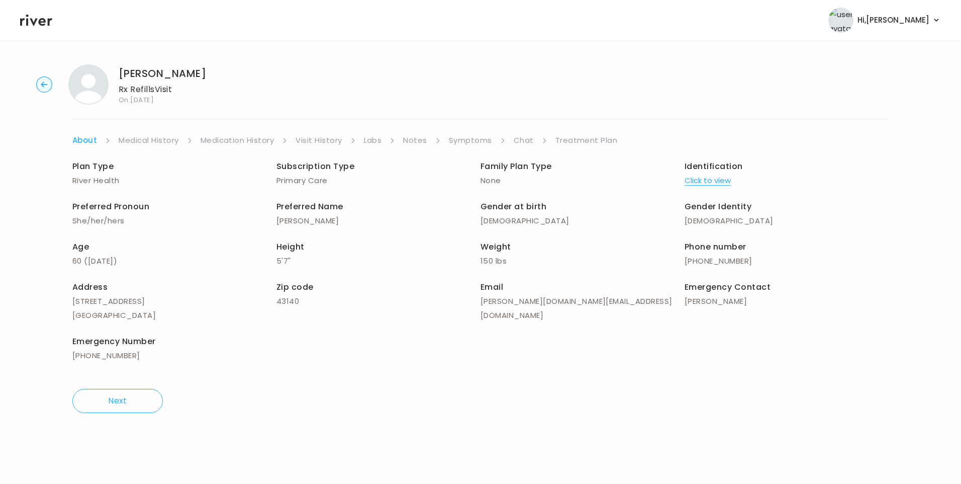
click at [474, 137] on link "Symptoms" at bounding box center [470, 140] width 43 height 14
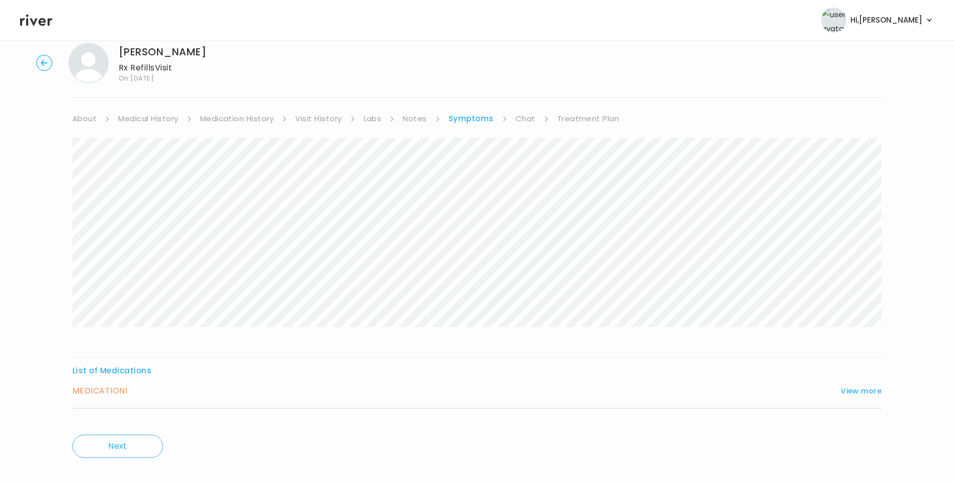
scroll to position [34, 0]
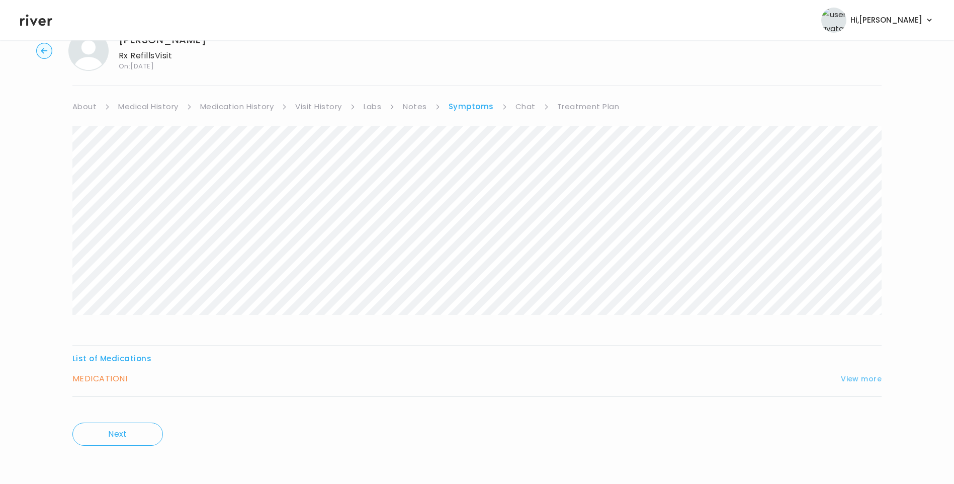
click at [850, 380] on button "View more" at bounding box center [861, 379] width 41 height 12
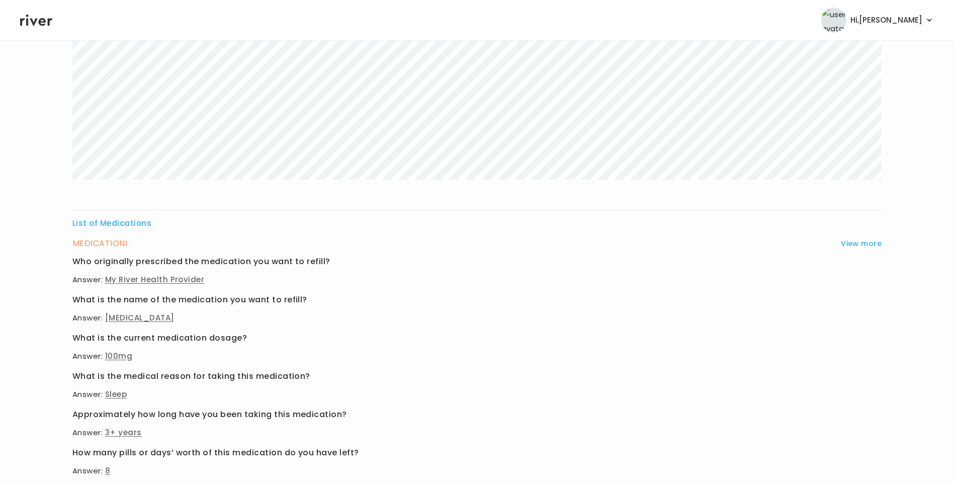
scroll to position [304, 0]
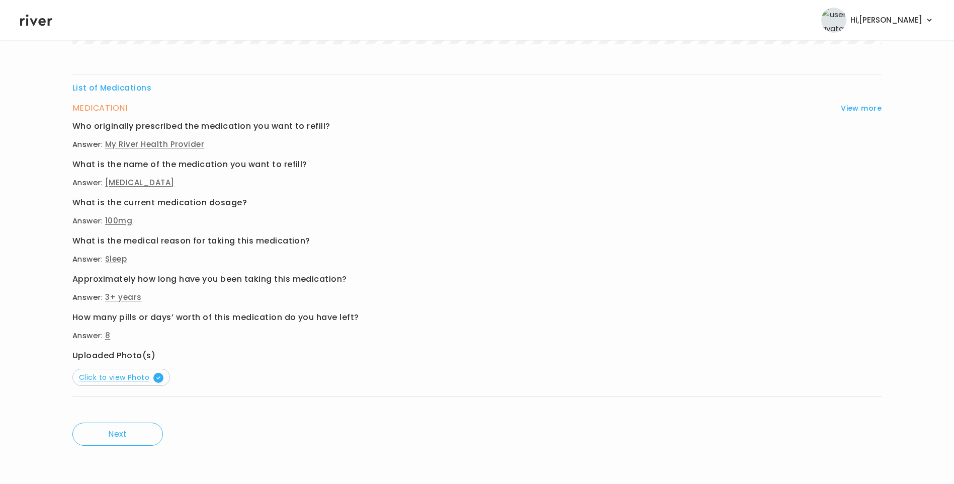
click at [132, 381] on span "Click to view Photo" at bounding box center [121, 377] width 84 height 10
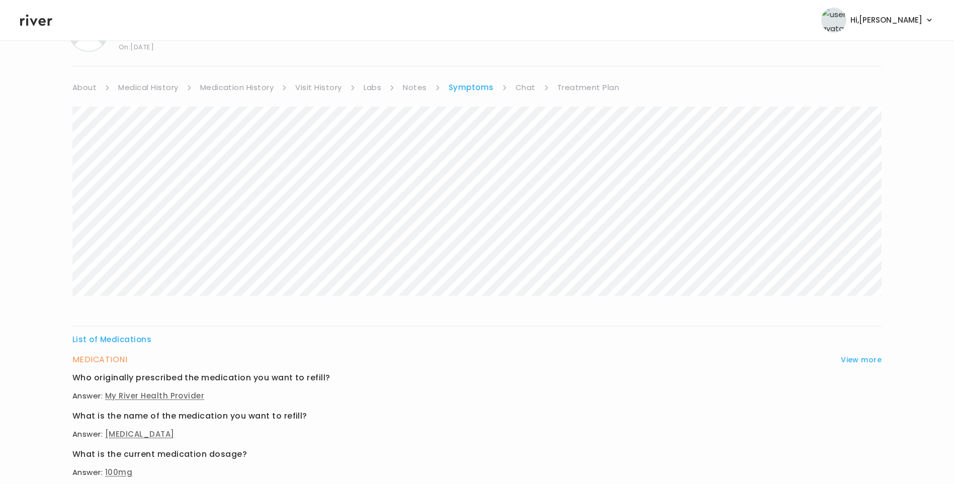
scroll to position [0, 0]
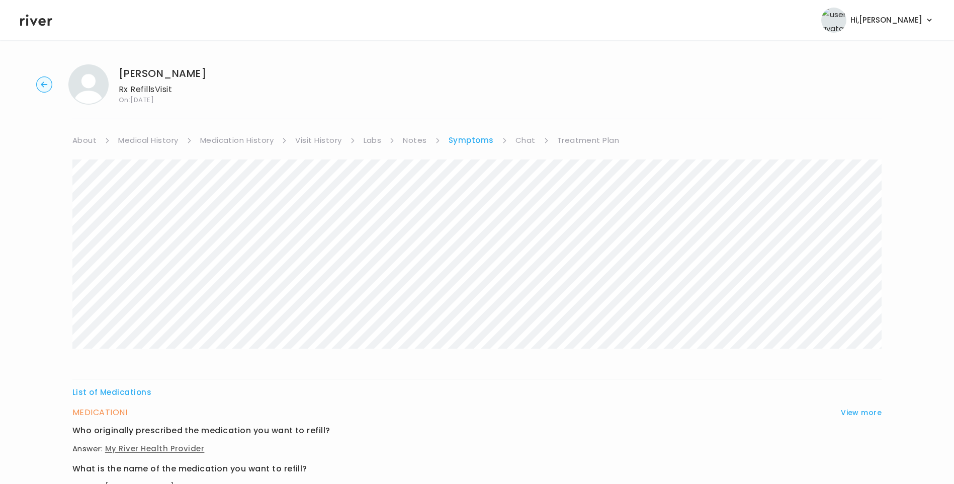
click at [241, 141] on link "Medication History" at bounding box center [237, 140] width 74 height 14
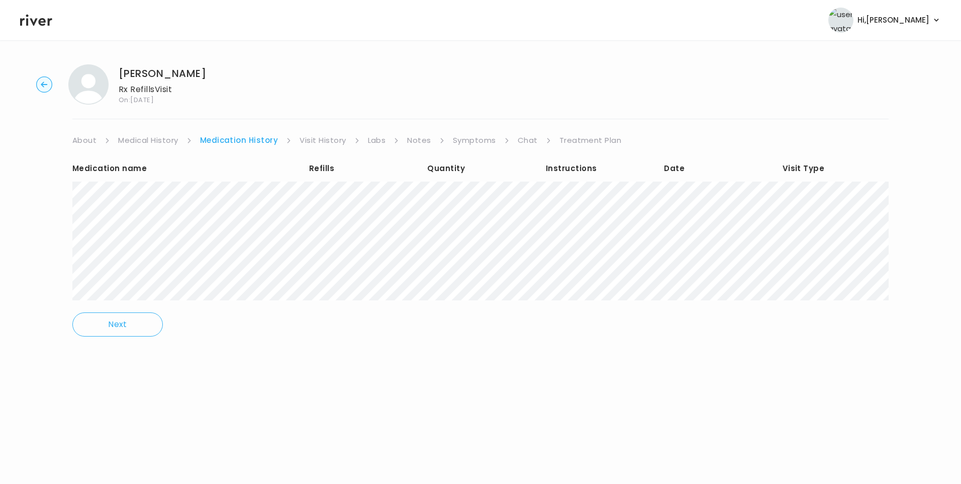
click at [316, 141] on link "Visit History" at bounding box center [323, 140] width 46 height 14
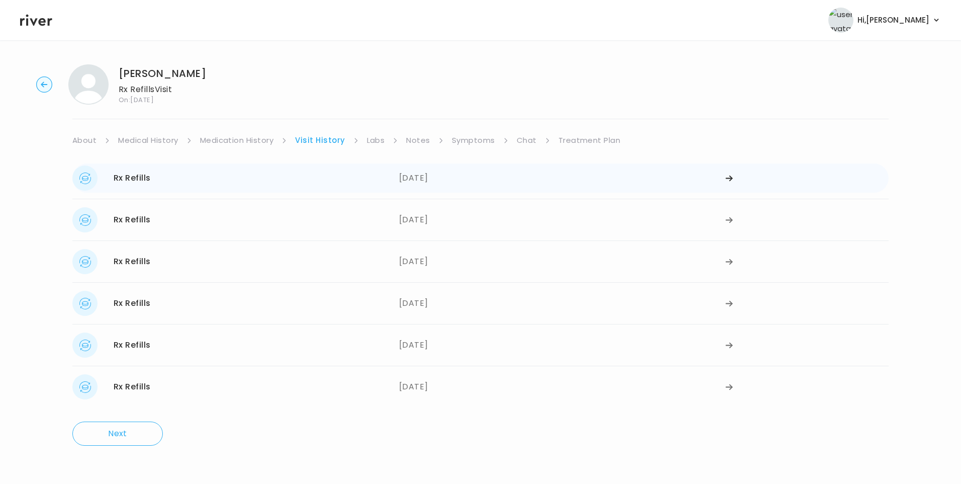
click at [403, 181] on div "05/28/2025" at bounding box center [562, 177] width 327 height 25
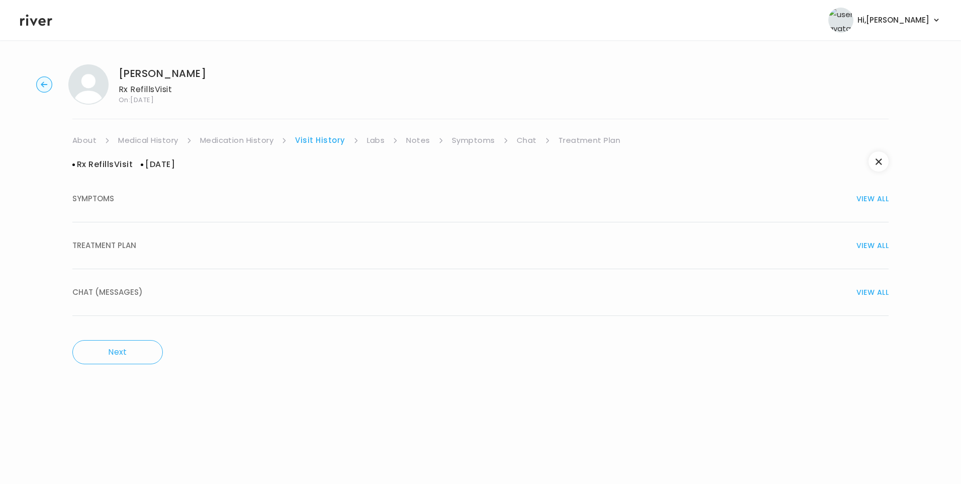
drag, startPoint x: 185, startPoint y: 238, endPoint x: 219, endPoint y: 268, distance: 45.5
click at [188, 239] on button "TREATMENT PLAN VIEW ALL" at bounding box center [480, 245] width 816 height 47
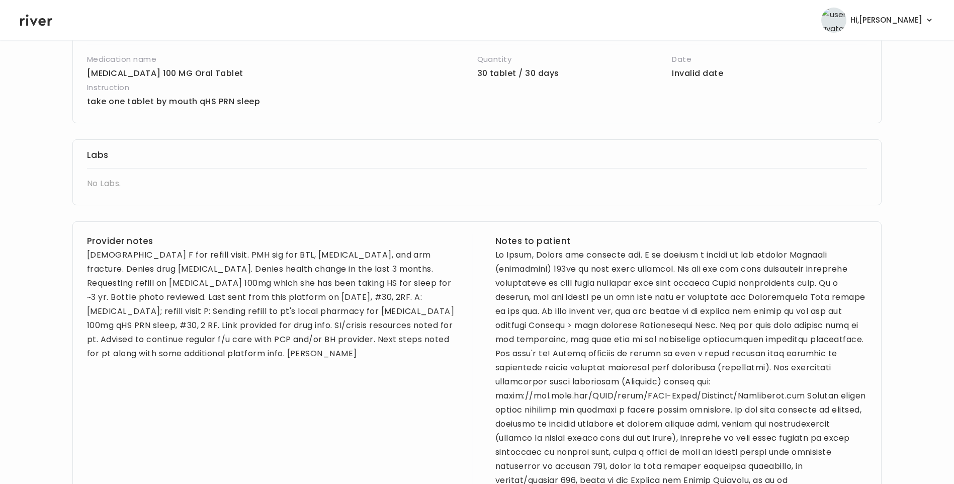
scroll to position [251, 0]
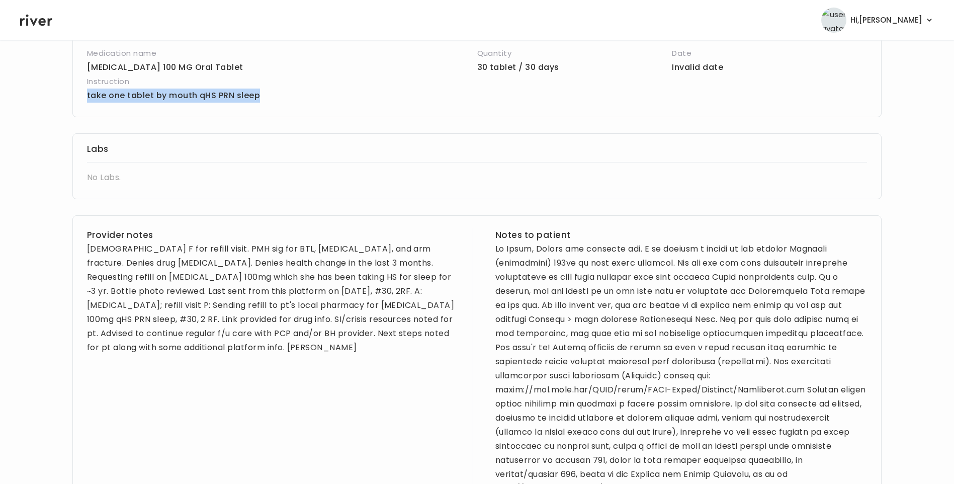
drag, startPoint x: 85, startPoint y: 96, endPoint x: 256, endPoint y: 103, distance: 171.6
click at [256, 103] on div "Prescription Medication name QUEtiapine fumarate 100 MG Oral Tablet Quantity 30…" at bounding box center [476, 63] width 809 height 108
copy p "take one tablet by mouth qHS PRN sleep"
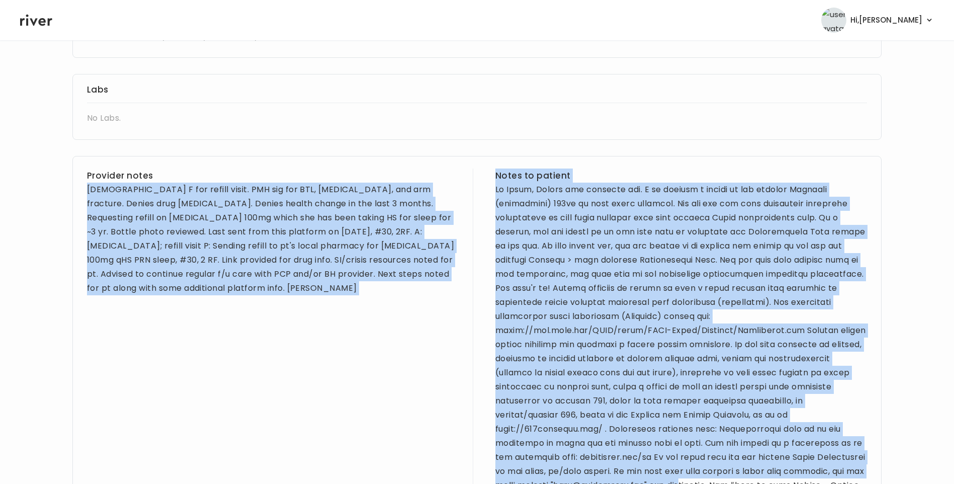
scroll to position [512, 0]
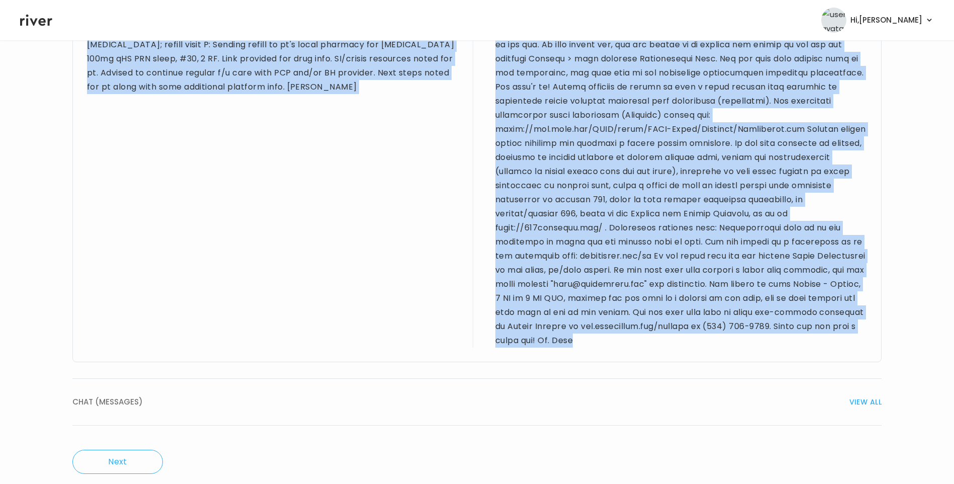
drag, startPoint x: 86, startPoint y: 247, endPoint x: 813, endPoint y: 333, distance: 731.5
click at [813, 333] on div "Provider notes 60 yo F for refill visit. PMH sig for BTL, insomnia, and arm fra…" at bounding box center [476, 158] width 809 height 407
drag, startPoint x: 813, startPoint y: 333, endPoint x: 785, endPoint y: 253, distance: 84.7
copy div "60 yo F for refill visit. PMH sig for BTL, insomnia, and arm fracture. Denies d…"
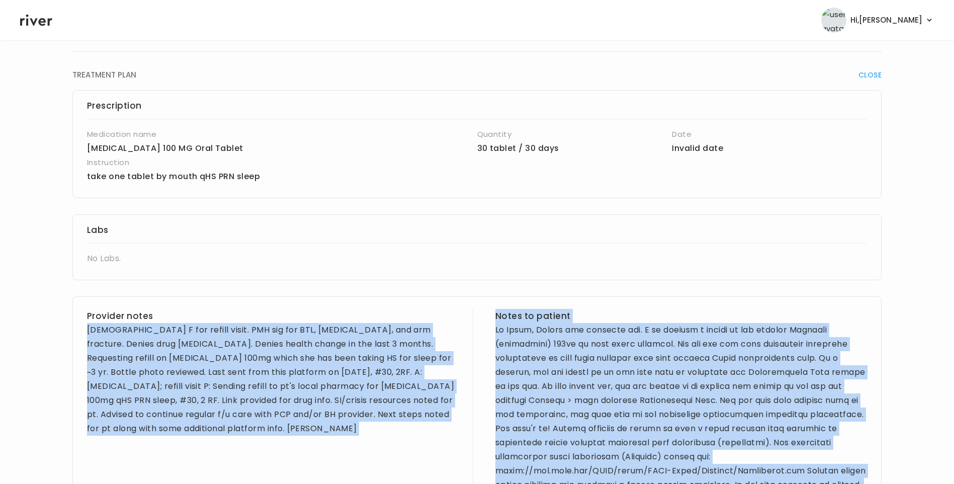
scroll to position [0, 0]
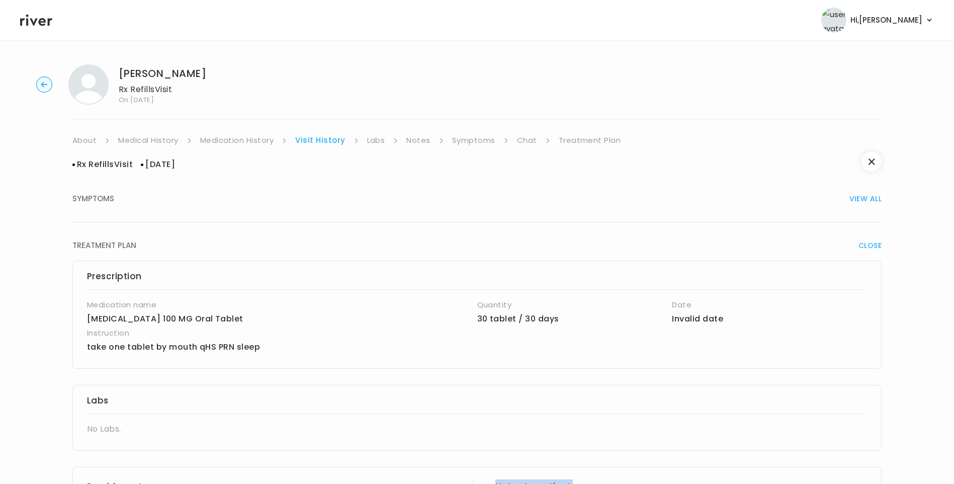
click at [571, 141] on link "Treatment Plan" at bounding box center [590, 140] width 62 height 14
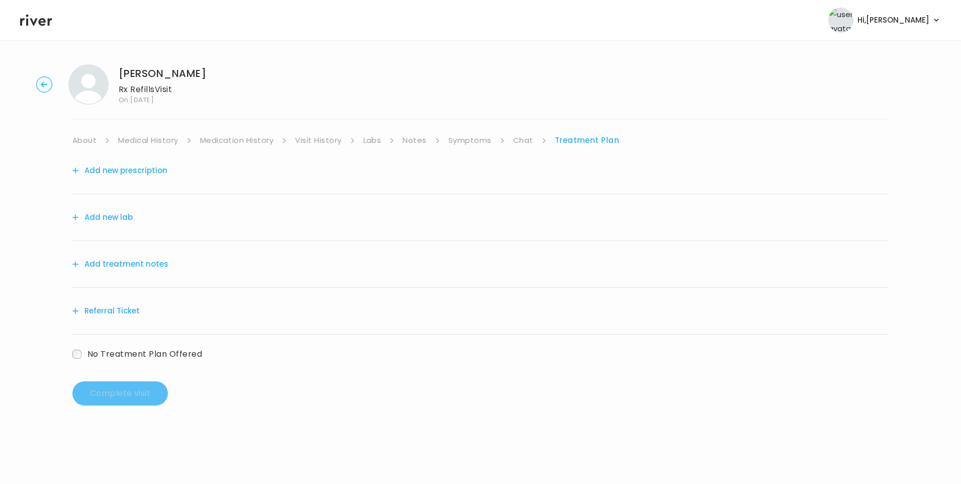
click at [152, 265] on button "Add treatment notes" at bounding box center [120, 264] width 96 height 14
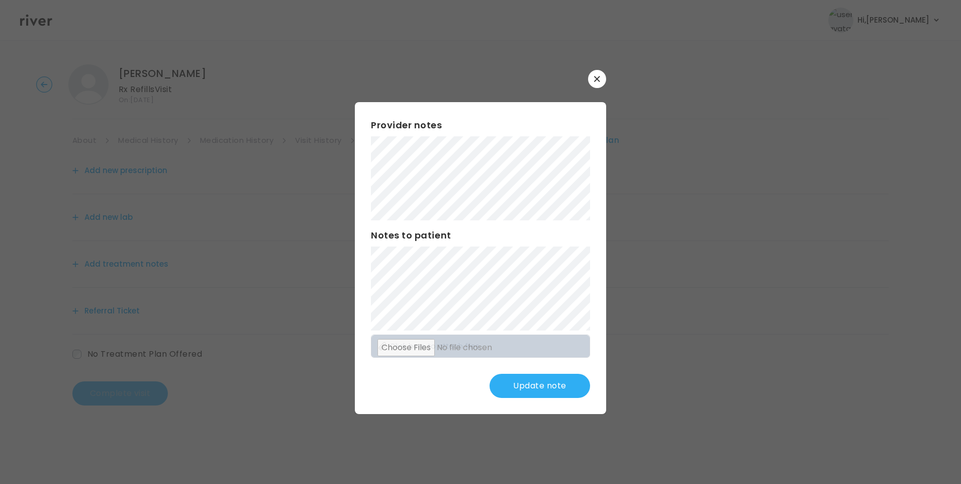
click at [528, 385] on button "Update note" at bounding box center [540, 386] width 101 height 24
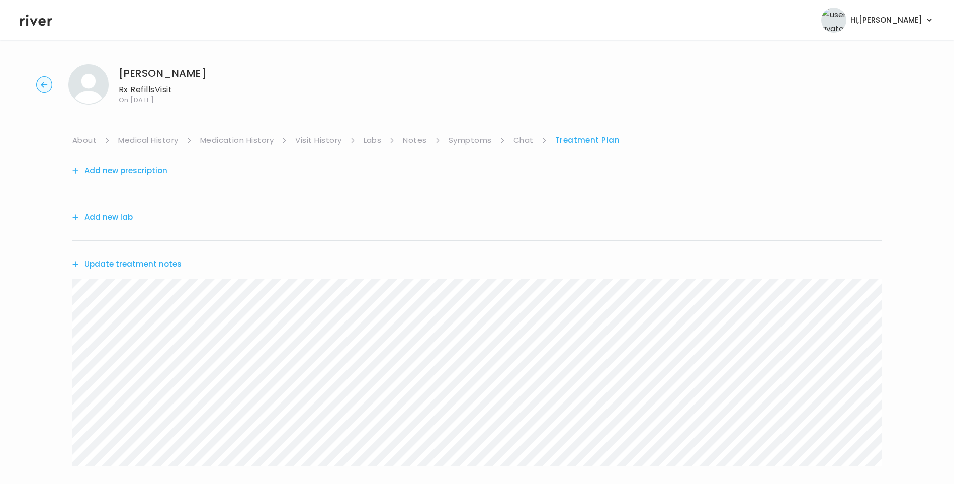
click at [130, 263] on button "Update treatment notes" at bounding box center [126, 264] width 109 height 14
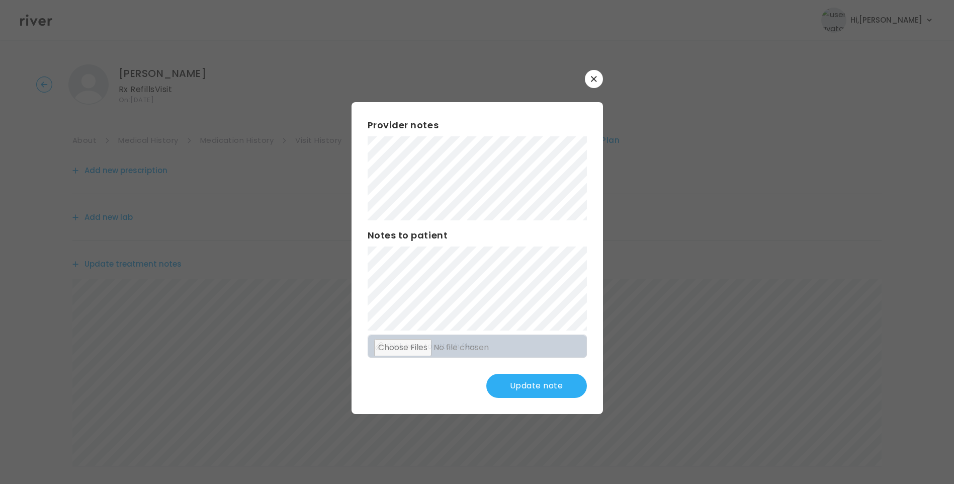
click at [540, 289] on div "Provider notes Notes to patient Click here to attach files Update note" at bounding box center [476, 258] width 251 height 312
click at [275, 174] on div "​ Provider notes Notes to patient Click here to attach files Update note" at bounding box center [477, 242] width 954 height 484
click at [531, 391] on button "Update note" at bounding box center [536, 386] width 101 height 24
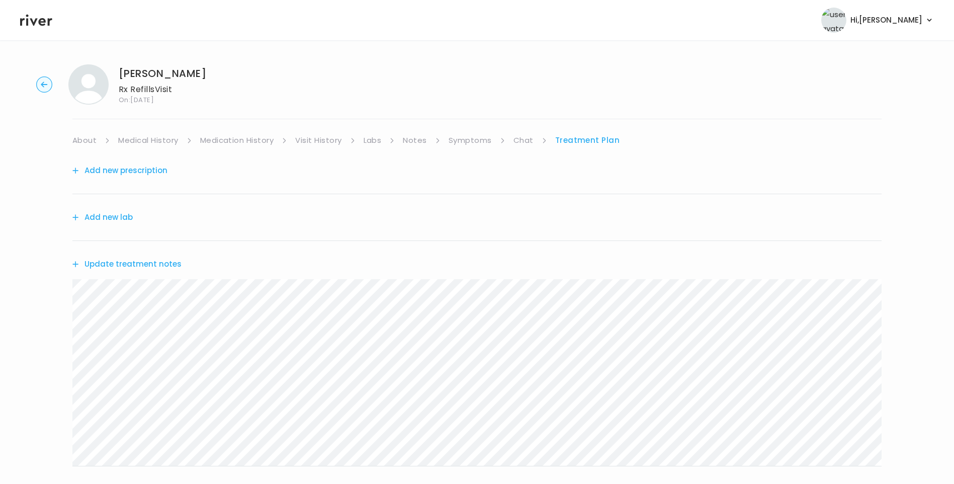
click at [166, 265] on button "Update treatment notes" at bounding box center [126, 264] width 109 height 14
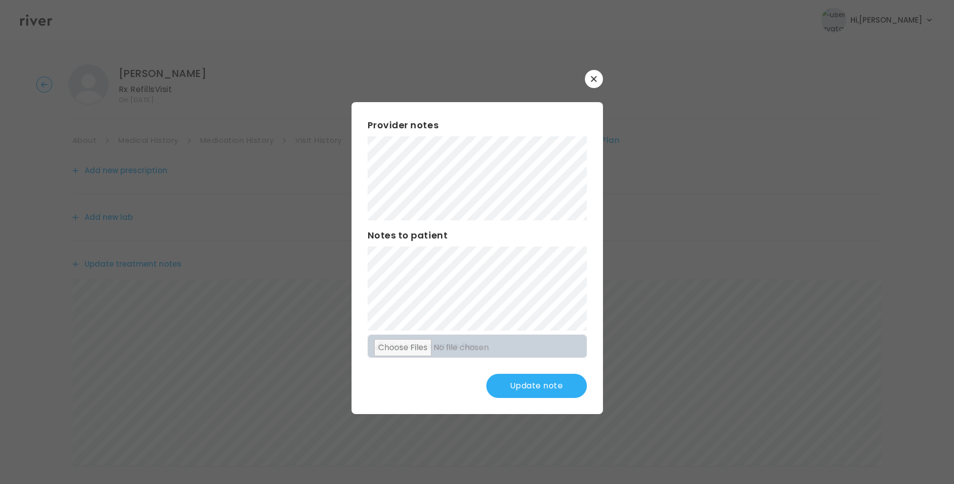
click at [535, 385] on button "Update note" at bounding box center [536, 386] width 101 height 24
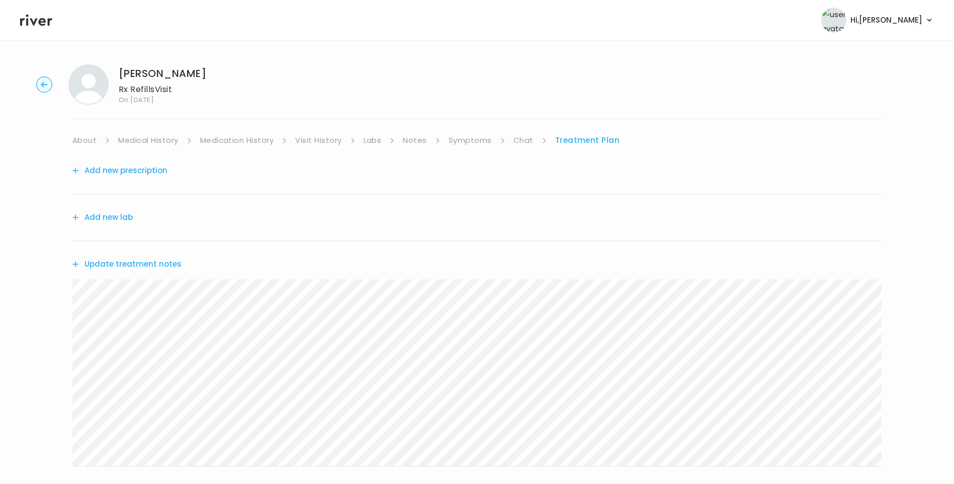
click at [173, 143] on link "Medical History" at bounding box center [148, 140] width 60 height 14
click at [459, 142] on link "Symptoms" at bounding box center [473, 140] width 43 height 14
click at [228, 144] on link "Medication History" at bounding box center [237, 140] width 74 height 14
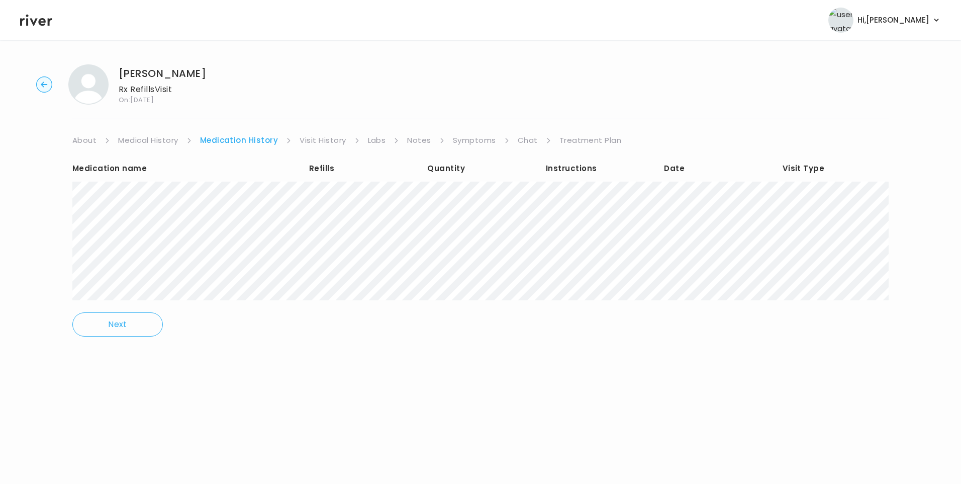
click at [574, 143] on link "Treatment Plan" at bounding box center [591, 140] width 62 height 14
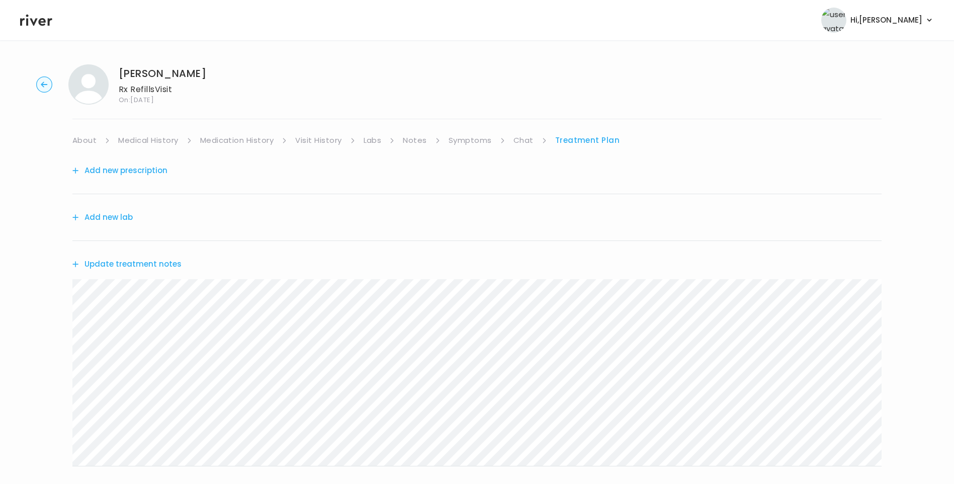
click at [88, 137] on link "About" at bounding box center [84, 140] width 24 height 14
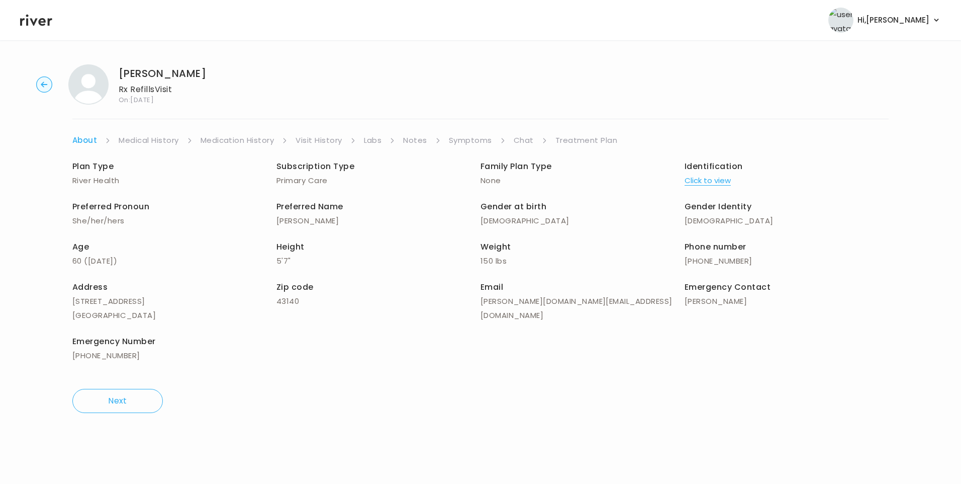
click at [576, 138] on link "Treatment Plan" at bounding box center [586, 140] width 62 height 14
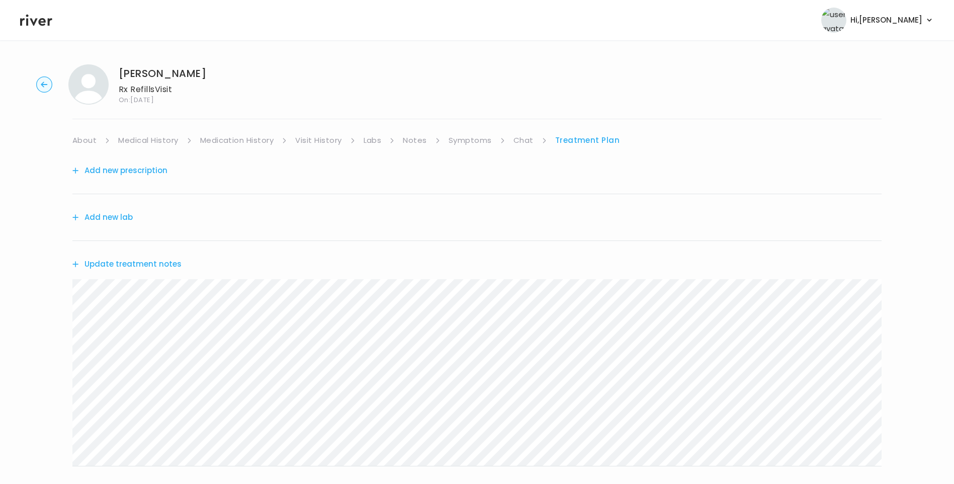
click at [150, 260] on button "Update treatment notes" at bounding box center [126, 264] width 109 height 14
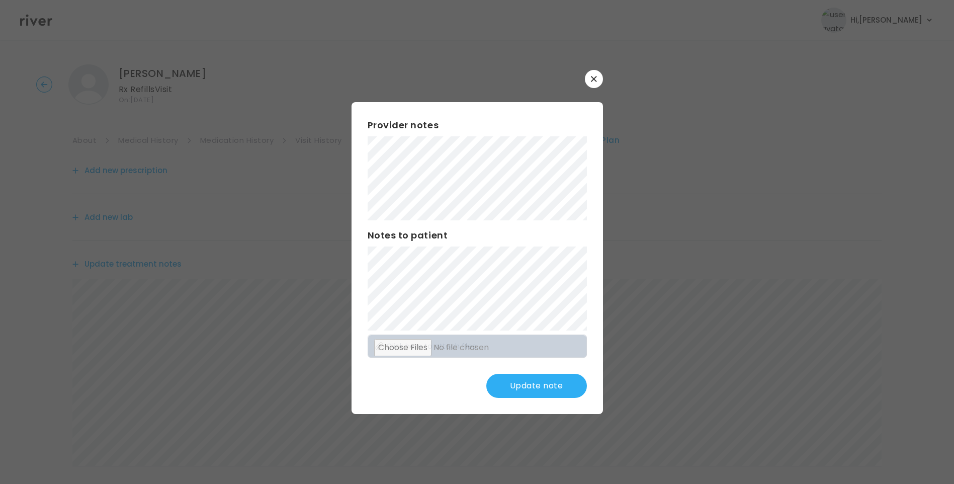
click at [533, 379] on button "Update note" at bounding box center [536, 386] width 101 height 24
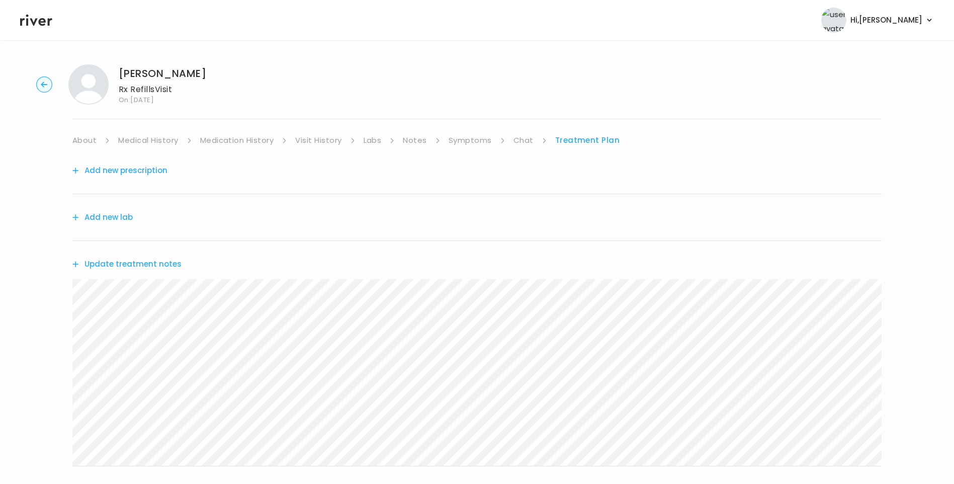
click at [164, 266] on button "Update treatment notes" at bounding box center [126, 264] width 109 height 14
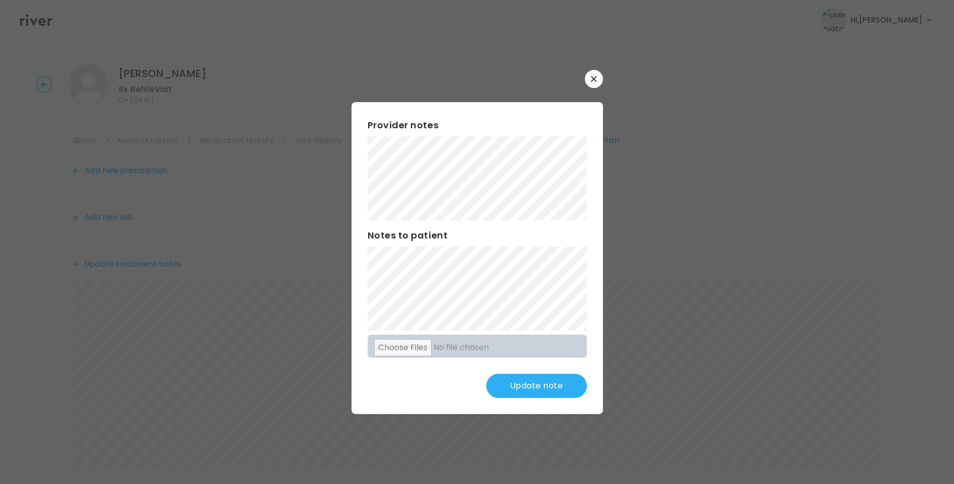
click at [532, 382] on button "Update note" at bounding box center [536, 386] width 101 height 24
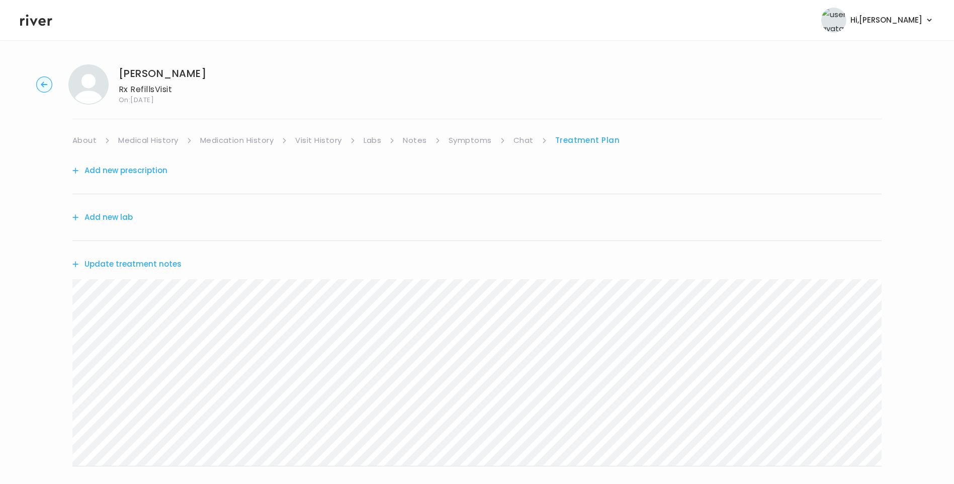
click at [166, 170] on div "Add new prescription" at bounding box center [476, 170] width 809 height 47
click at [246, 139] on link "Medication History" at bounding box center [237, 140] width 74 height 14
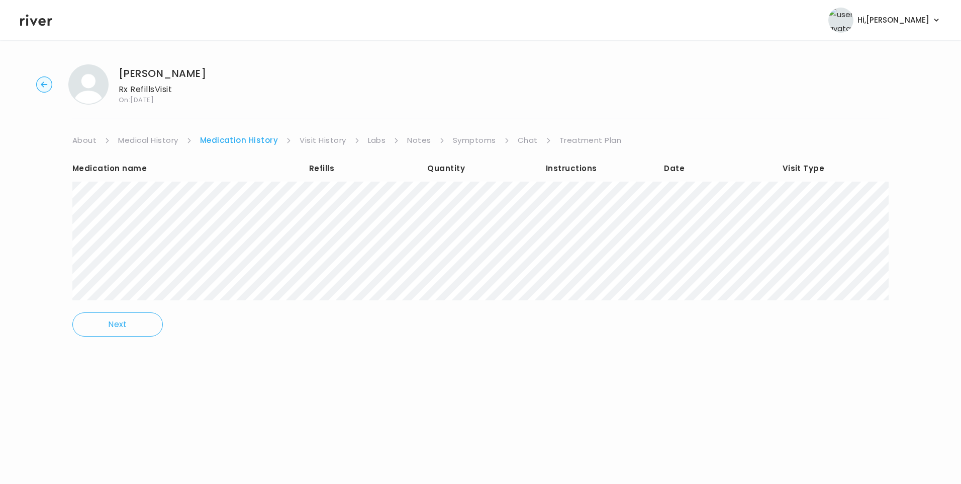
click at [584, 138] on link "Treatment Plan" at bounding box center [591, 140] width 62 height 14
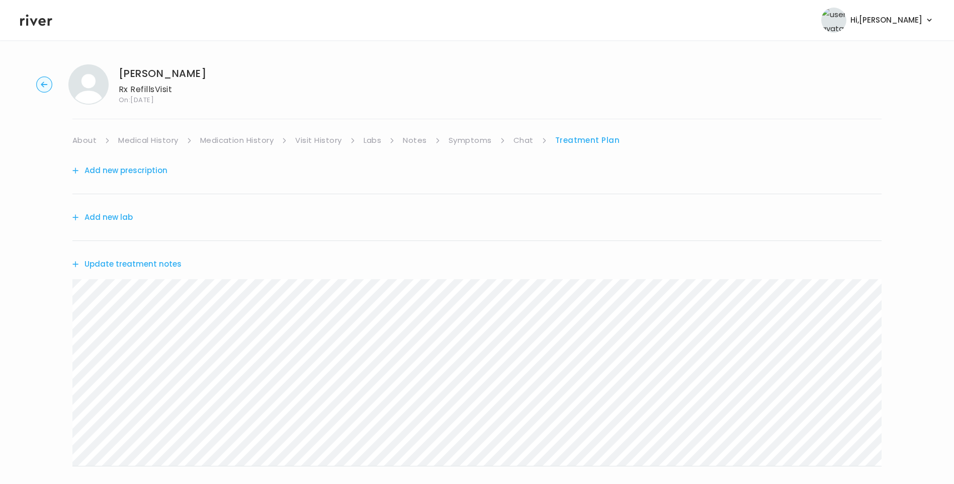
click at [146, 172] on button "Add new prescription" at bounding box center [119, 170] width 95 height 14
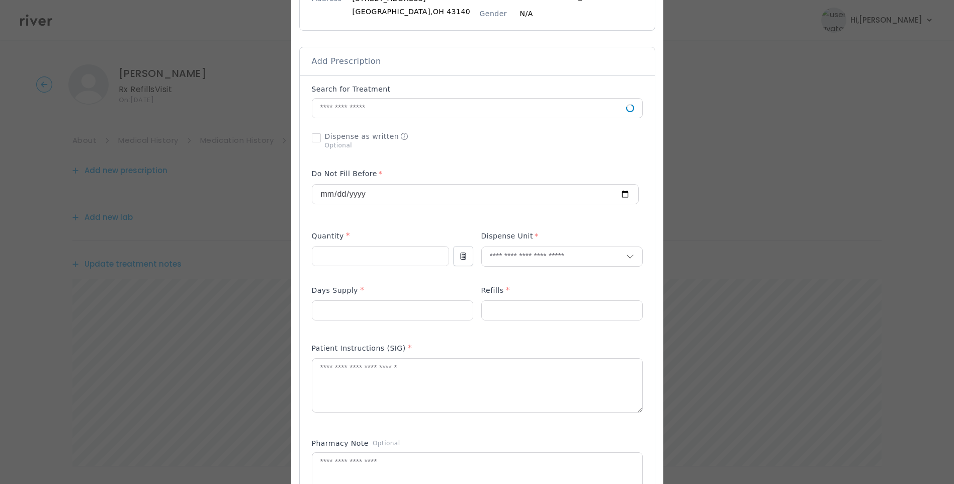
scroll to position [201, 0]
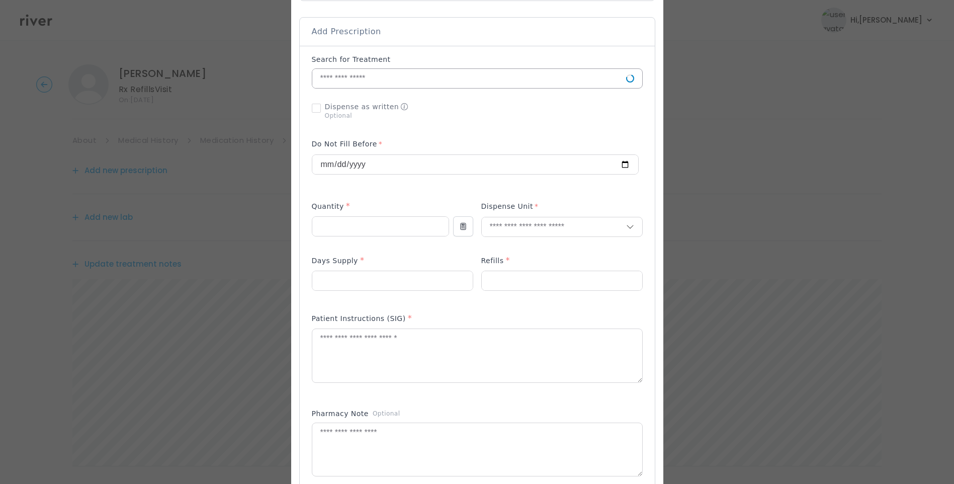
click at [343, 79] on input "text" at bounding box center [469, 78] width 314 height 19
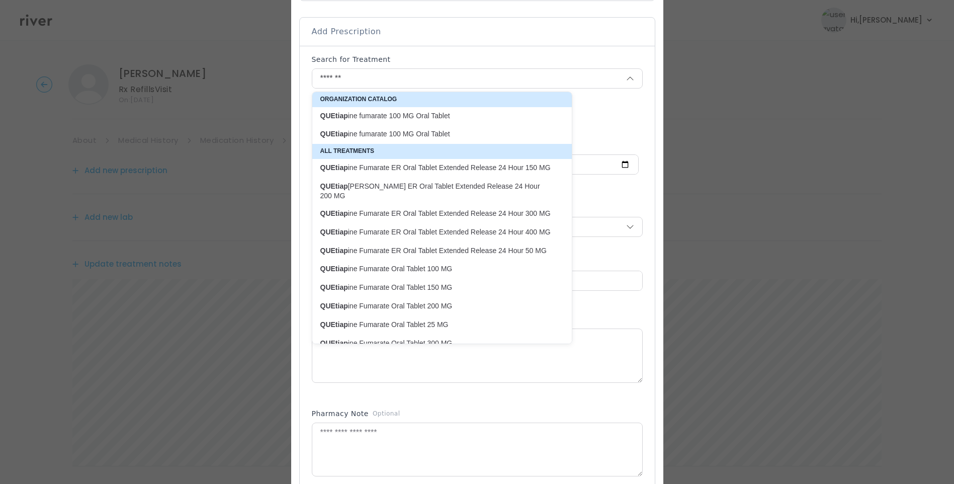
click at [405, 117] on p "QUEtiap ine fumarate 100 MG Oral Tablet" at bounding box center [435, 116] width 231 height 10
type input "**********"
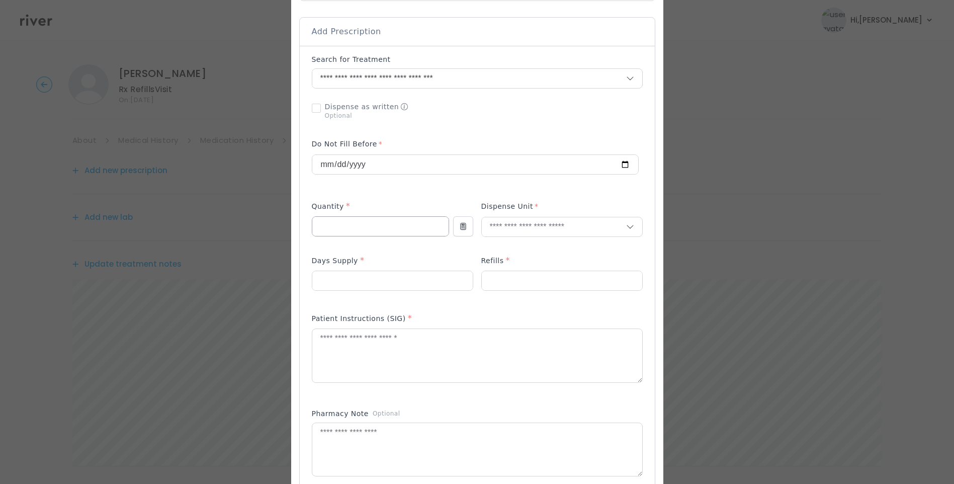
click at [371, 231] on input "number" at bounding box center [380, 226] width 136 height 19
type input "**"
click at [336, 275] on input "number" at bounding box center [392, 280] width 160 height 19
type input "**"
click at [514, 285] on input "number" at bounding box center [562, 280] width 160 height 19
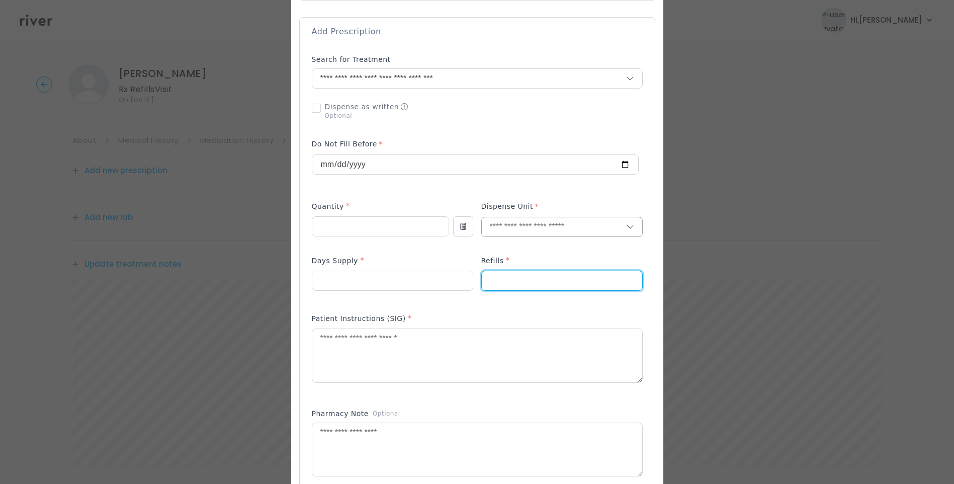
type input "*"
click at [505, 223] on input "text" at bounding box center [554, 226] width 144 height 19
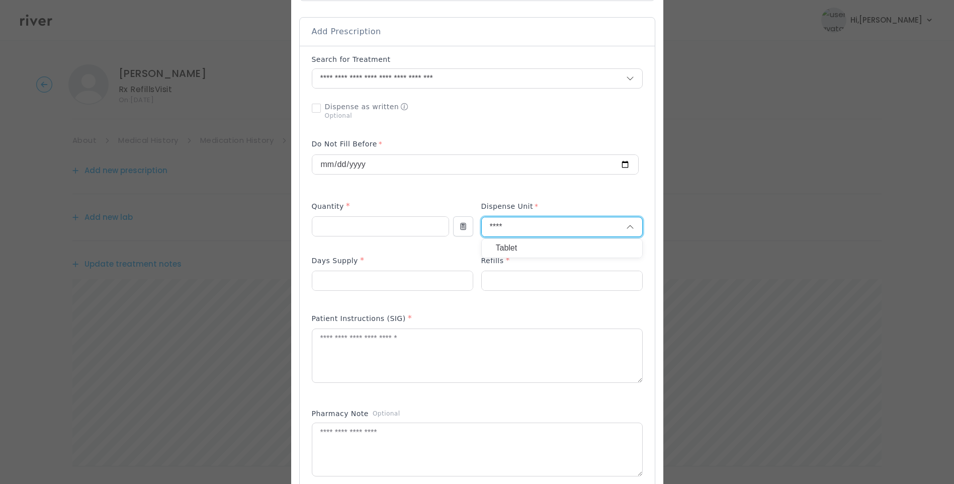
type input "****"
click at [512, 253] on p "Tablet" at bounding box center [562, 248] width 132 height 15
click at [440, 344] on textarea at bounding box center [477, 355] width 330 height 53
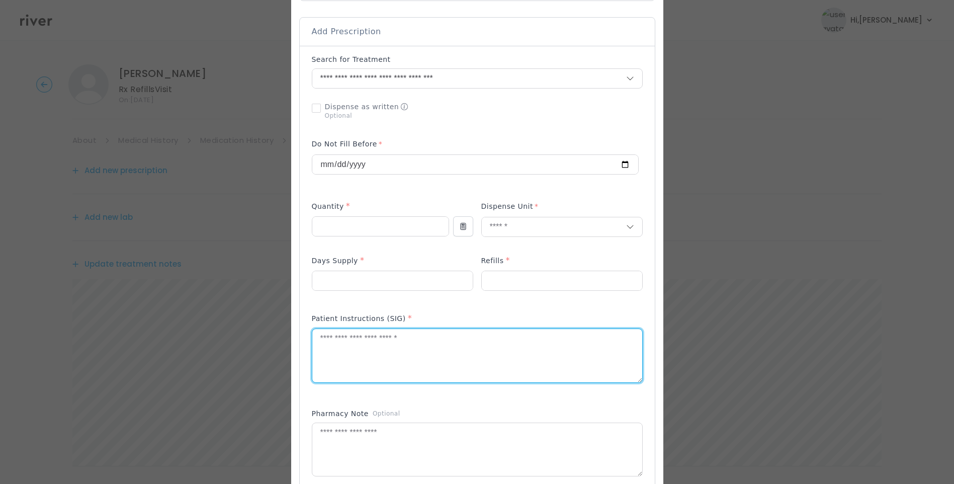
paste textarea "**********"
type textarea "**********"
click at [427, 449] on textarea at bounding box center [477, 449] width 330 height 53
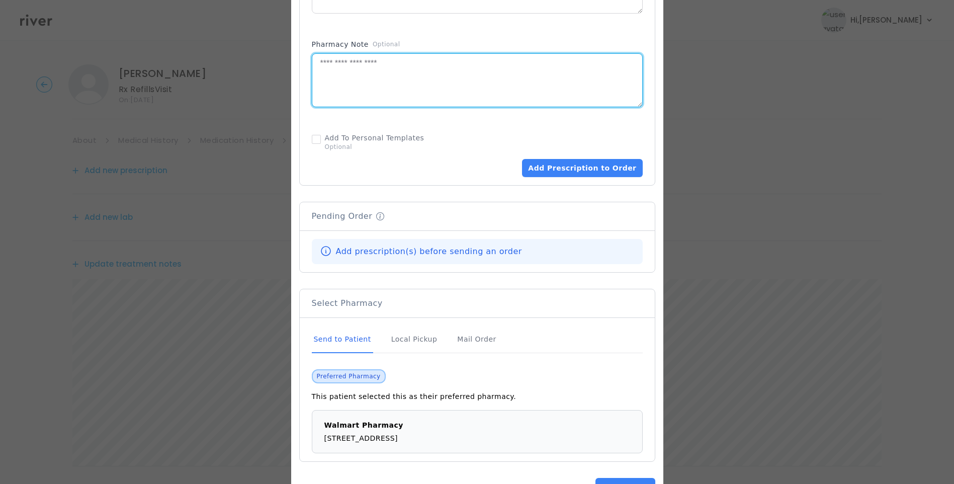
scroll to position [606, 0]
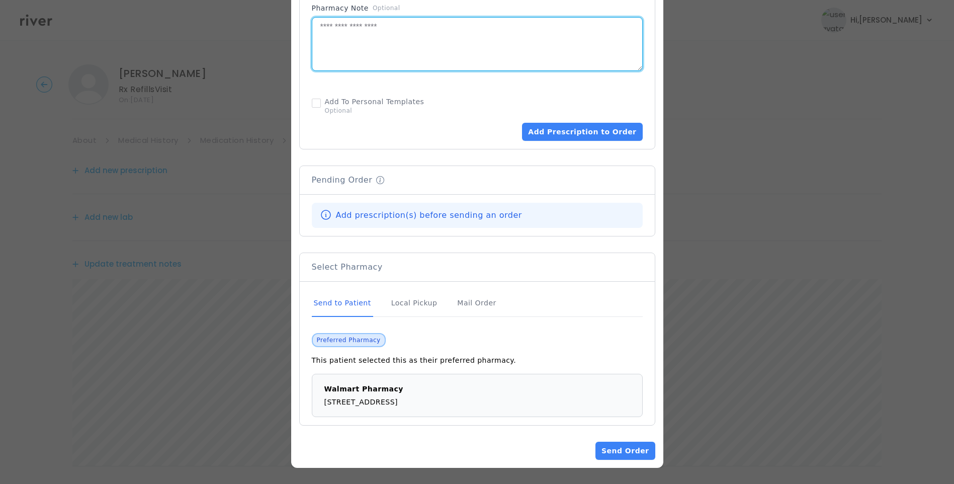
click at [350, 305] on div "Send to Patient" at bounding box center [342, 303] width 61 height 27
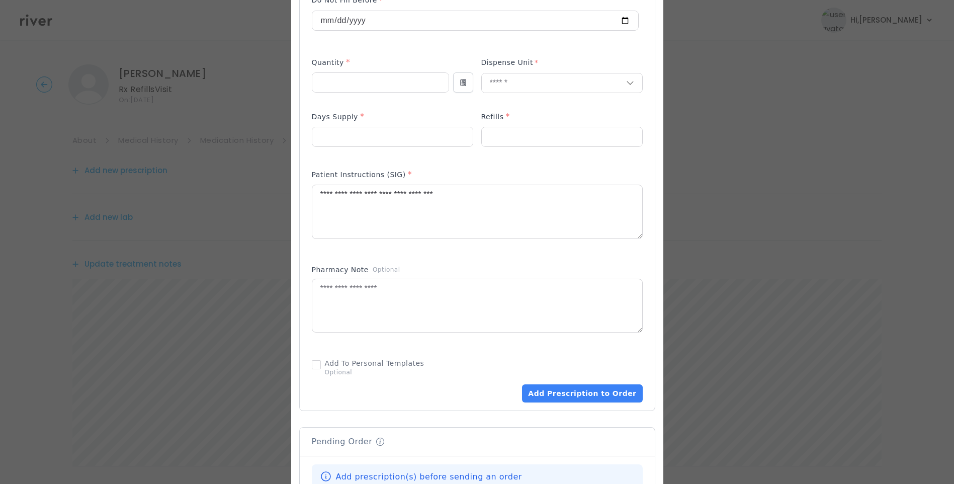
scroll to position [355, 0]
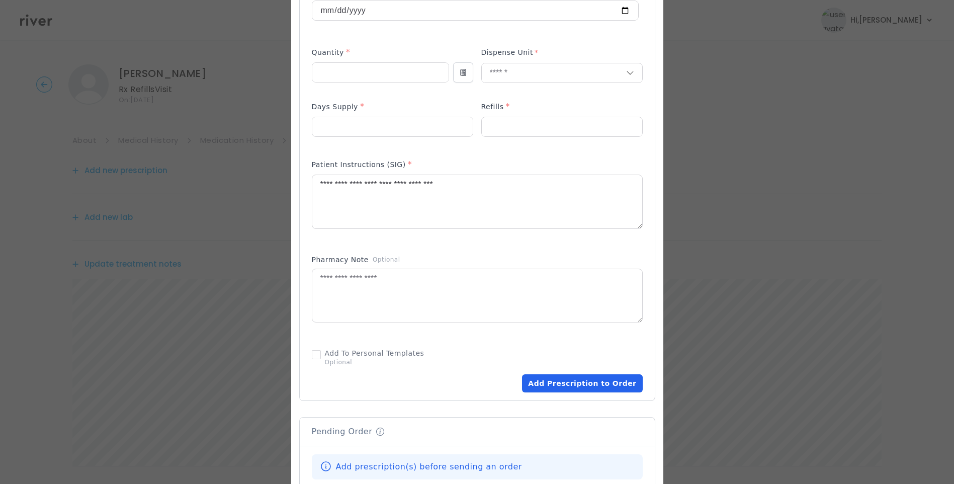
click at [592, 386] on button "Add Prescription to Order" at bounding box center [582, 383] width 120 height 18
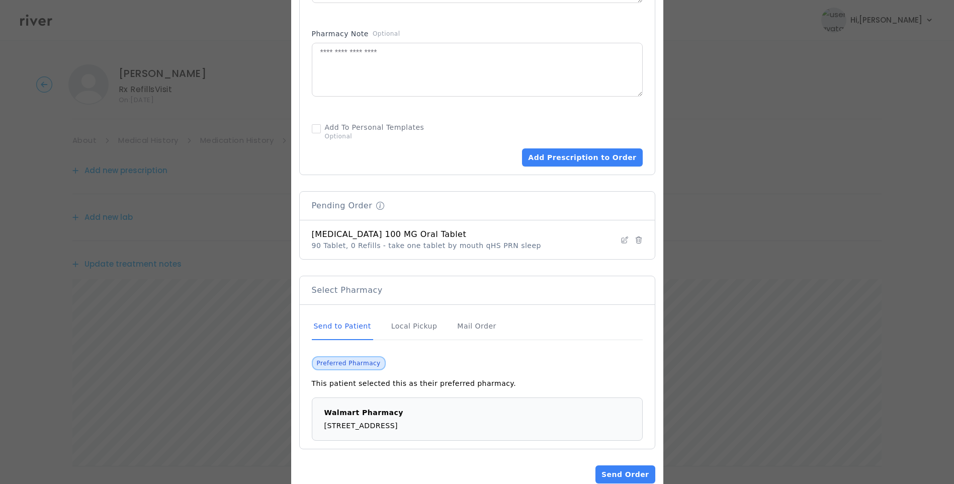
scroll to position [604, 0]
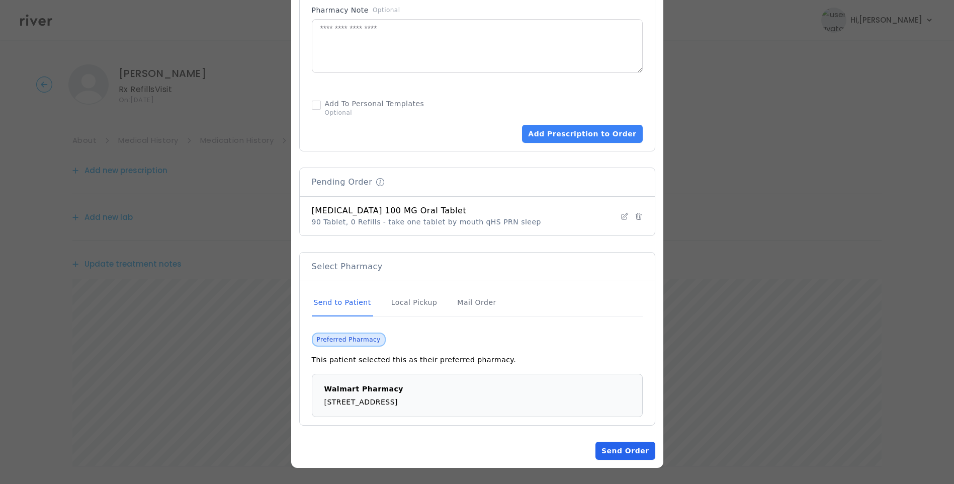
click at [633, 449] on button "Send Order" at bounding box center [624, 450] width 59 height 18
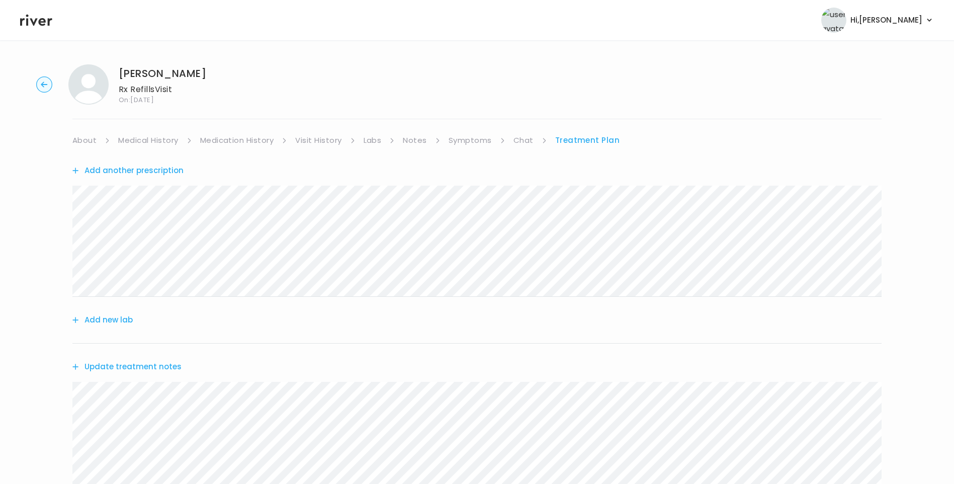
click at [148, 360] on button "Update treatment notes" at bounding box center [126, 366] width 109 height 14
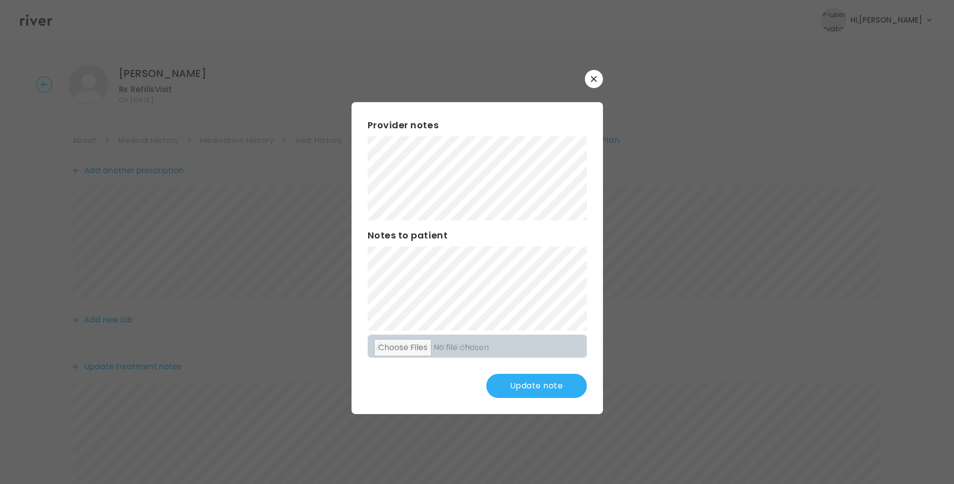
click at [544, 386] on button "Update note" at bounding box center [536, 386] width 101 height 24
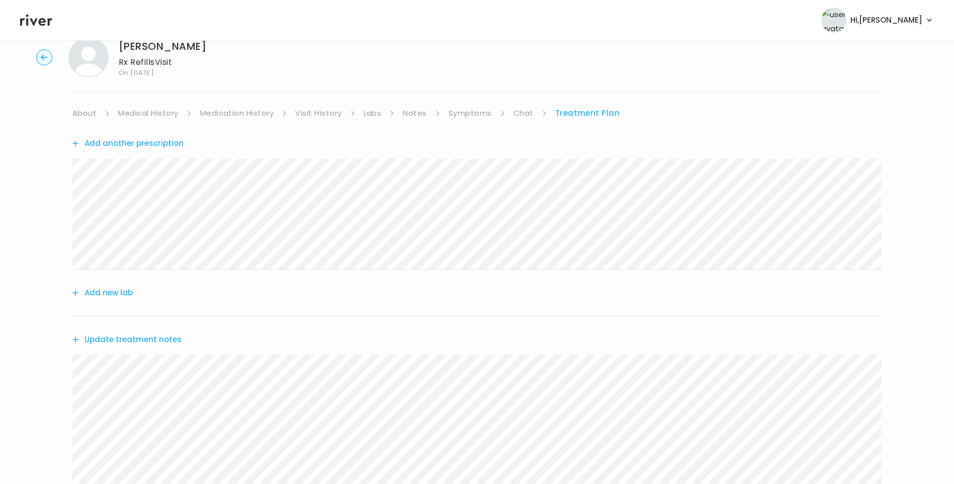
scroll to position [0, 0]
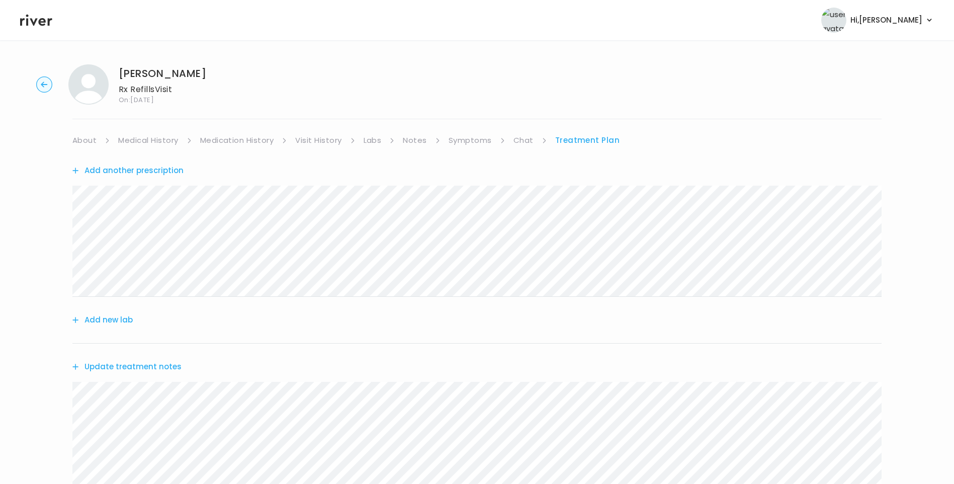
click at [96, 139] on link "About" at bounding box center [84, 140] width 24 height 14
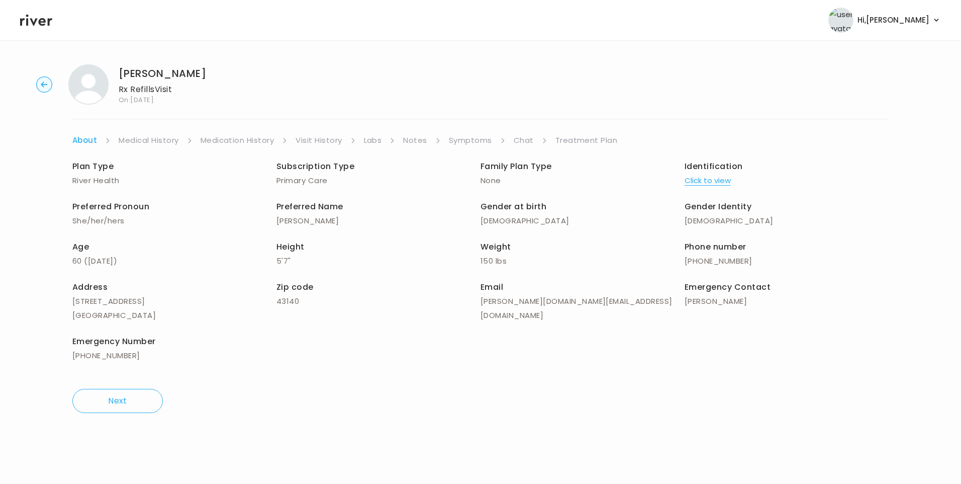
click at [585, 133] on div "Anne Garrett Rx Refills Visit On: 21 Aug 2025 About Medical History Medication …" at bounding box center [480, 238] width 961 height 364
click at [590, 138] on link "Treatment Plan" at bounding box center [586, 140] width 62 height 14
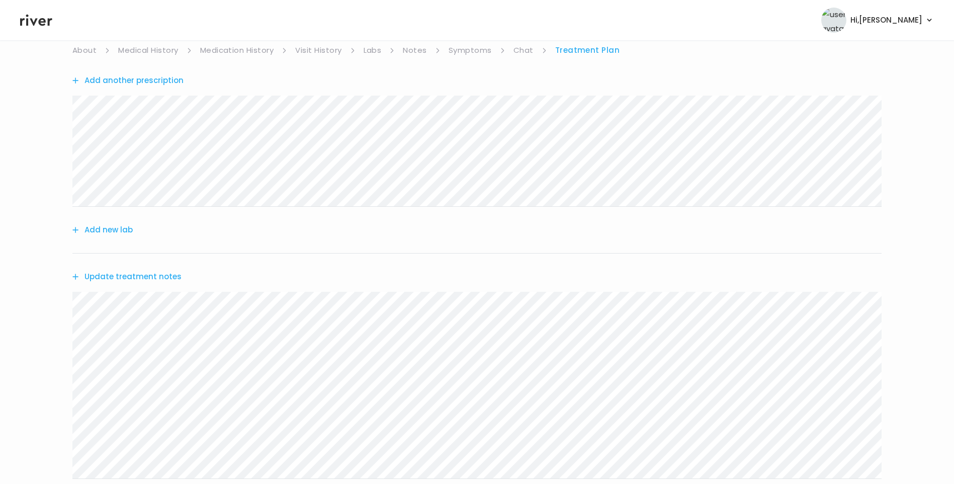
scroll to position [101, 0]
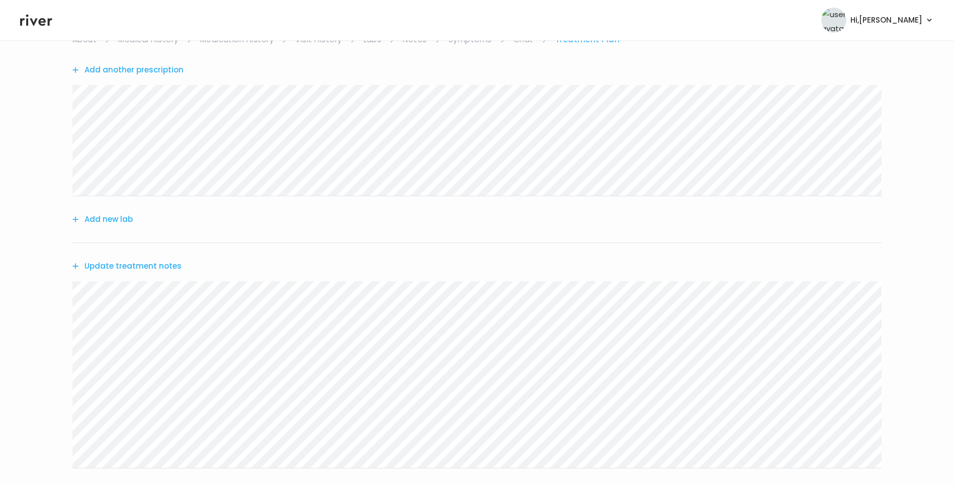
click at [167, 261] on button "Update treatment notes" at bounding box center [126, 266] width 109 height 14
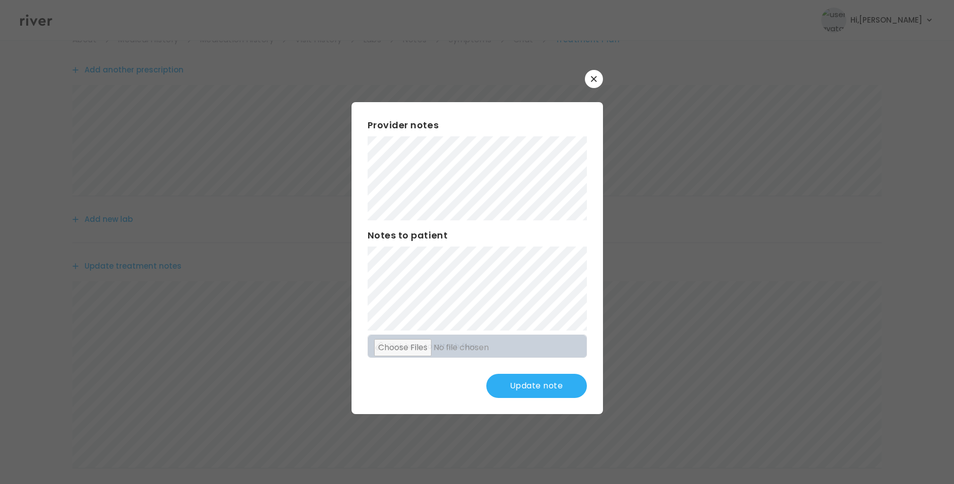
click at [596, 80] on icon "button" at bounding box center [594, 79] width 6 height 6
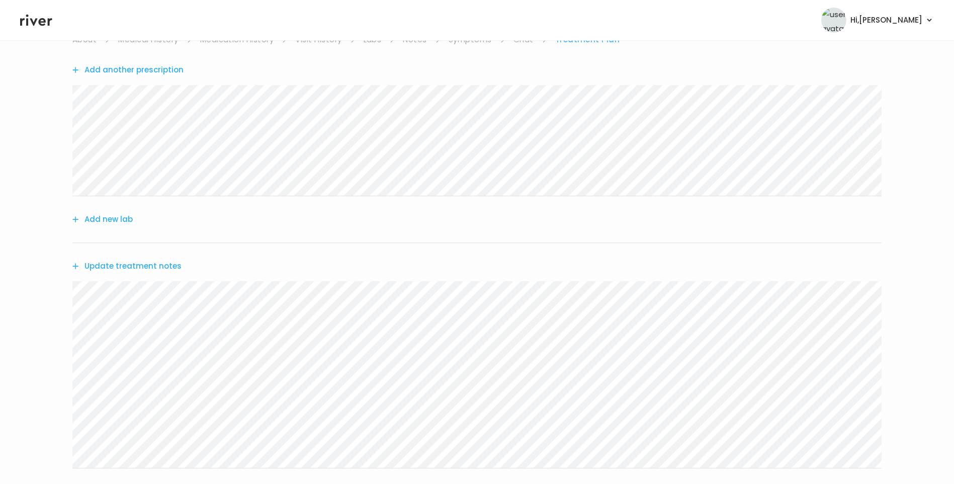
click at [164, 266] on button "Update treatment notes" at bounding box center [126, 266] width 109 height 14
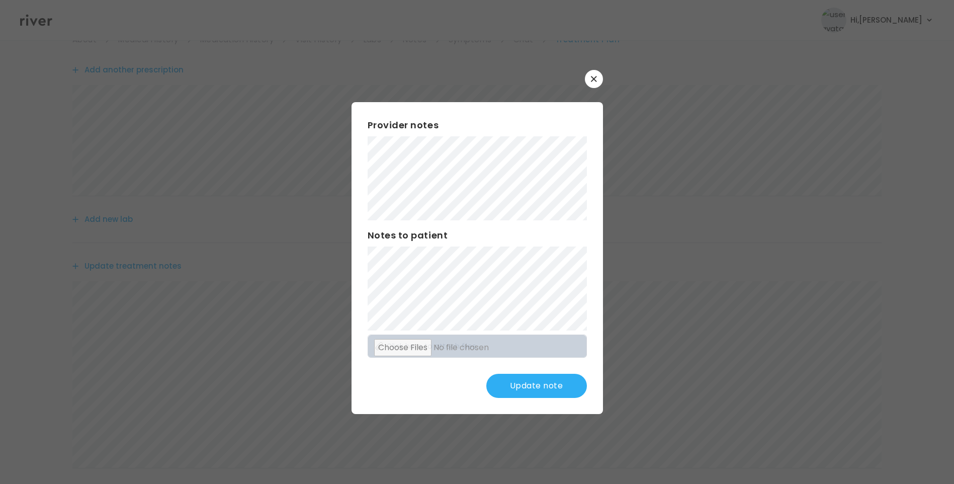
click at [558, 388] on button "Update note" at bounding box center [536, 386] width 101 height 24
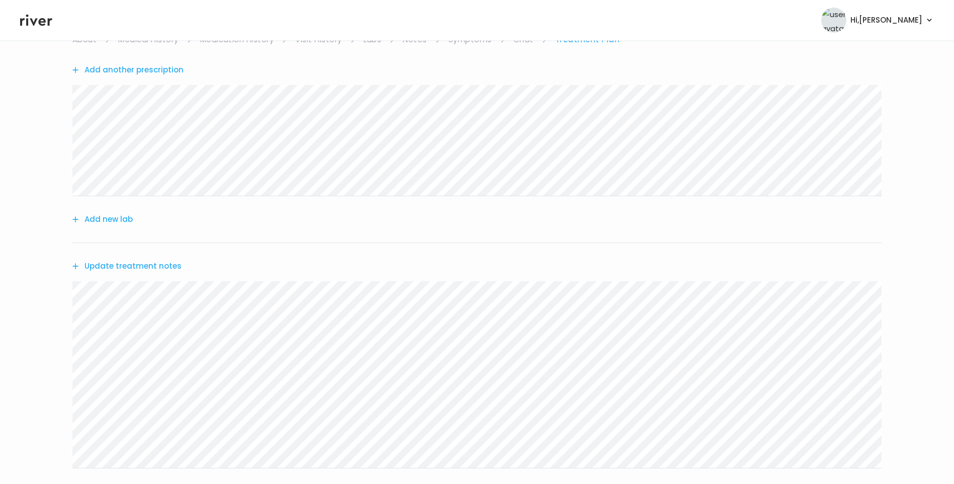
click at [163, 267] on button "Update treatment notes" at bounding box center [126, 266] width 109 height 14
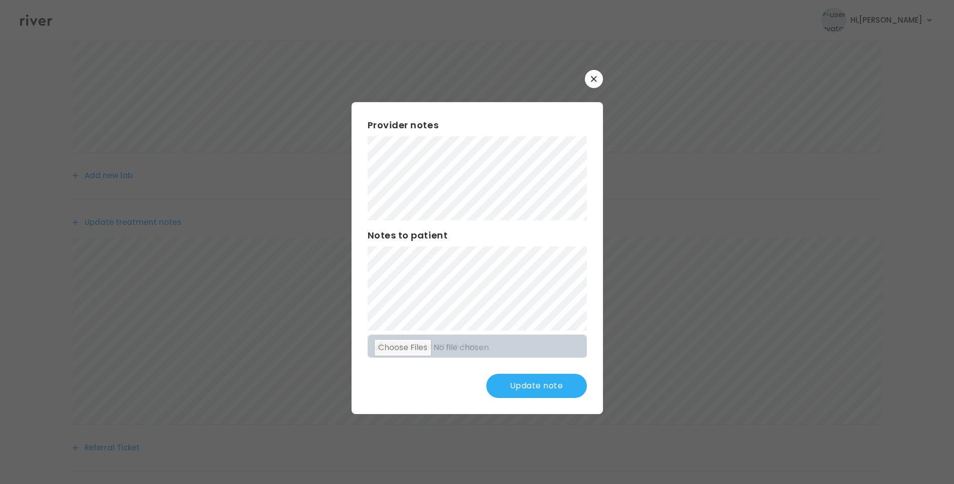
scroll to position [151, 0]
click at [553, 387] on button "Update note" at bounding box center [536, 386] width 101 height 24
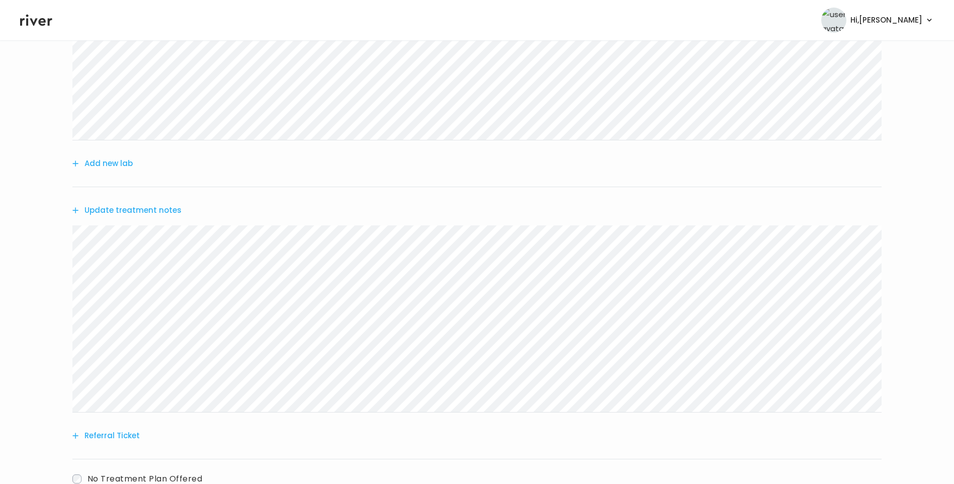
scroll to position [227, 0]
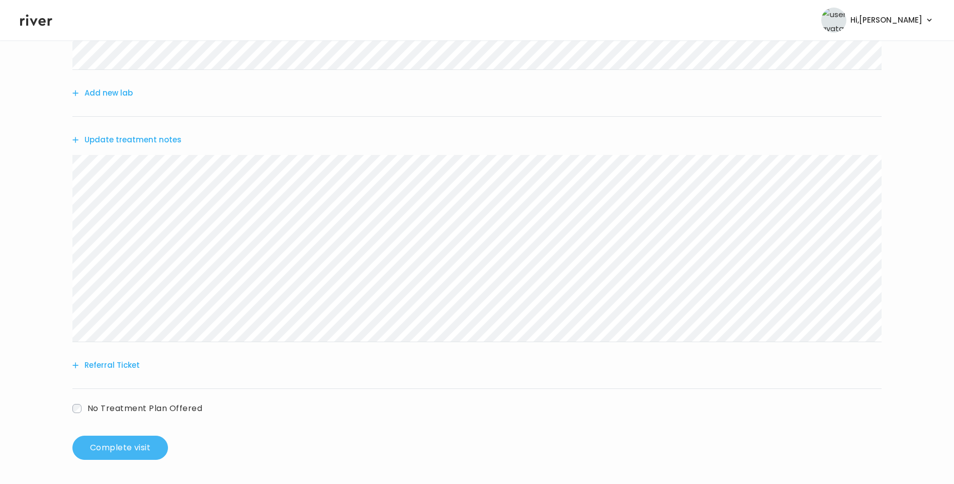
click at [147, 446] on button "Complete visit" at bounding box center [120, 447] width 96 height 24
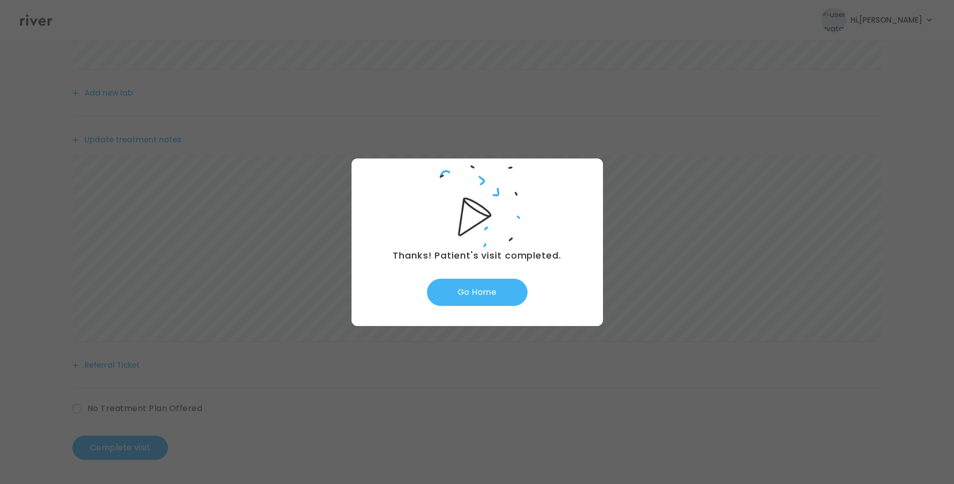
click at [501, 293] on button "Go Home" at bounding box center [477, 291] width 101 height 27
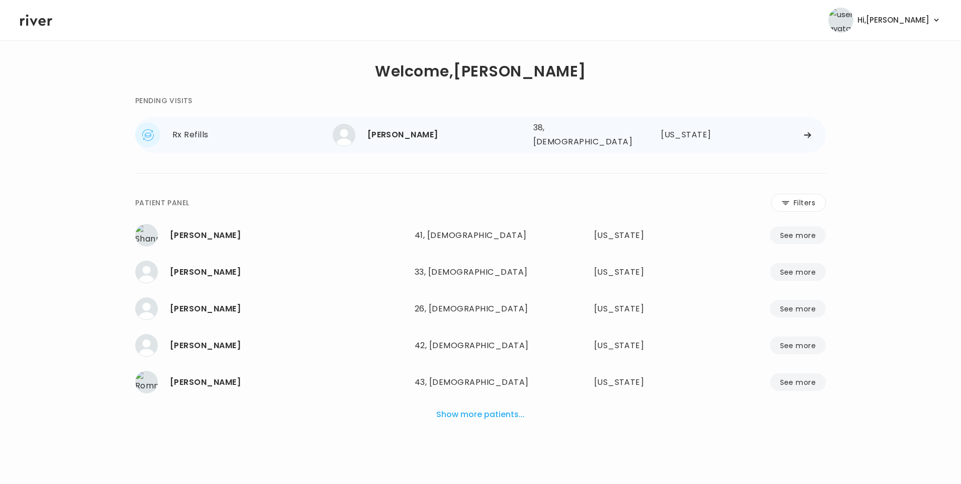
click at [414, 136] on div "[PERSON_NAME]" at bounding box center [446, 135] width 158 height 14
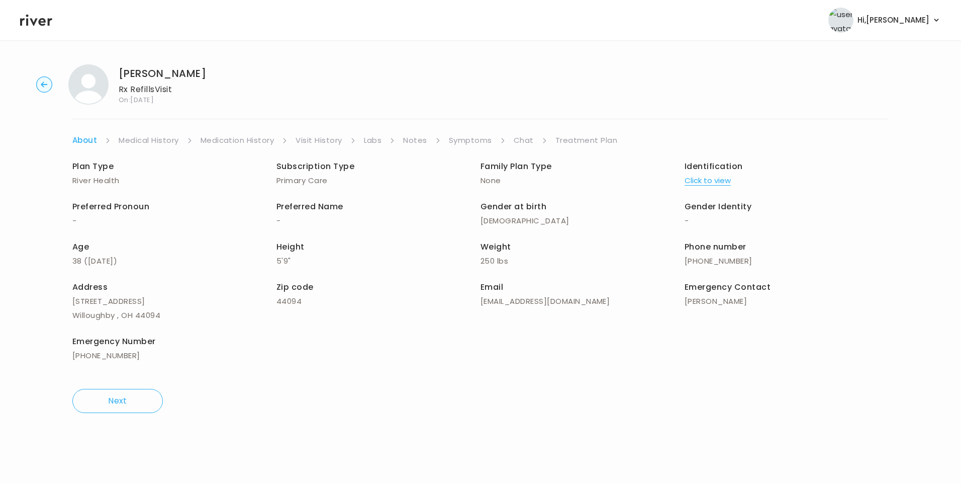
click at [523, 143] on link "Chat" at bounding box center [524, 140] width 20 height 14
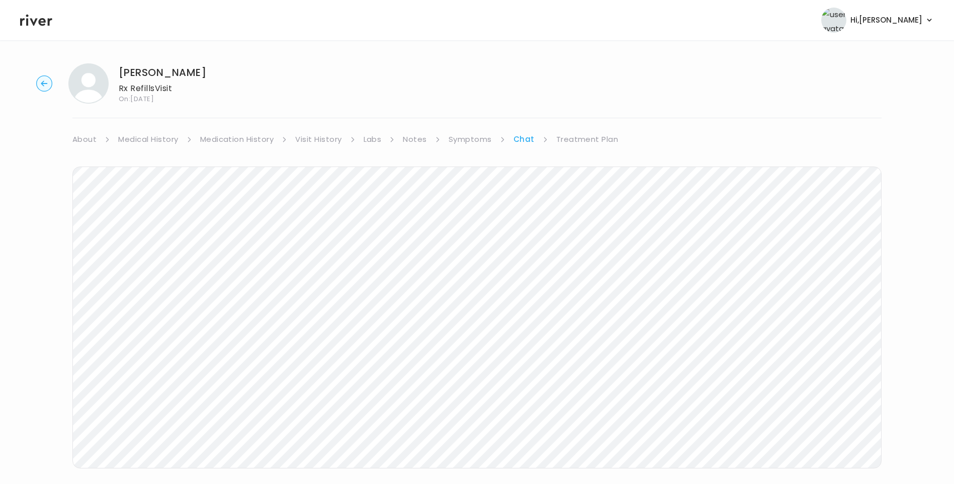
scroll to position [10, 0]
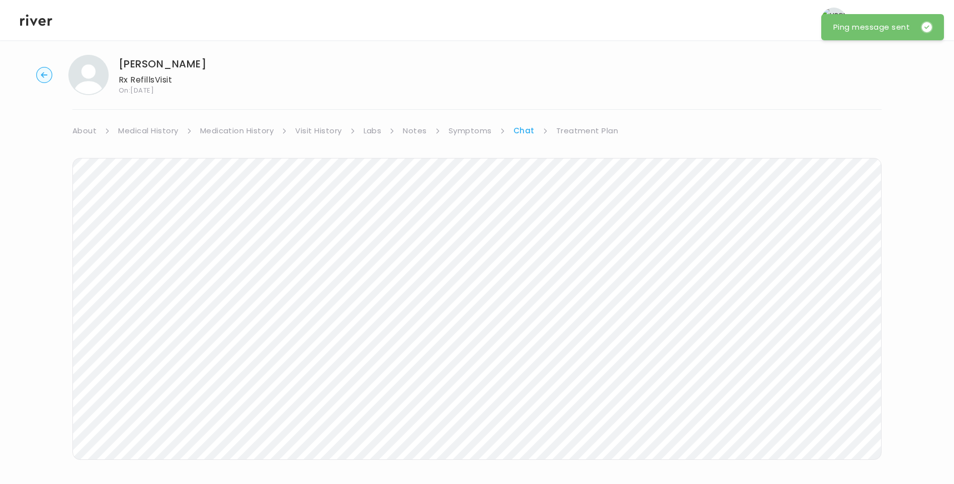
click at [36, 23] on icon at bounding box center [36, 20] width 32 height 15
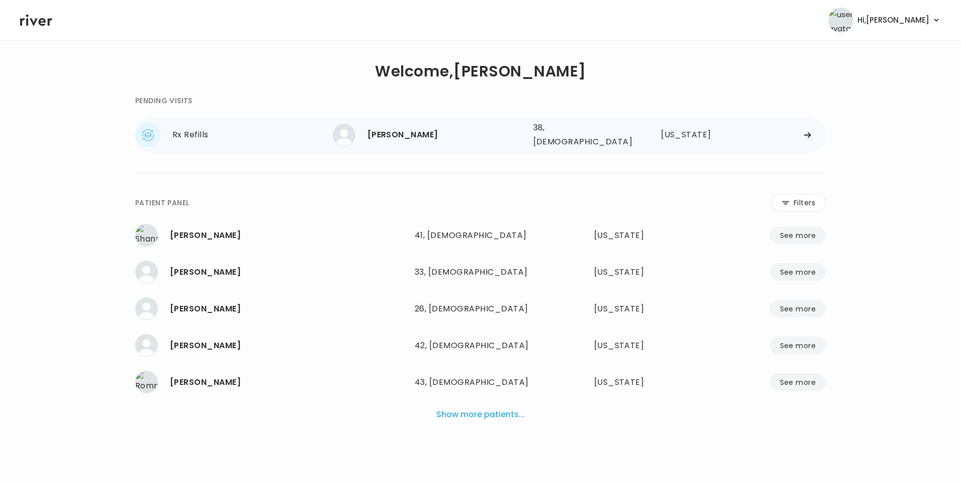
click at [435, 135] on div "[PERSON_NAME]" at bounding box center [446, 135] width 158 height 14
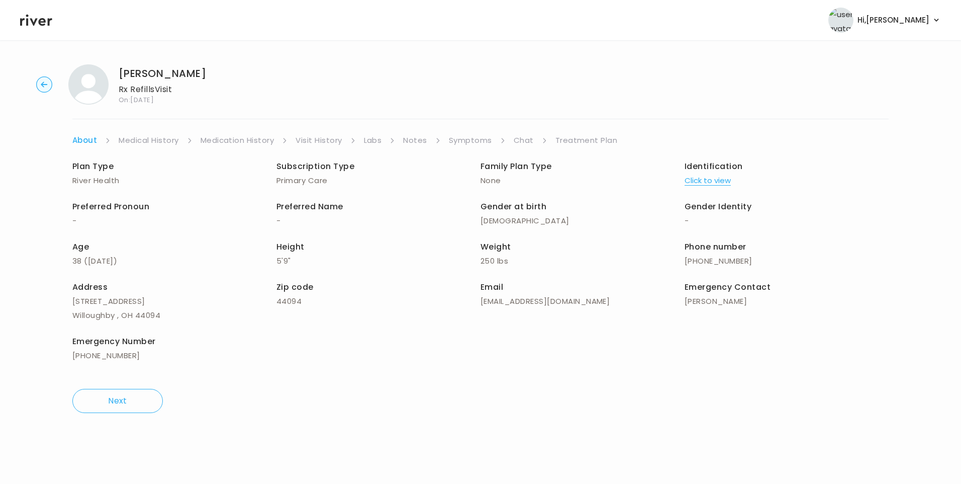
click at [532, 141] on li "Chat" at bounding box center [531, 140] width 34 height 14
click at [525, 138] on link "Chat" at bounding box center [524, 140] width 20 height 14
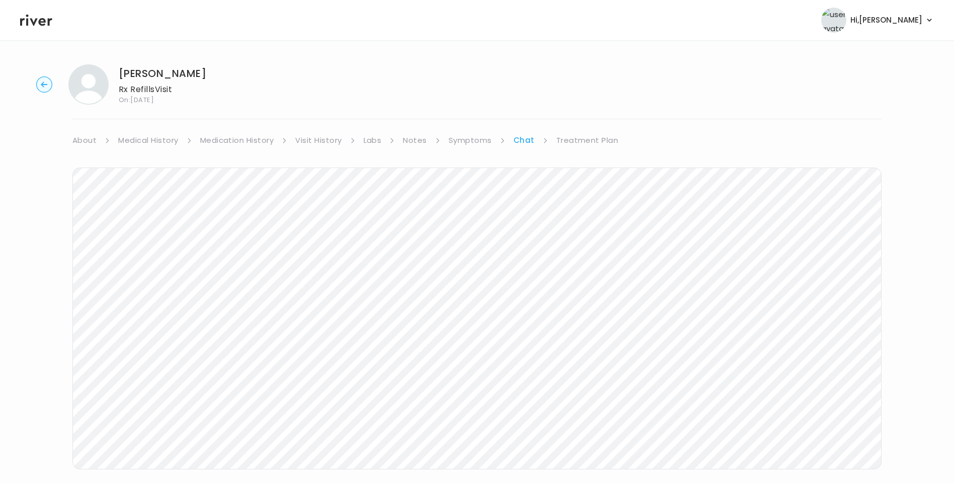
click at [41, 16] on icon at bounding box center [36, 20] width 32 height 15
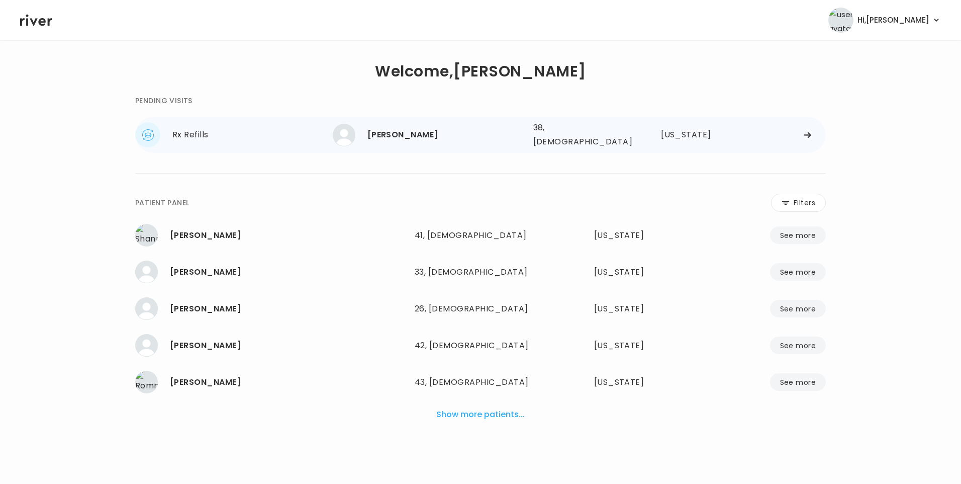
click at [396, 133] on div "[PERSON_NAME]" at bounding box center [446, 135] width 158 height 14
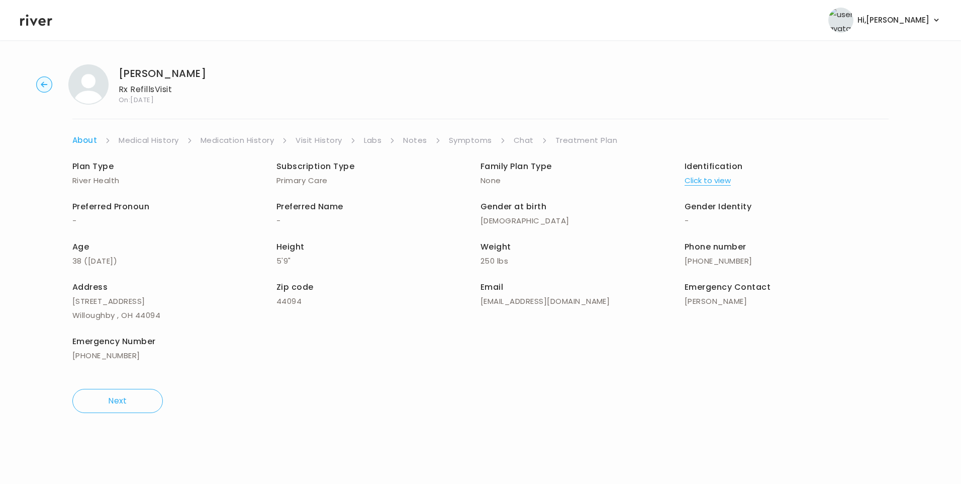
click at [524, 141] on link "Chat" at bounding box center [524, 140] width 20 height 14
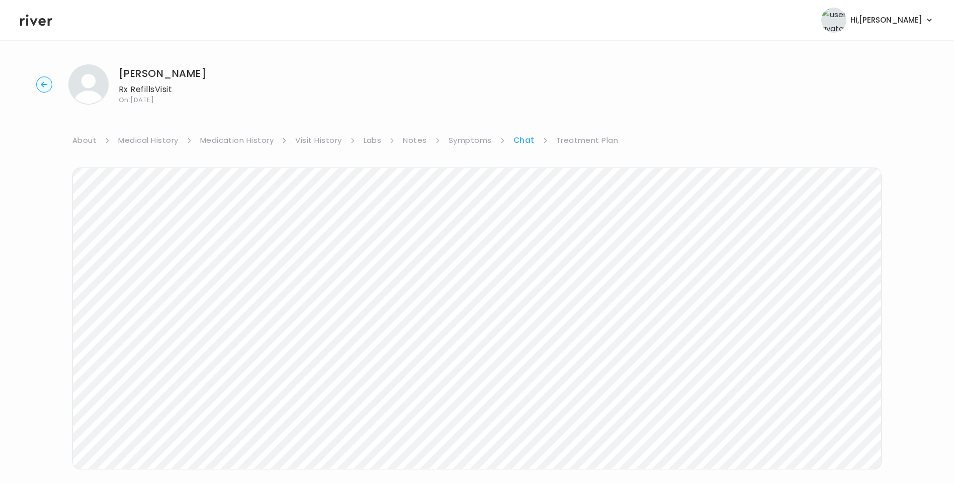
click at [582, 143] on link "Treatment Plan" at bounding box center [587, 140] width 62 height 14
click at [39, 23] on icon at bounding box center [36, 21] width 32 height 12
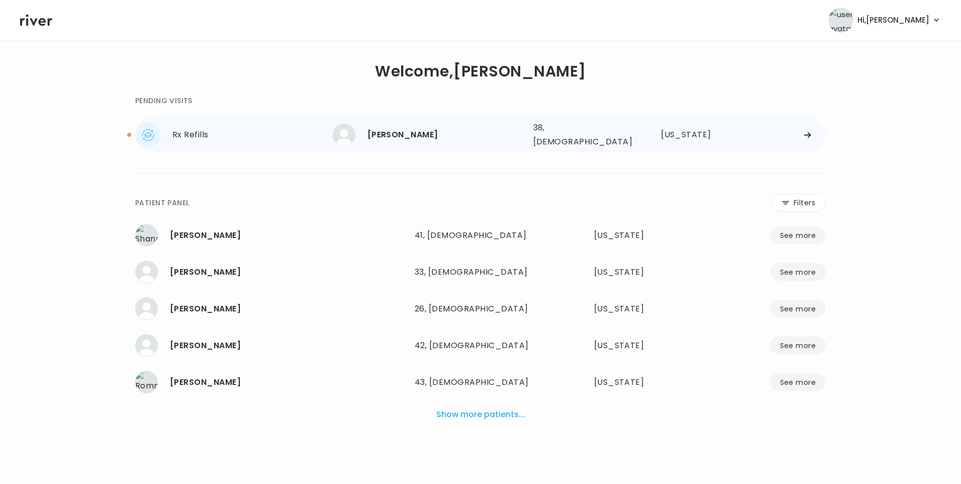
click at [394, 138] on div "[PERSON_NAME]" at bounding box center [446, 135] width 158 height 14
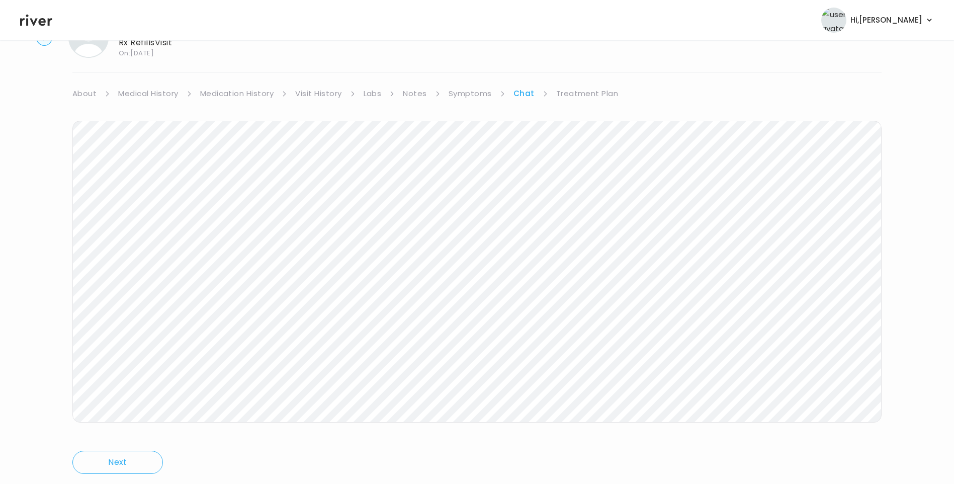
scroll to position [75, 0]
click at [583, 70] on link "Treatment Plan" at bounding box center [587, 65] width 62 height 14
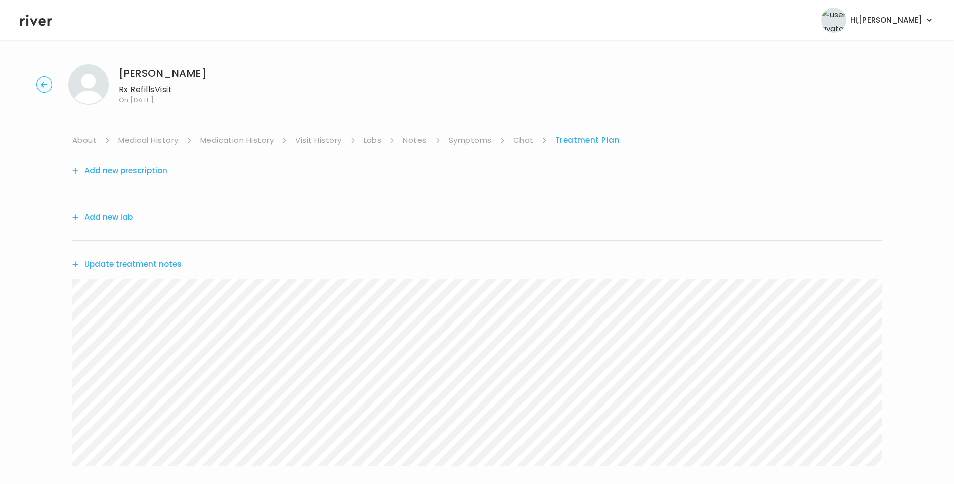
click at [143, 263] on button "Update treatment notes" at bounding box center [126, 264] width 109 height 14
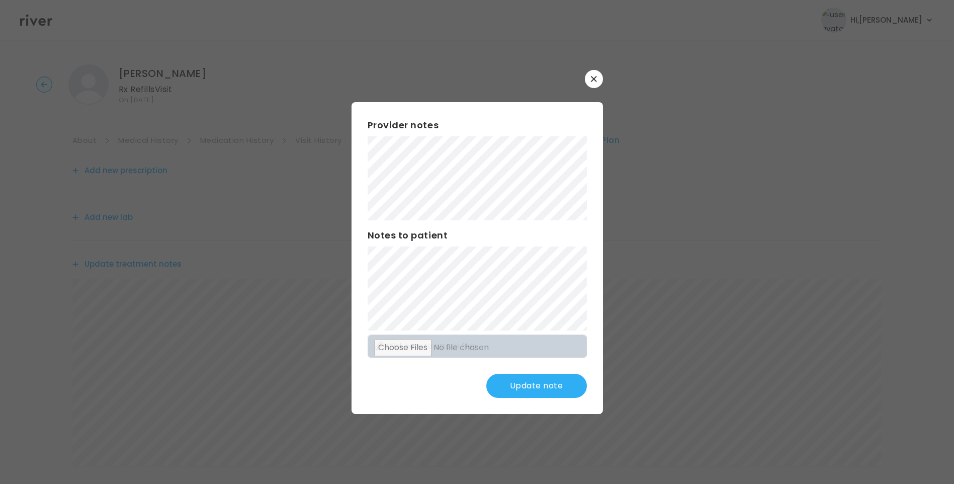
click at [555, 391] on button "Update note" at bounding box center [536, 386] width 101 height 24
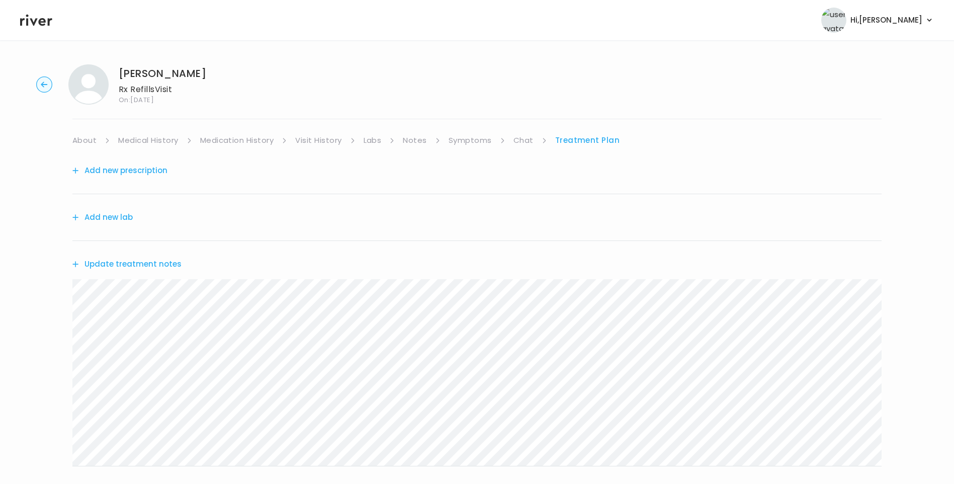
click at [162, 266] on button "Update treatment notes" at bounding box center [126, 264] width 109 height 14
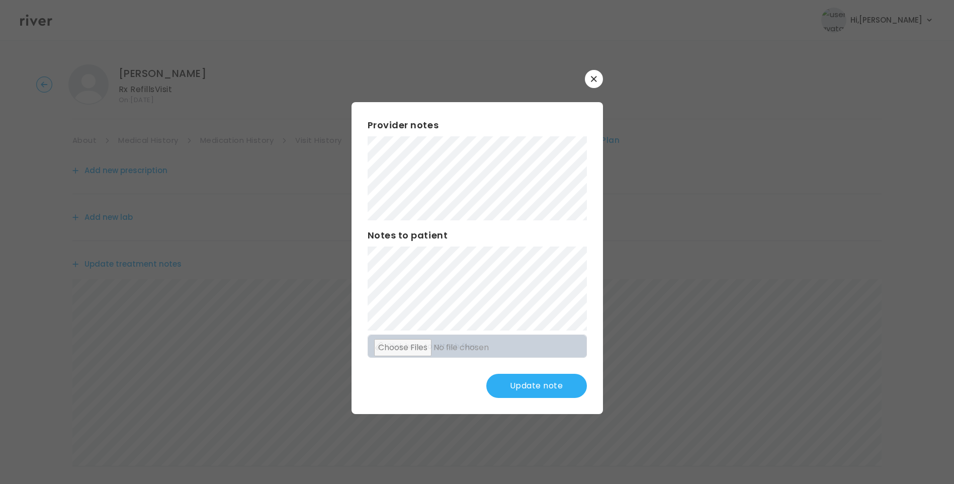
click at [557, 386] on button "Update note" at bounding box center [536, 386] width 101 height 24
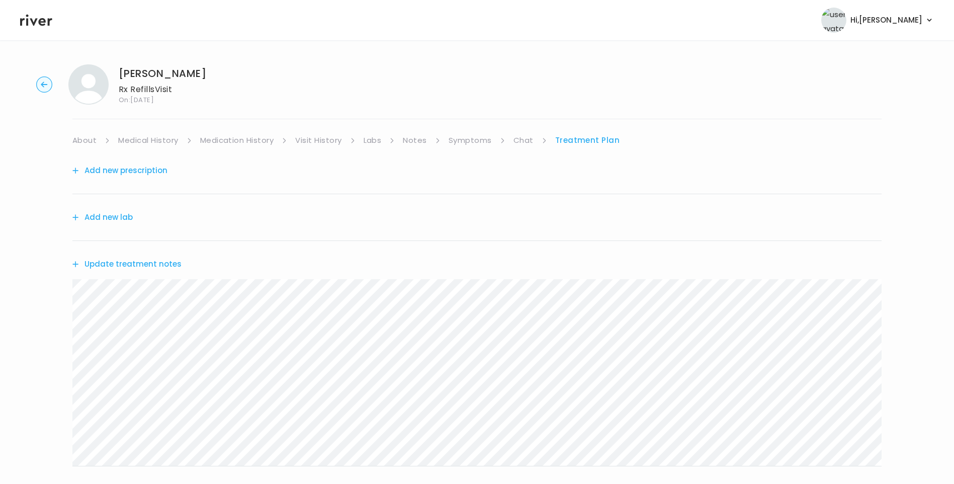
click at [524, 141] on link "Chat" at bounding box center [523, 140] width 20 height 14
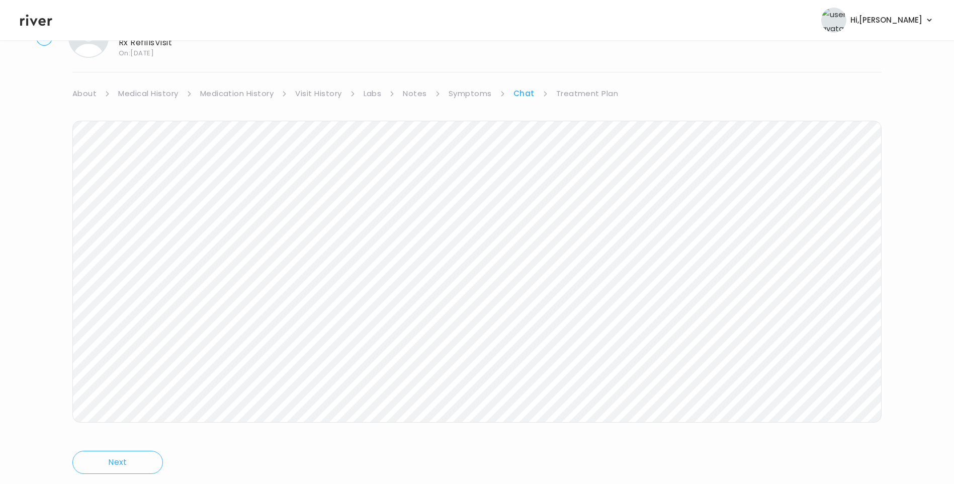
scroll to position [75, 0]
drag, startPoint x: 45, startPoint y: 17, endPoint x: 107, endPoint y: 48, distance: 69.0
click at [45, 17] on icon at bounding box center [36, 20] width 32 height 15
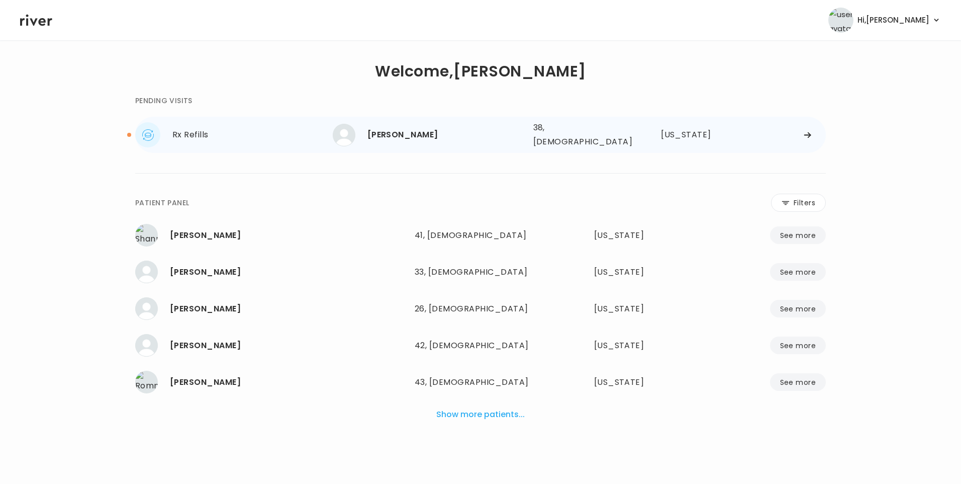
click at [430, 131] on div "[PERSON_NAME]" at bounding box center [446, 135] width 158 height 14
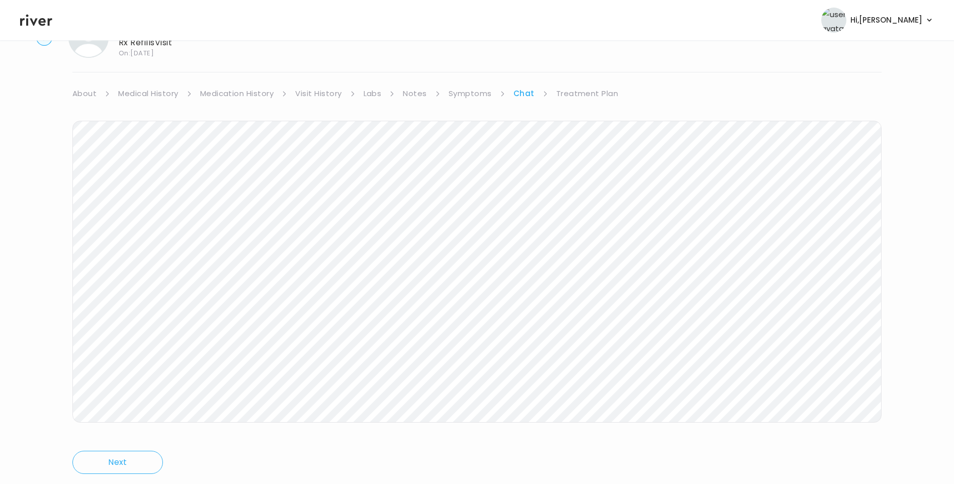
scroll to position [75, 0]
click at [584, 68] on link "Treatment Plan" at bounding box center [587, 65] width 62 height 14
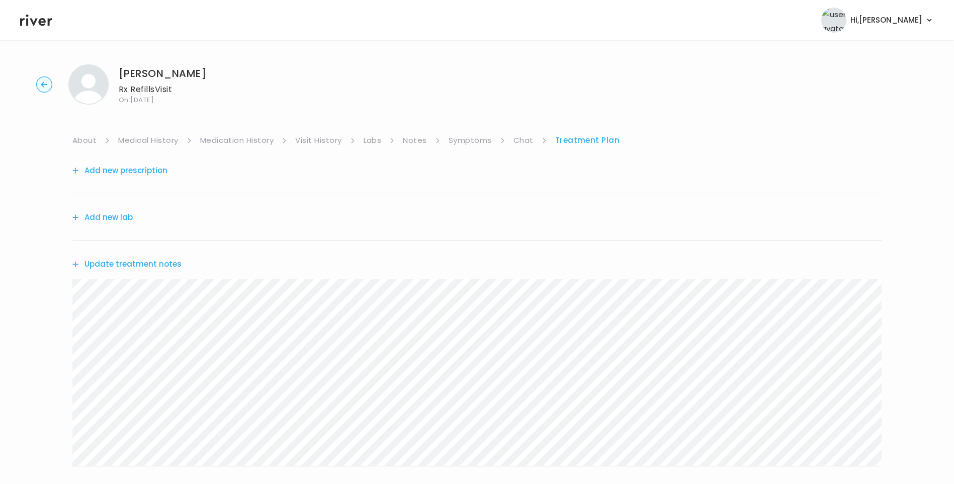
click at [163, 263] on button "Update treatment notes" at bounding box center [126, 264] width 109 height 14
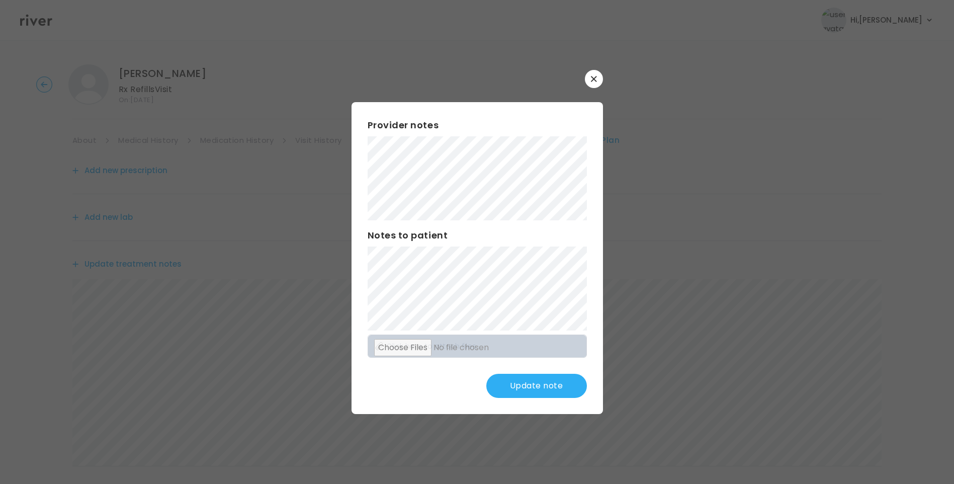
click at [534, 386] on button "Update note" at bounding box center [536, 386] width 101 height 24
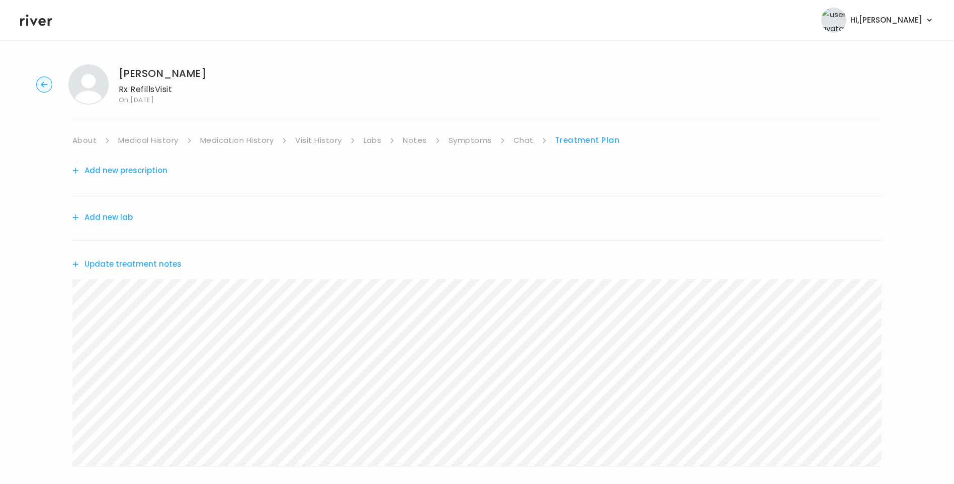
click at [524, 145] on link "Chat" at bounding box center [523, 140] width 20 height 14
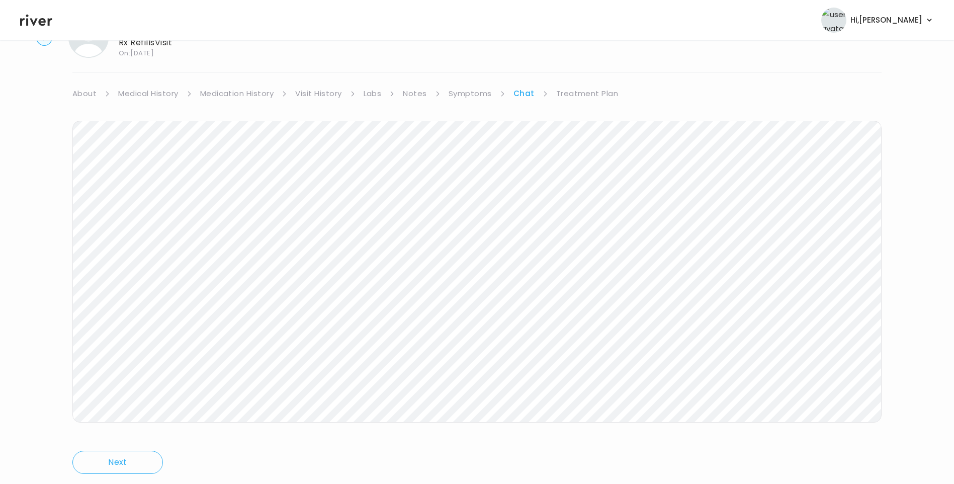
scroll to position [75, 0]
click at [593, 61] on link "Treatment Plan" at bounding box center [587, 65] width 62 height 14
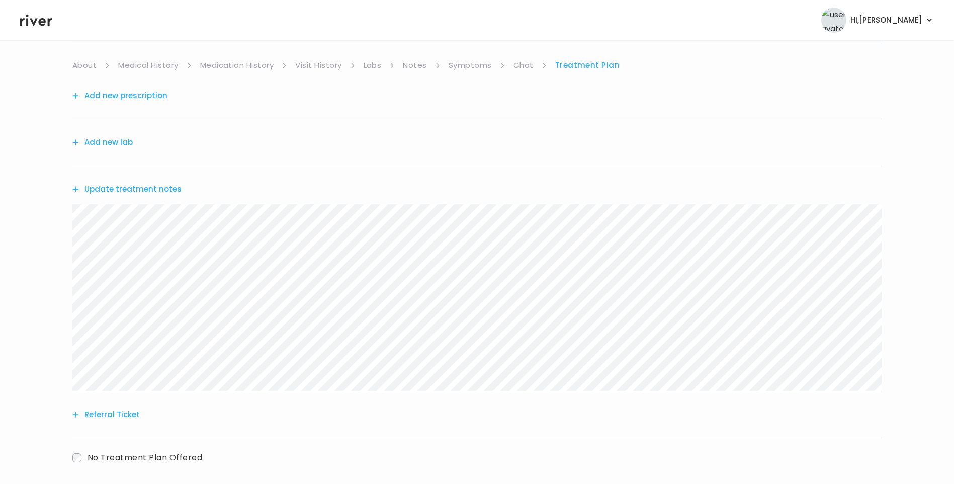
click at [141, 95] on button "Add new prescription" at bounding box center [119, 95] width 95 height 14
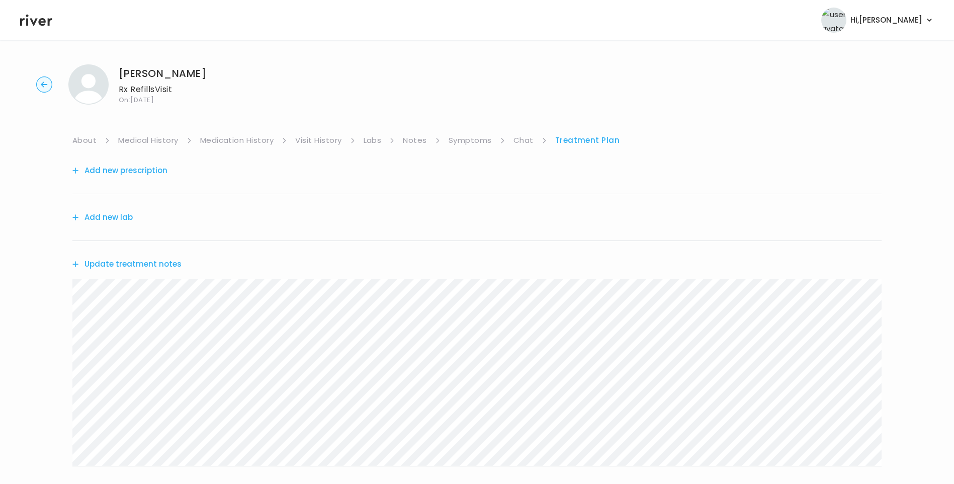
click at [126, 171] on button "Add new prescription" at bounding box center [119, 170] width 95 height 14
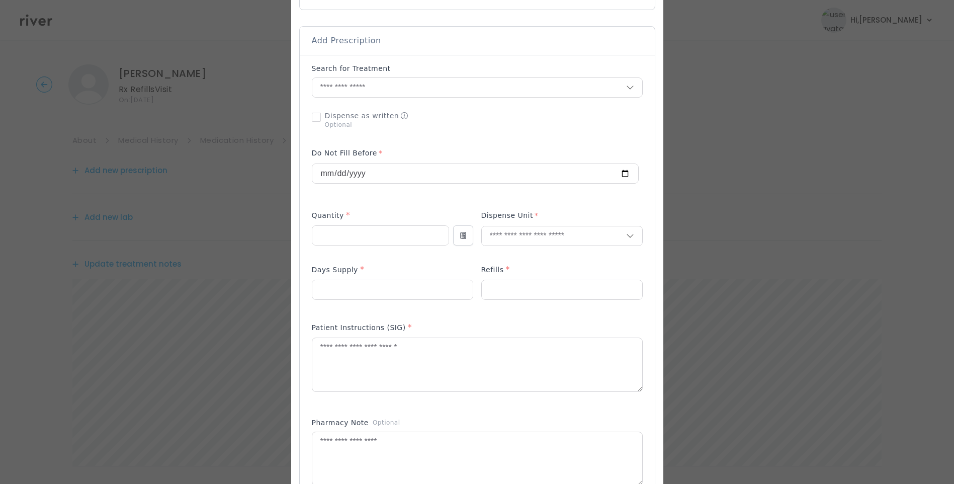
scroll to position [201, 0]
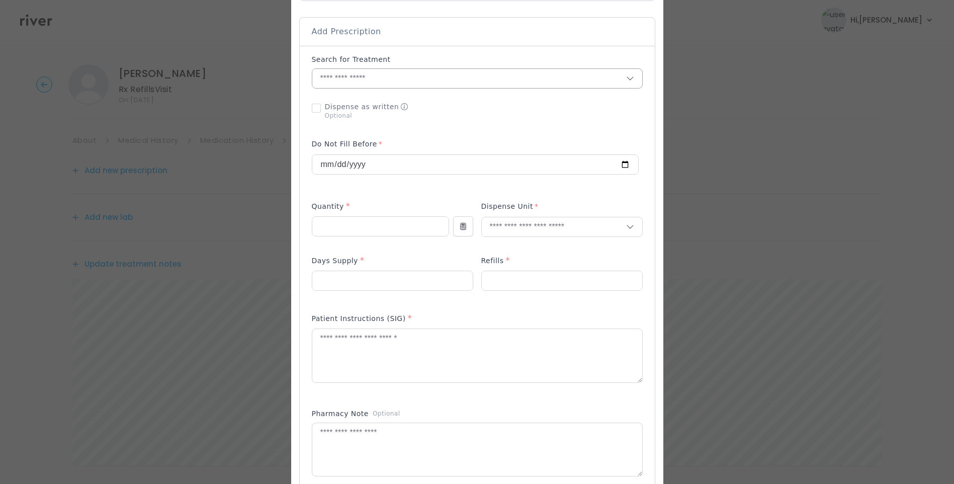
click at [345, 86] on input "text" at bounding box center [469, 78] width 314 height 19
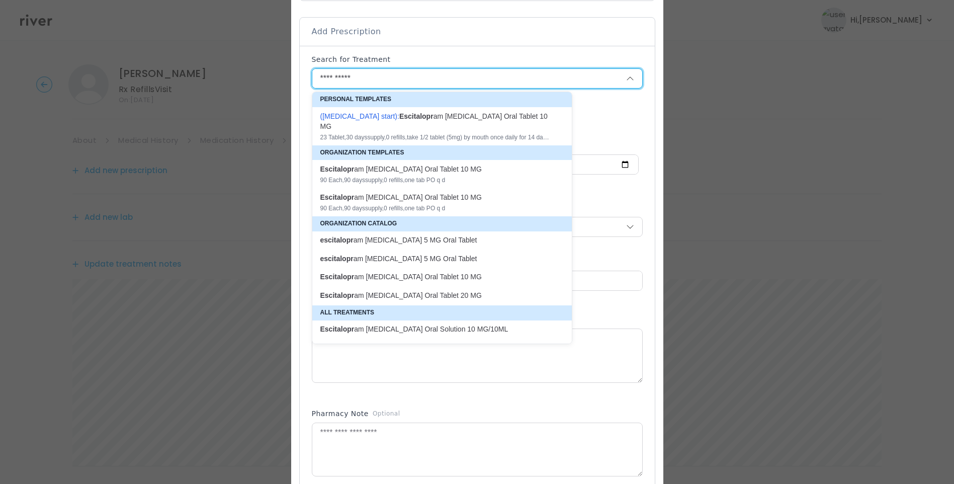
click at [447, 165] on div "Escitalopr am [MEDICAL_DATA] Oral Tablet 10 MG 90 Each , 90 days supply, 0 refi…" at bounding box center [435, 174] width 231 height 20
type input "**********"
type input "**"
type input "*"
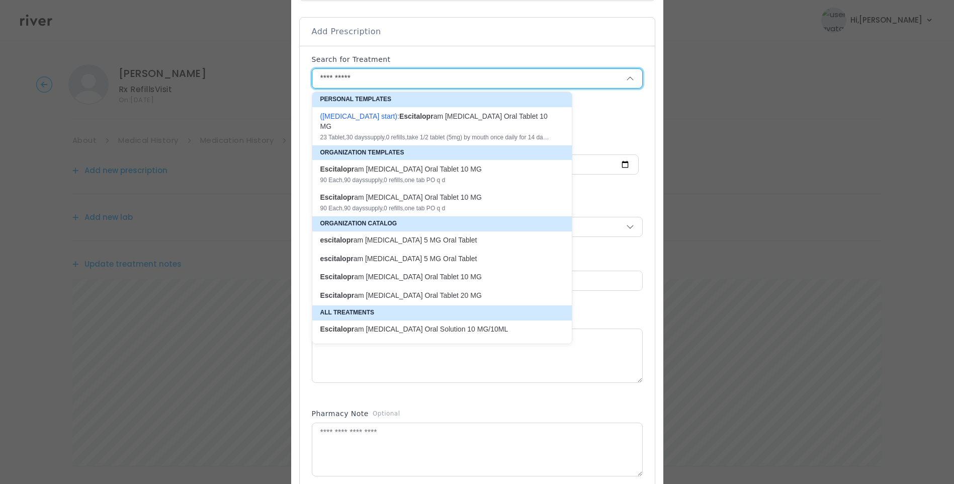
type textarea "**********"
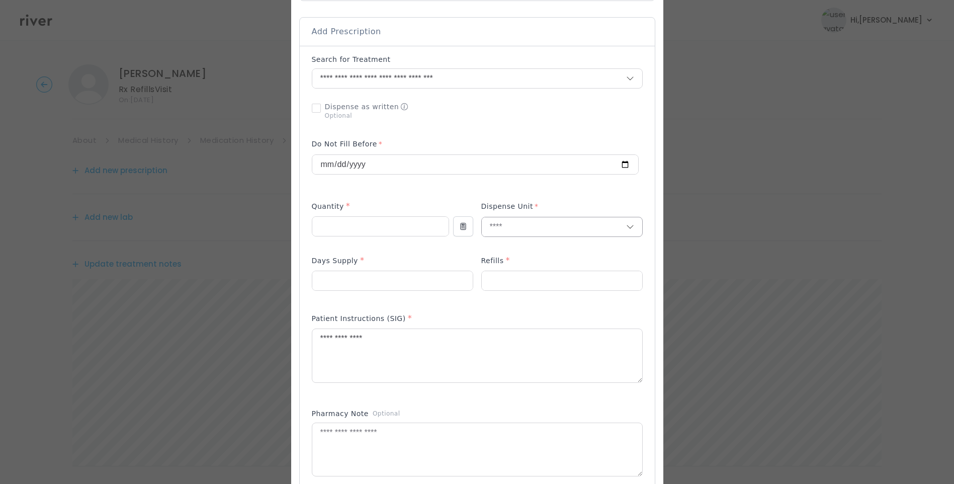
click at [502, 229] on input "text" at bounding box center [554, 226] width 144 height 19
type input "****"
click at [508, 246] on p "Tablet" at bounding box center [562, 248] width 132 height 15
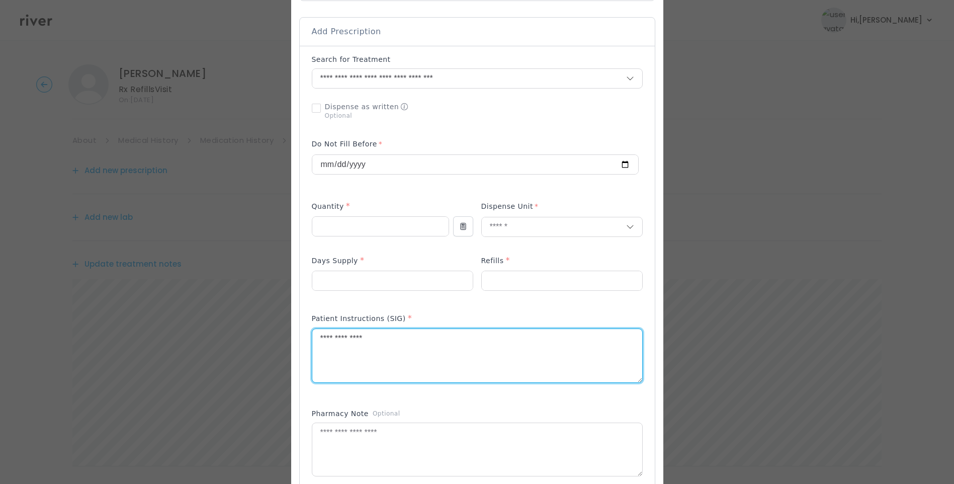
drag, startPoint x: 327, startPoint y: 352, endPoint x: 238, endPoint y: 347, distance: 89.1
click at [238, 348] on div "​" at bounding box center [477, 322] width 954 height 1047
type textarea "**********"
click at [421, 392] on p at bounding box center [477, 389] width 331 height 11
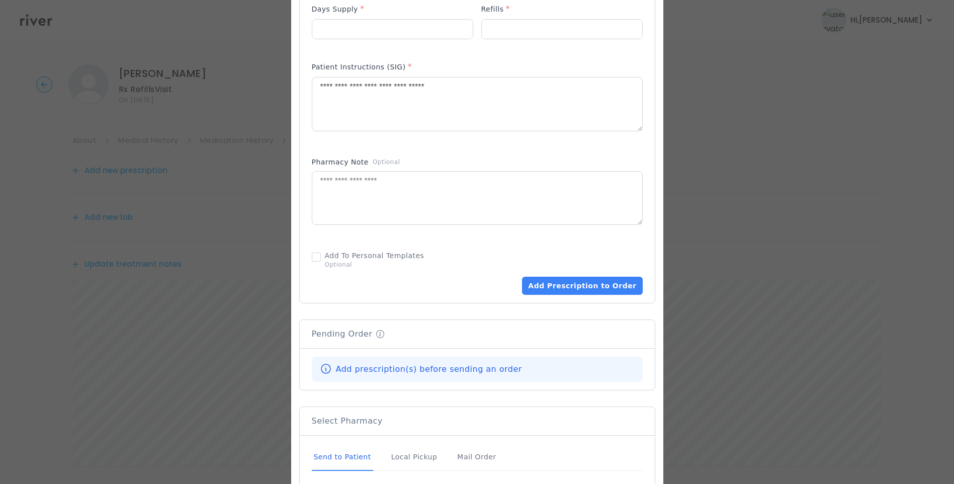
scroll to position [553, 0]
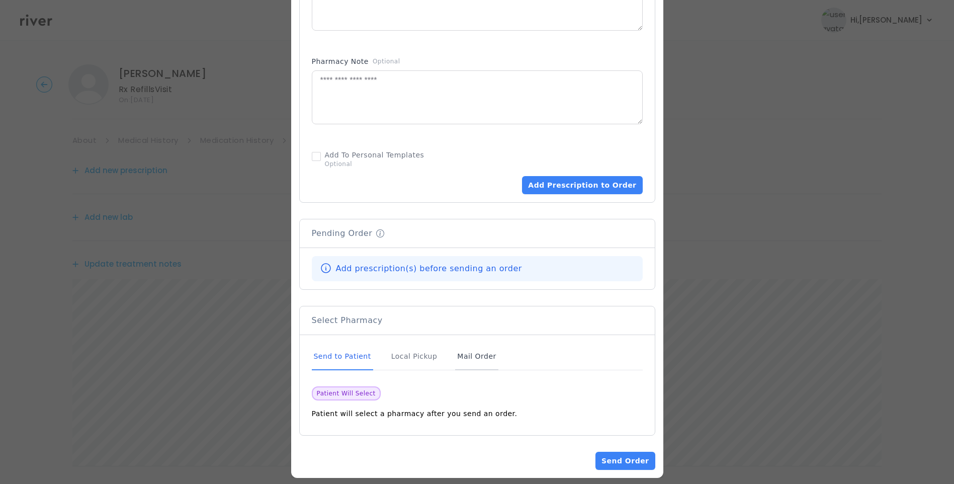
click at [462, 355] on div "Mail Order" at bounding box center [476, 356] width 43 height 27
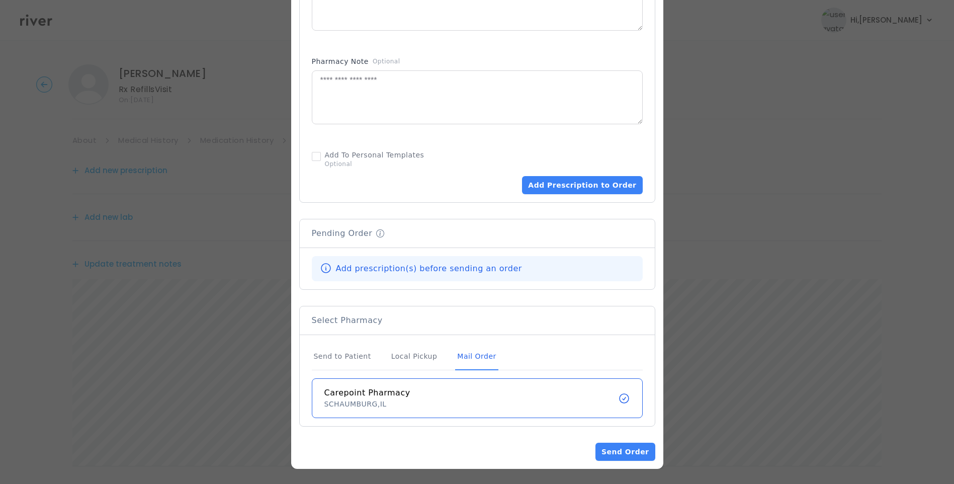
click at [464, 354] on div "Mail Order" at bounding box center [476, 356] width 43 height 27
click at [599, 181] on button "Add Prescription to Order" at bounding box center [582, 185] width 120 height 18
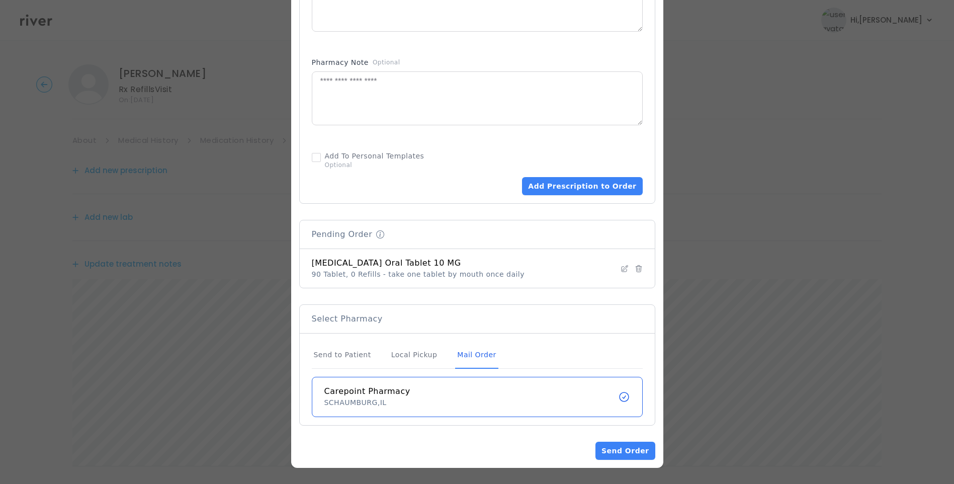
click at [464, 352] on div "Mail Order" at bounding box center [476, 354] width 43 height 27
click at [629, 453] on button "Send Order" at bounding box center [624, 450] width 59 height 18
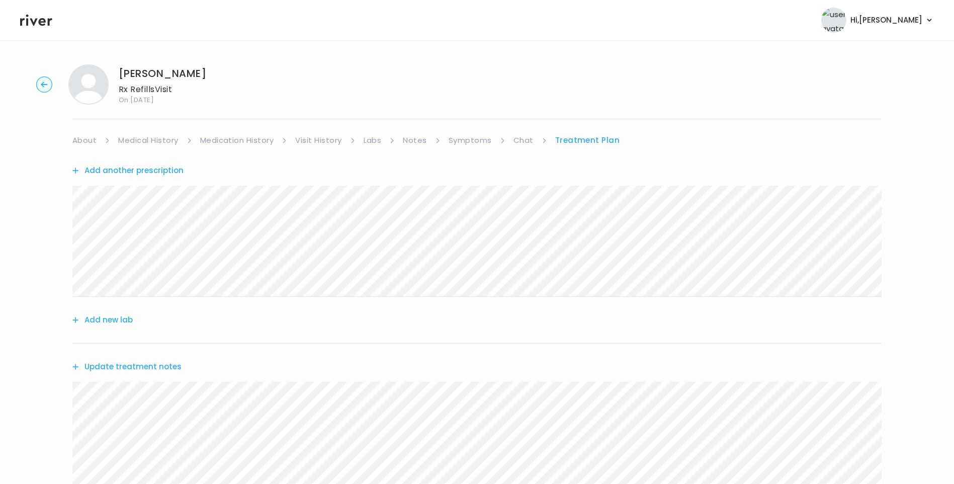
click at [243, 141] on link "Medication History" at bounding box center [237, 140] width 74 height 14
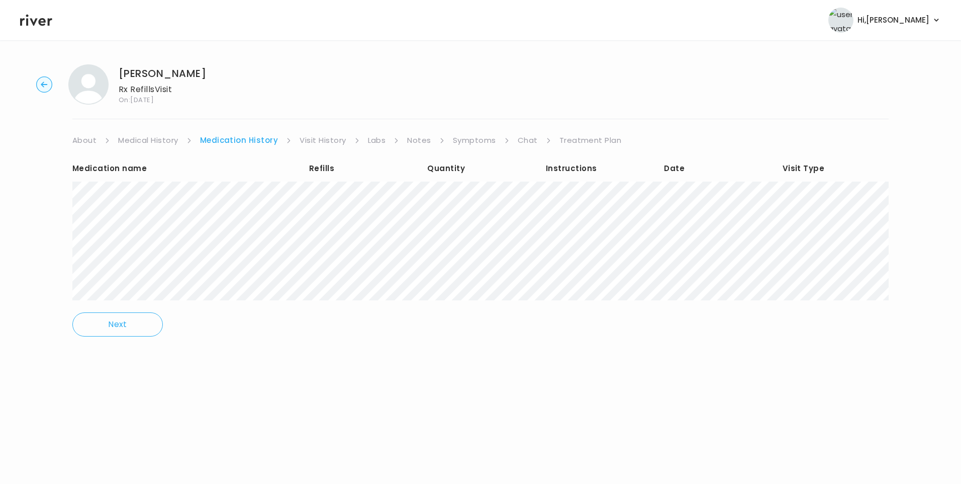
click at [569, 135] on link "Treatment Plan" at bounding box center [591, 140] width 62 height 14
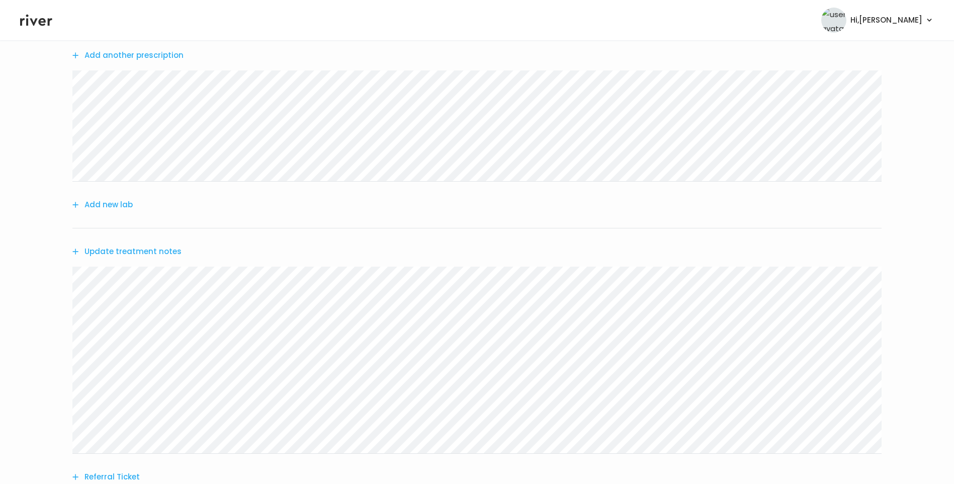
scroll to position [201, 0]
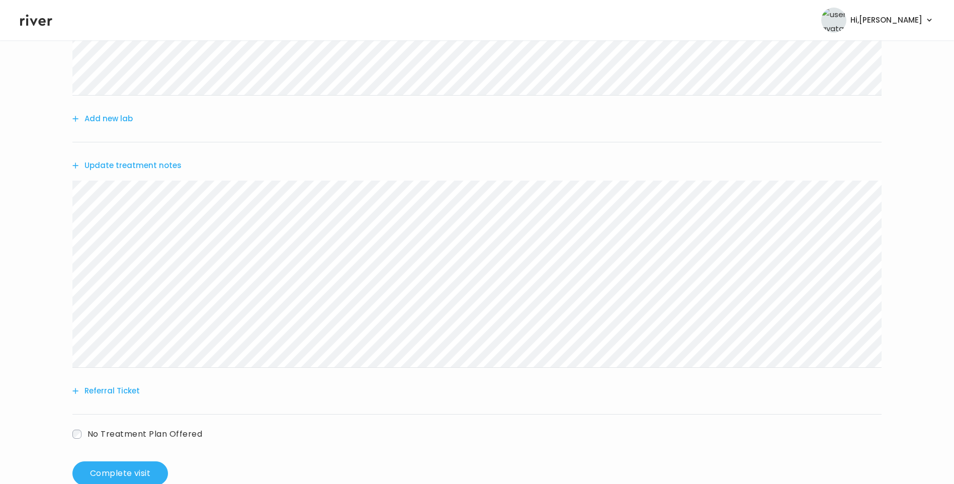
click at [159, 160] on button "Update treatment notes" at bounding box center [126, 165] width 109 height 14
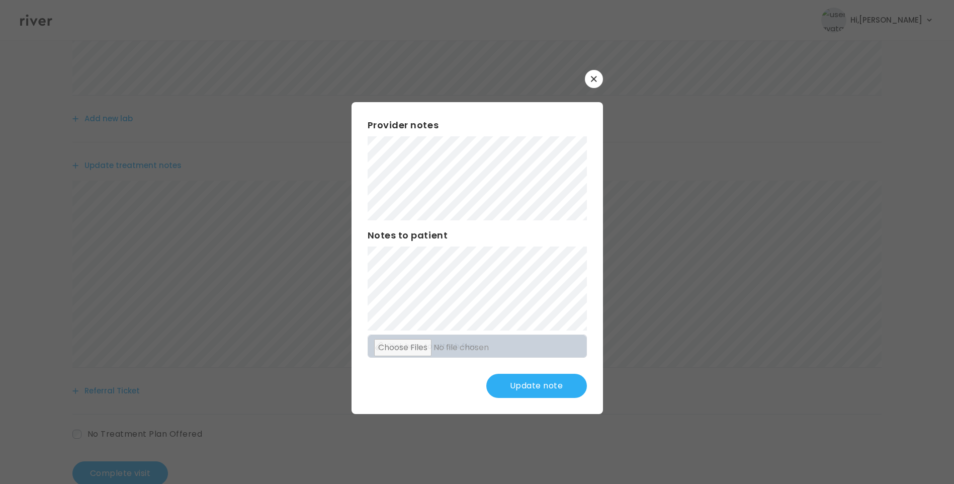
click at [550, 388] on button "Update note" at bounding box center [536, 386] width 101 height 24
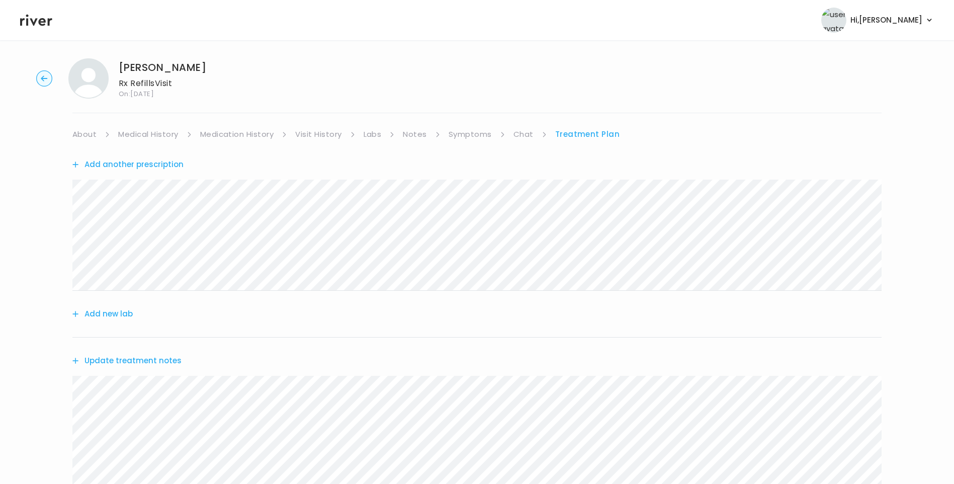
scroll to position [0, 0]
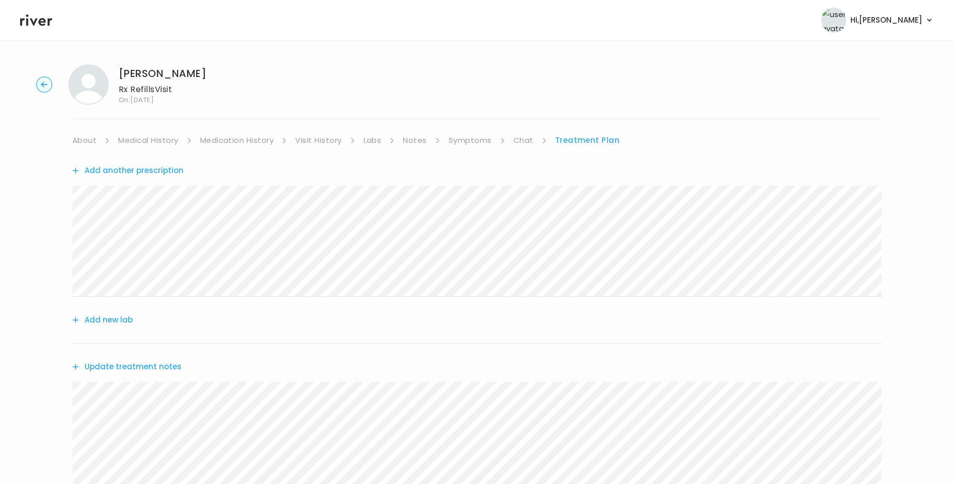
click at [326, 141] on link "Visit History" at bounding box center [318, 140] width 46 height 14
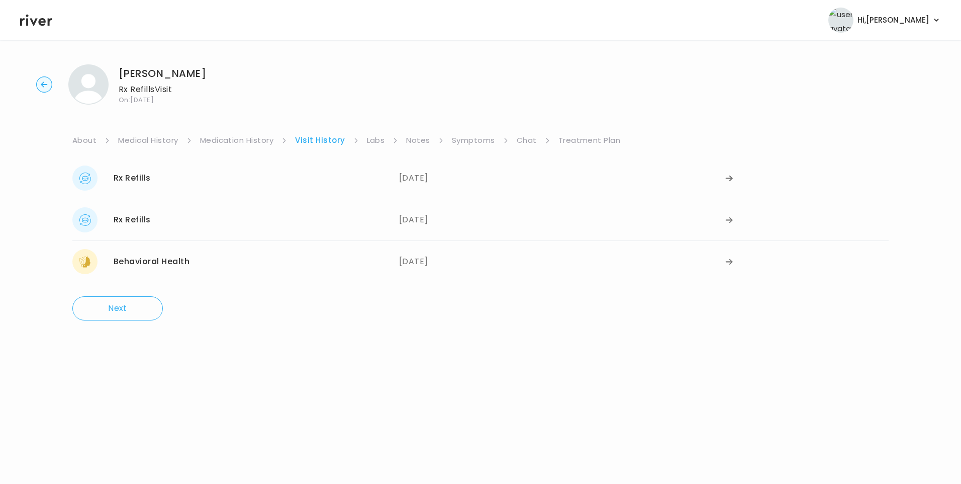
click at [233, 140] on link "Medication History" at bounding box center [237, 140] width 74 height 14
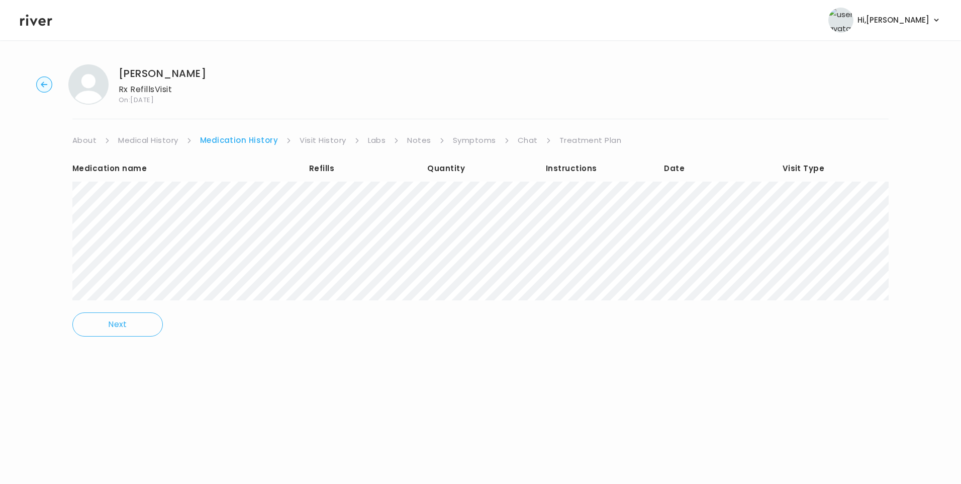
click at [588, 142] on link "Treatment Plan" at bounding box center [591, 140] width 62 height 14
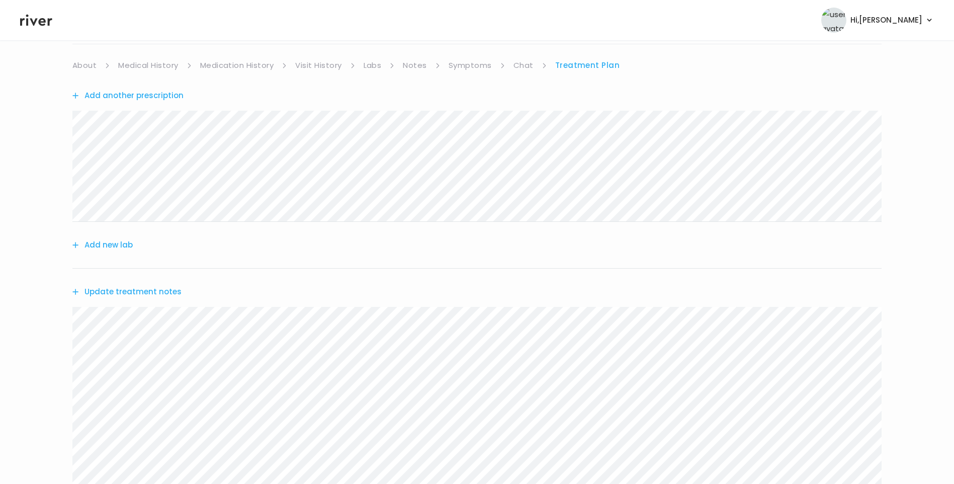
scroll to position [227, 0]
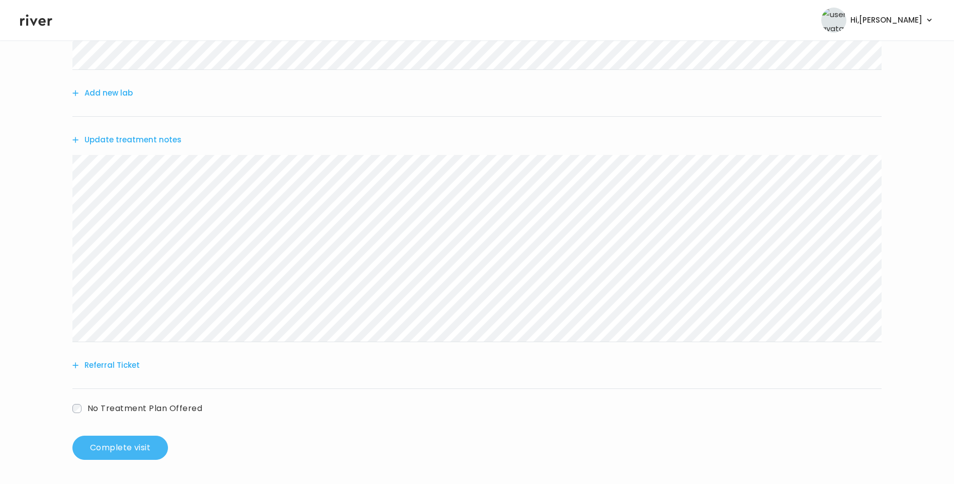
click at [127, 451] on button "Complete visit" at bounding box center [120, 447] width 96 height 24
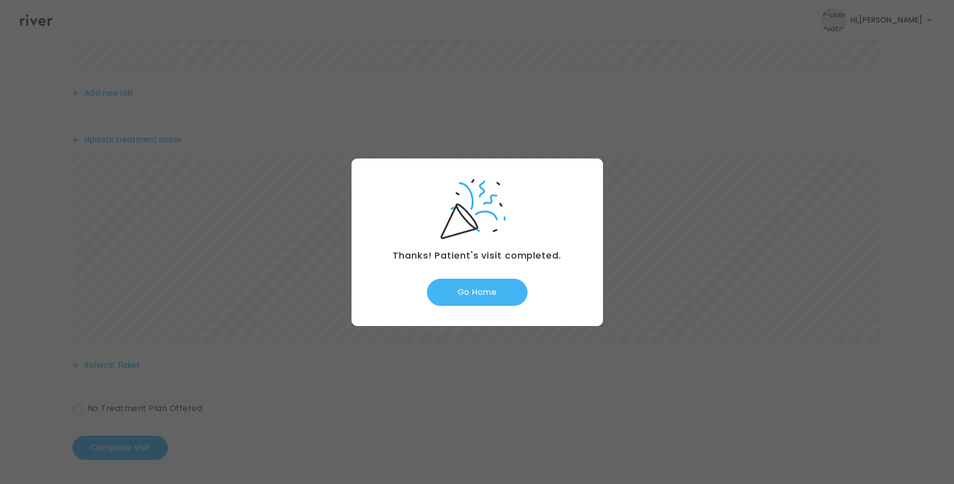
click at [492, 292] on button "Go Home" at bounding box center [477, 291] width 101 height 27
